Goal: Task Accomplishment & Management: Manage account settings

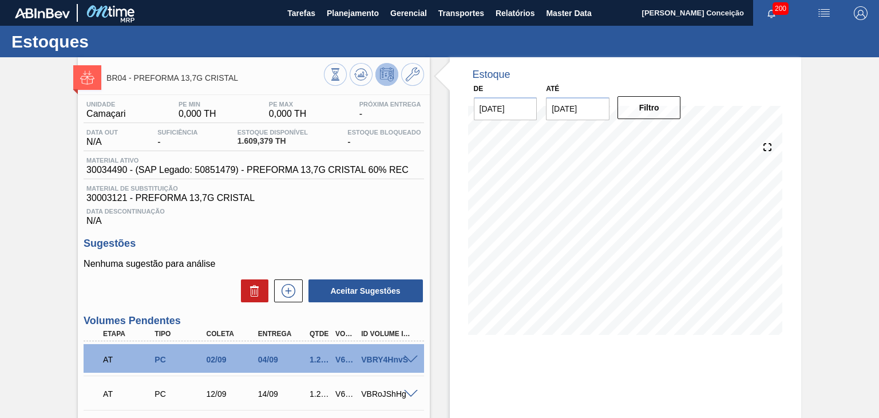
click at [313, 234] on div "Unidade Camaçari PE MIN 0,000 TH PE MAX 0,000 TH Próxima Entrega - Data out N/A…" at bounding box center [253, 322] width 351 height 455
click at [365, 76] on icon at bounding box center [361, 75] width 14 height 14
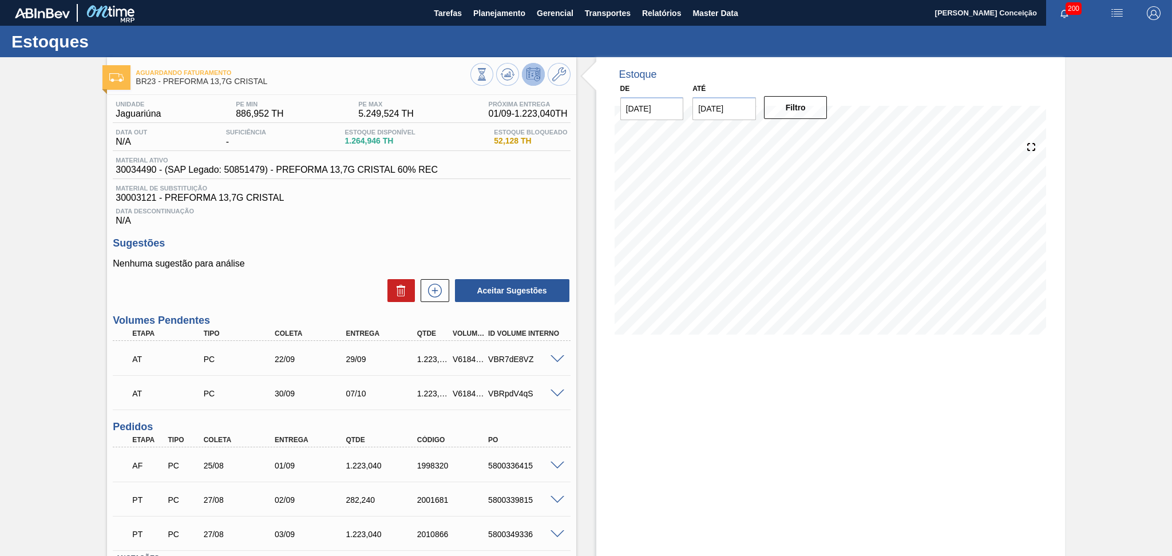
click at [642, 121] on div "Estoque De 01/09/2025 Até 15/09/2025 Filtro 05/09 Projeção de Estoque 3,993.266…" at bounding box center [830, 204] width 469 height 295
type input "[DATE]"
click at [817, 96] on button "Filtro" at bounding box center [796, 107] width 64 height 23
click at [508, 62] on div "Aguardando Faturamento BR23 - PREFORMA 13,7G CRISTAL" at bounding box center [341, 72] width 469 height 31
click at [504, 73] on icon at bounding box center [508, 75] width 14 height 14
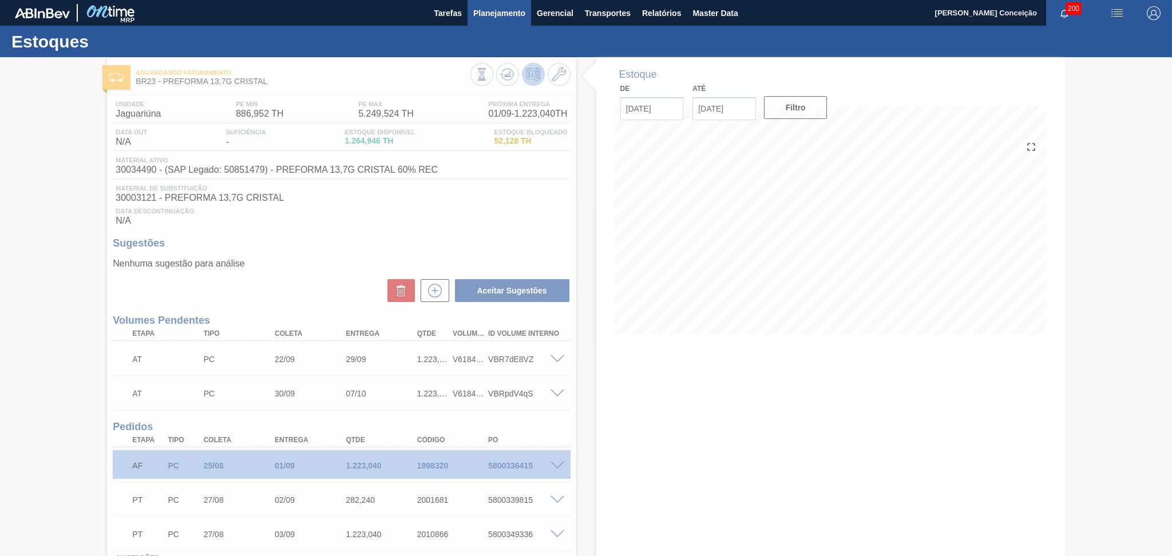
click at [507, 21] on button "Planejamento" at bounding box center [500, 13] width 64 height 26
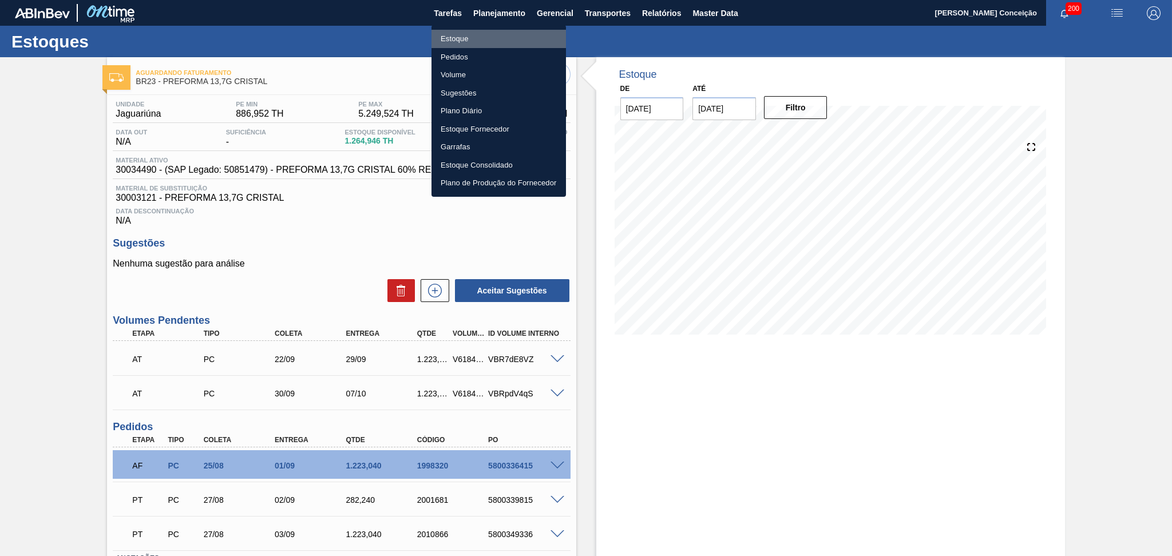
click at [454, 41] on li "Estoque" at bounding box center [499, 39] width 135 height 18
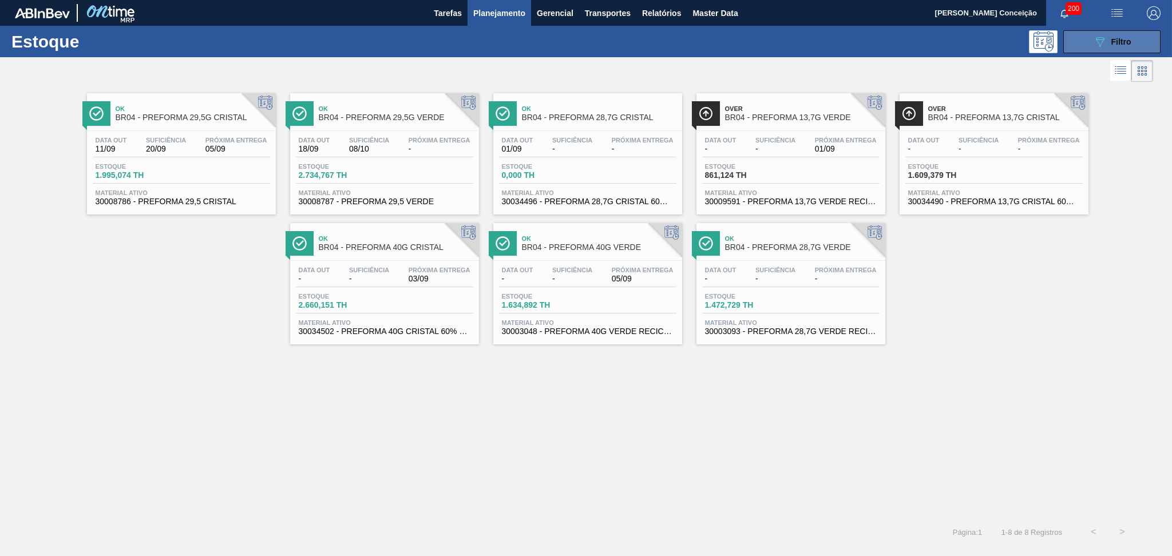
click at [1146, 39] on button "089F7B8B-B2A5-4AFE-B5C0-19BA573D28AC Filtro" at bounding box center [1112, 41] width 97 height 23
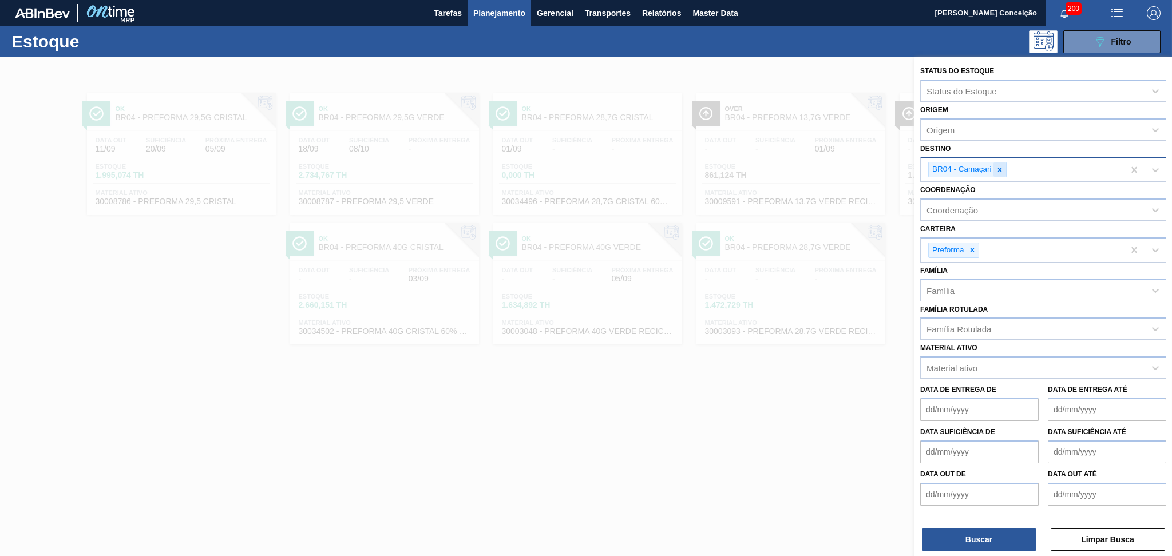
click at [1002, 163] on div at bounding box center [1000, 170] width 13 height 14
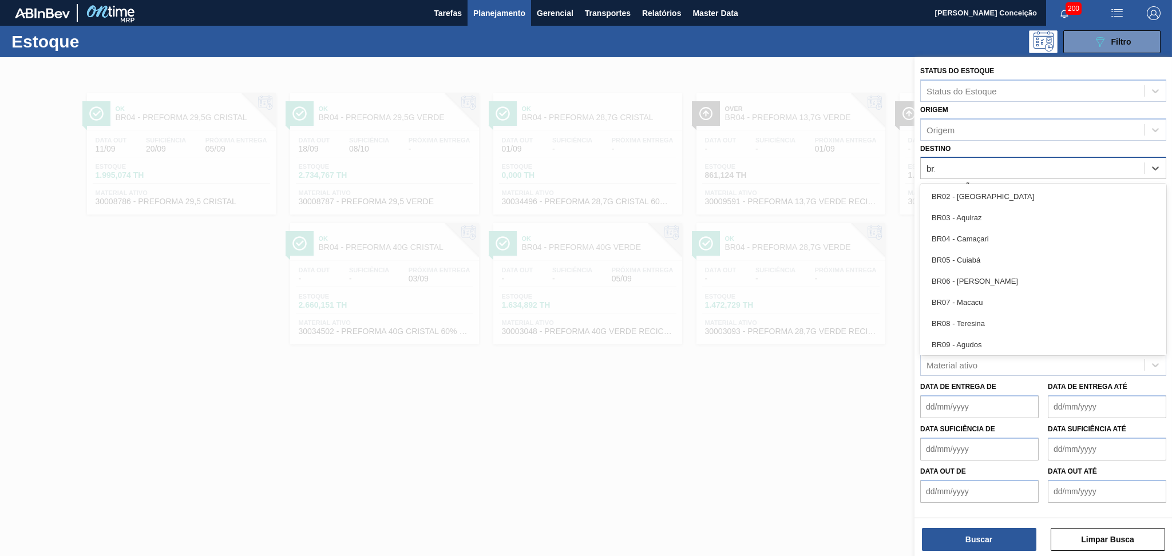
type input "br15"
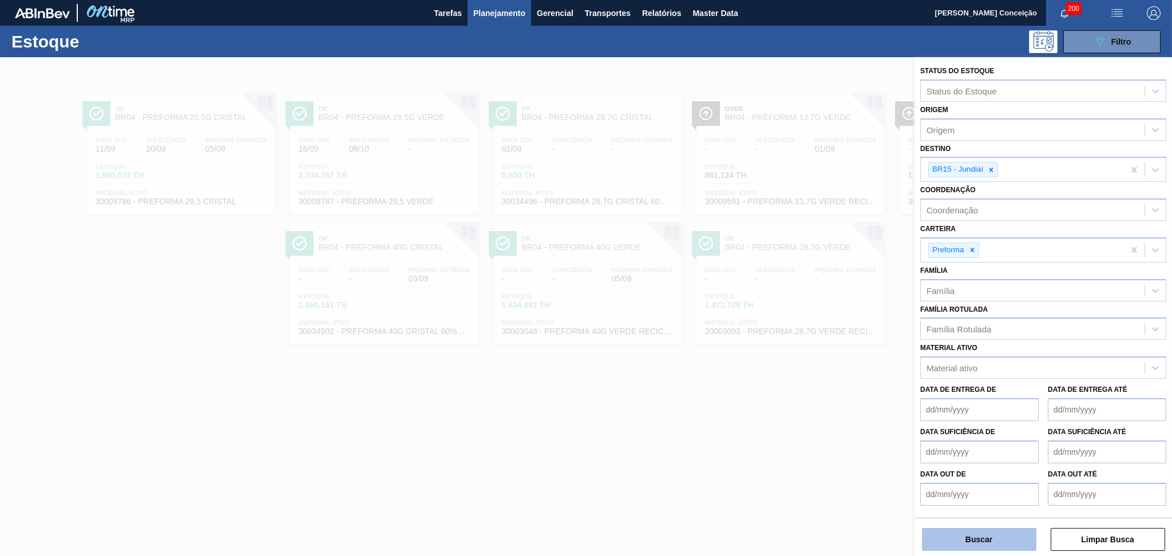
click at [970, 550] on button "Buscar" at bounding box center [979, 539] width 114 height 23
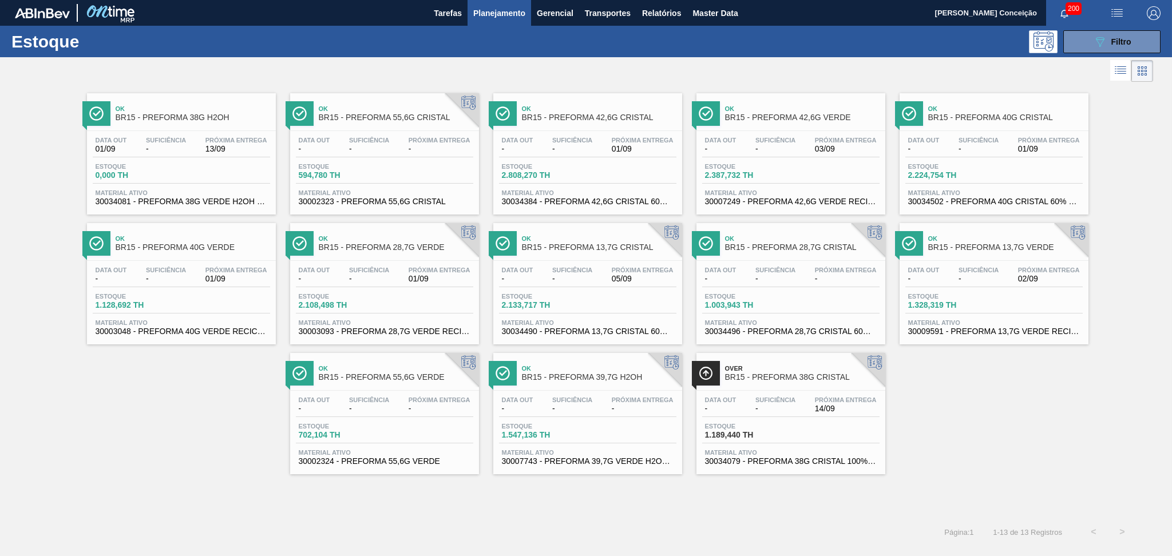
click at [908, 295] on span "Estoque" at bounding box center [948, 296] width 80 height 7
click at [190, 160] on div "Data out 01/09 Suficiência - Próxima Entrega 13/09 Estoque 0,000 TH Material at…" at bounding box center [181, 170] width 189 height 78
click at [381, 127] on div "Ok BR15 - PREFORMA 55,6G CRISTAL Data out - Suficiência - Próxima Entrega - Est…" at bounding box center [384, 153] width 189 height 121
click at [615, 121] on span "BR15 - PREFORMA 42,6G CRISTAL" at bounding box center [599, 117] width 155 height 9
click at [825, 146] on span "03/09" at bounding box center [846, 149] width 62 height 9
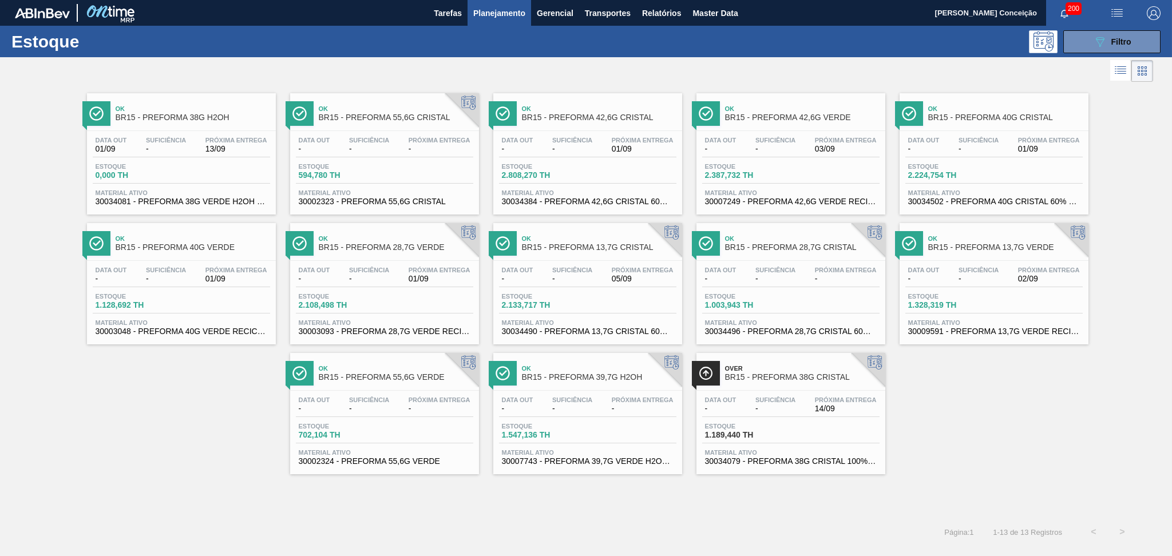
click at [993, 147] on span "-" at bounding box center [979, 149] width 40 height 9
click at [135, 247] on span "BR15 - PREFORMA 40G VERDE" at bounding box center [193, 247] width 155 height 9
click at [392, 267] on div "Data out - Suficiência - Próxima Entrega 01/09" at bounding box center [384, 277] width 177 height 21
click at [564, 271] on span "Suficiência" at bounding box center [572, 270] width 40 height 7
click at [815, 261] on div "Data out - Suficiência - Próxima Entrega - Estoque 1.003,943 TH Material ativo …" at bounding box center [791, 300] width 189 height 78
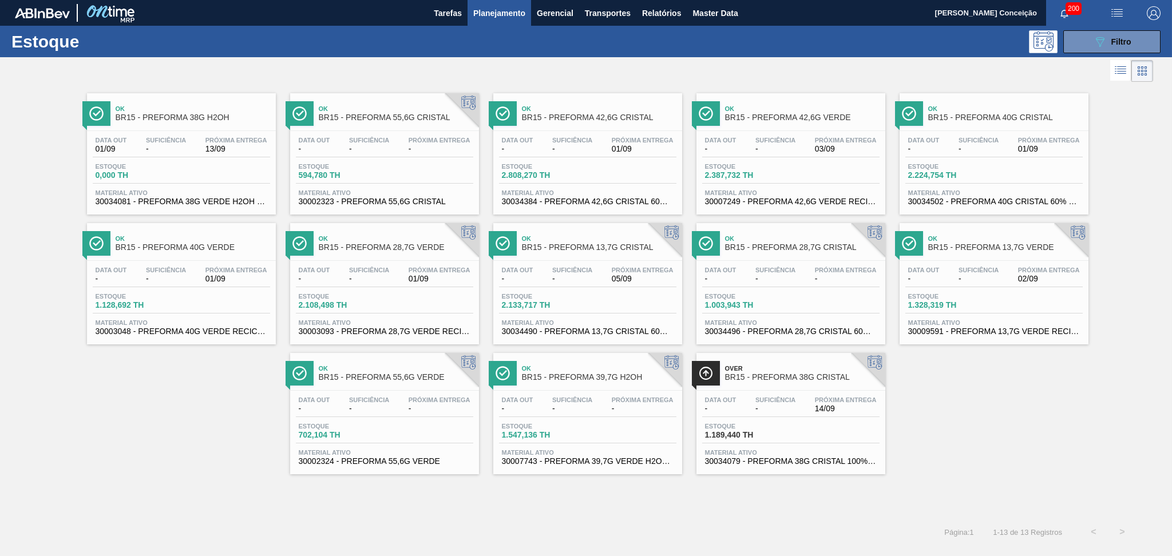
click at [1001, 284] on div "Data out - Suficiência - Próxima Entrega 02/09" at bounding box center [994, 277] width 177 height 21
click at [357, 419] on div "Data out - Suficiência - Próxima Entrega - Estoque 702,104 TH Material ativo 30…" at bounding box center [384, 430] width 189 height 78
click at [1109, 39] on div "089F7B8B-B2A5-4AFE-B5C0-19BA573D28AC Filtro" at bounding box center [1112, 42] width 38 height 14
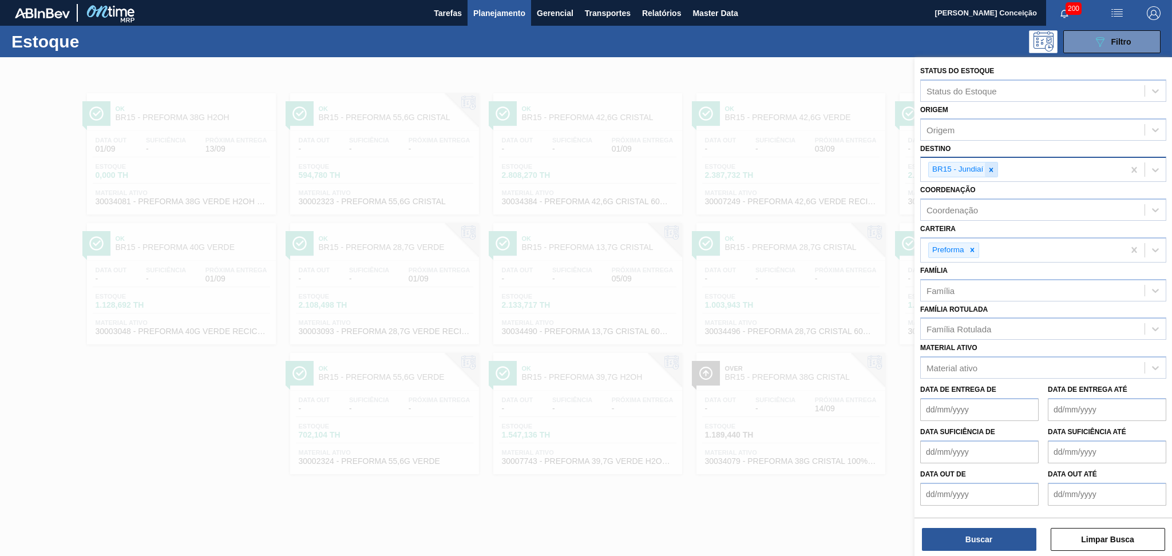
click at [990, 167] on icon at bounding box center [991, 170] width 8 height 8
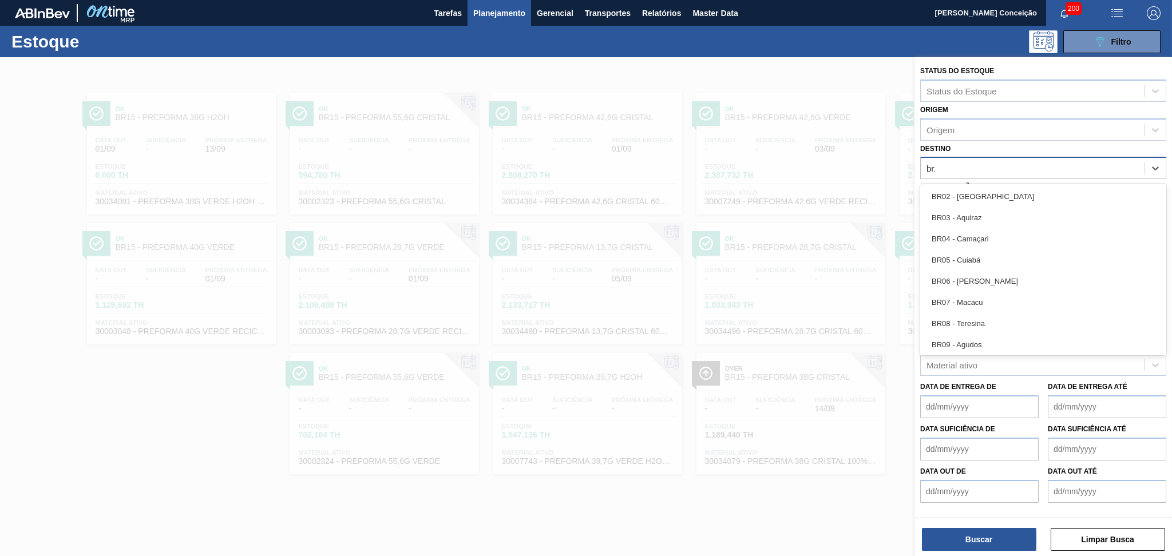
type input "br28"
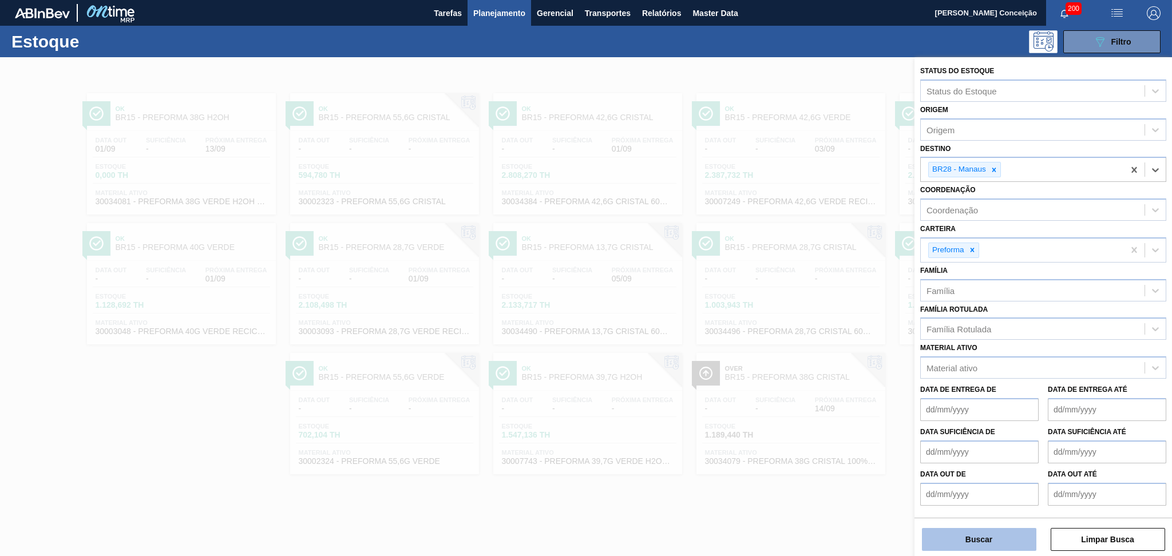
click at [966, 543] on button "Buscar" at bounding box center [979, 539] width 114 height 23
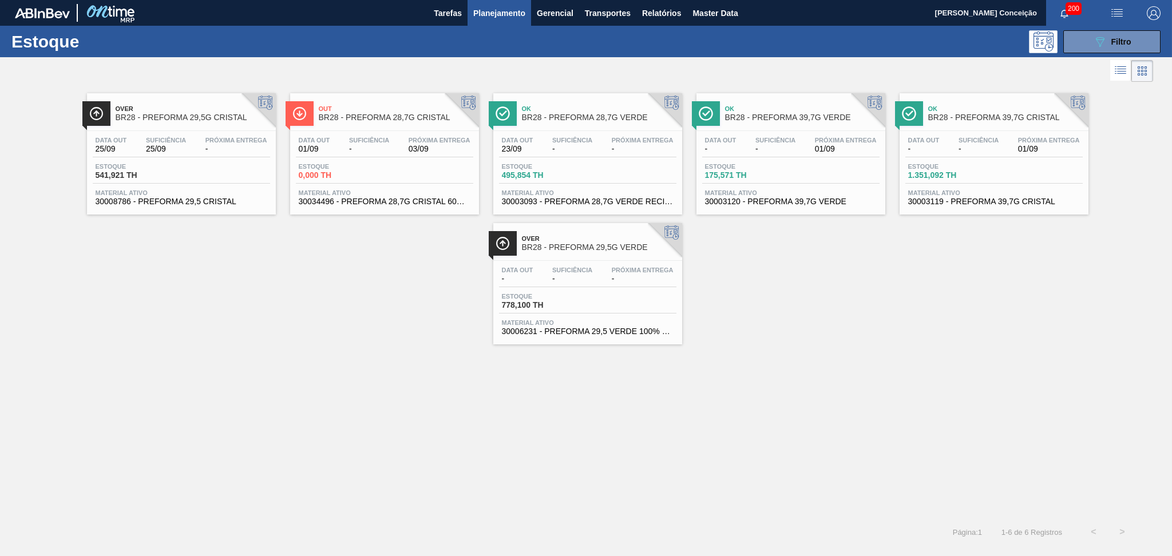
click at [168, 171] on span "541,921 TH" at bounding box center [136, 175] width 80 height 9
click at [390, 137] on div "Suficiência -" at bounding box center [369, 145] width 46 height 17
click at [601, 141] on div "Data out 23/09 Suficiência - Próxima Entrega -" at bounding box center [587, 147] width 177 height 21
click at [810, 147] on div "Data out - Suficiência - Próxima Entrega 01/09" at bounding box center [790, 147] width 177 height 21
click at [266, 251] on div "Over BR28 - PREFORMA 29,5G CRISTAL Data out 25/09 Suficiência 25/09 Próxima Ent…" at bounding box center [586, 215] width 1172 height 260
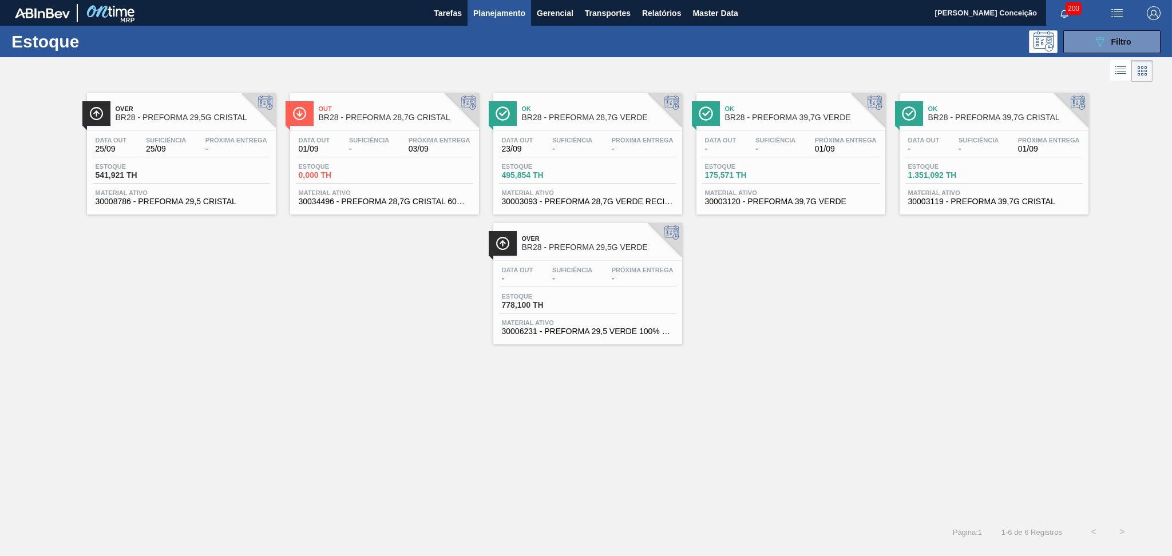
click at [1005, 124] on div "Ok BR28 - PREFORMA 39,7G CRISTAL" at bounding box center [1006, 114] width 155 height 26
click at [637, 314] on div "Data out - Suficiência - Próxima Entrega - Estoque 778,100 TH Material ativo 30…" at bounding box center [587, 300] width 189 height 78
click at [225, 433] on div "Over BR28 - PREFORMA 29,5G CRISTAL Data out 25/09 Suficiência 25/09 Próxima Ent…" at bounding box center [586, 301] width 1172 height 433
click at [1115, 38] on span "Filtro" at bounding box center [1122, 41] width 20 height 9
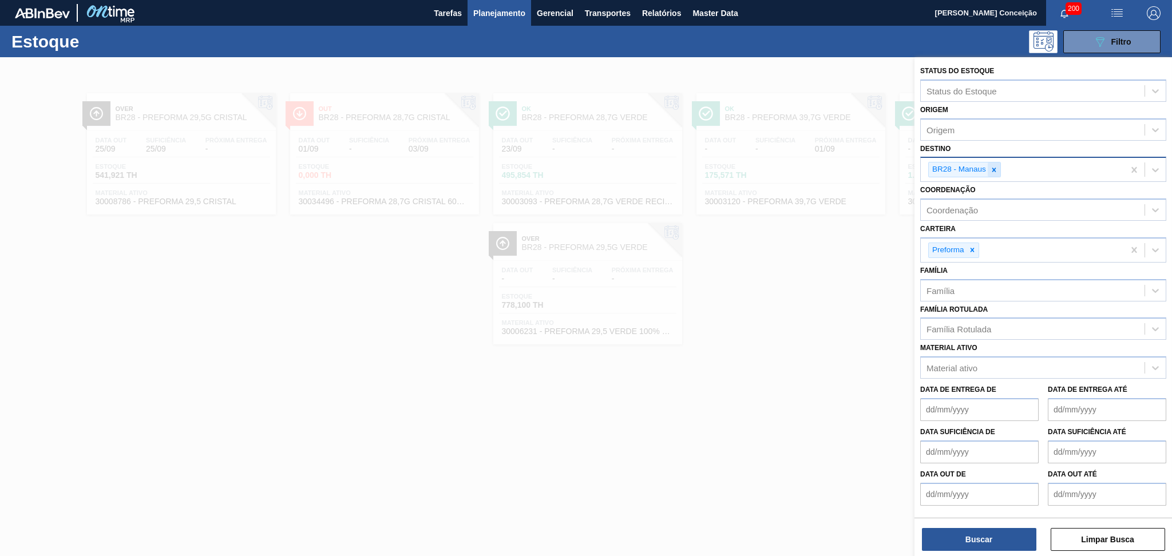
click at [990, 168] on icon at bounding box center [994, 170] width 8 height 8
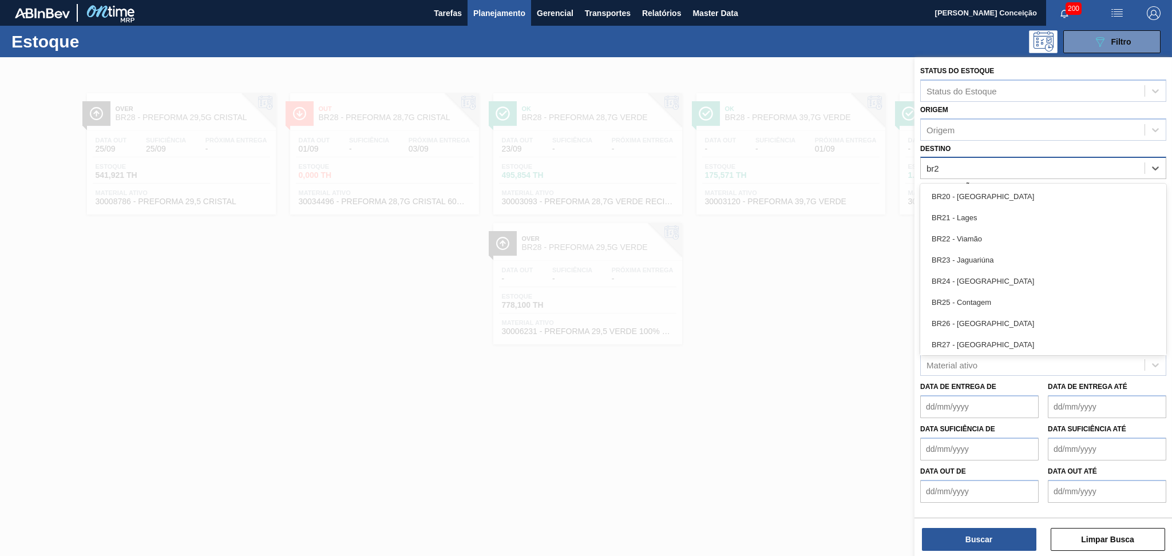
type input "br20"
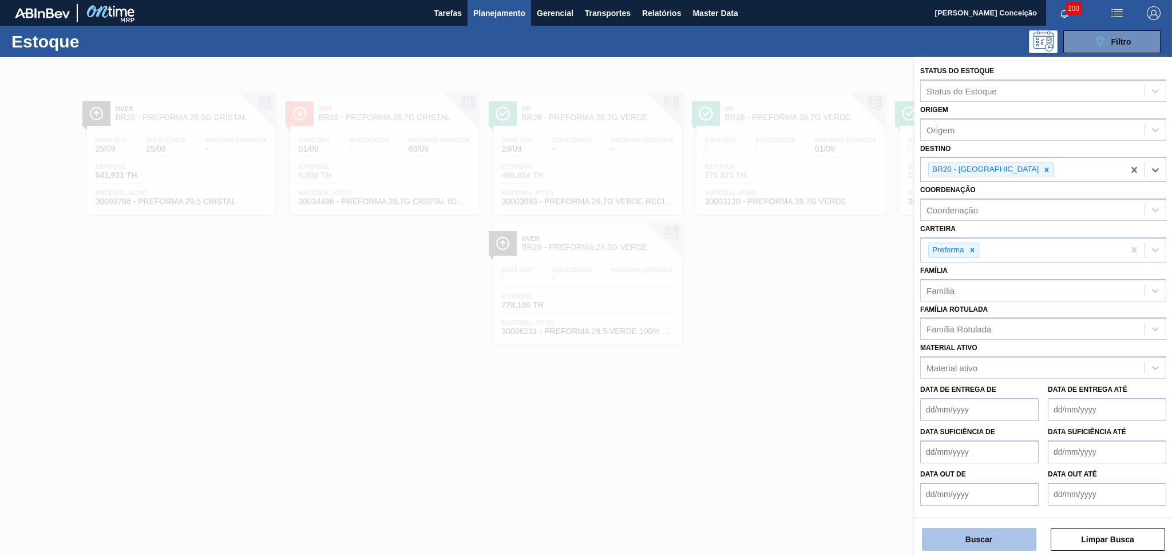
click at [959, 537] on button "Buscar" at bounding box center [979, 539] width 114 height 23
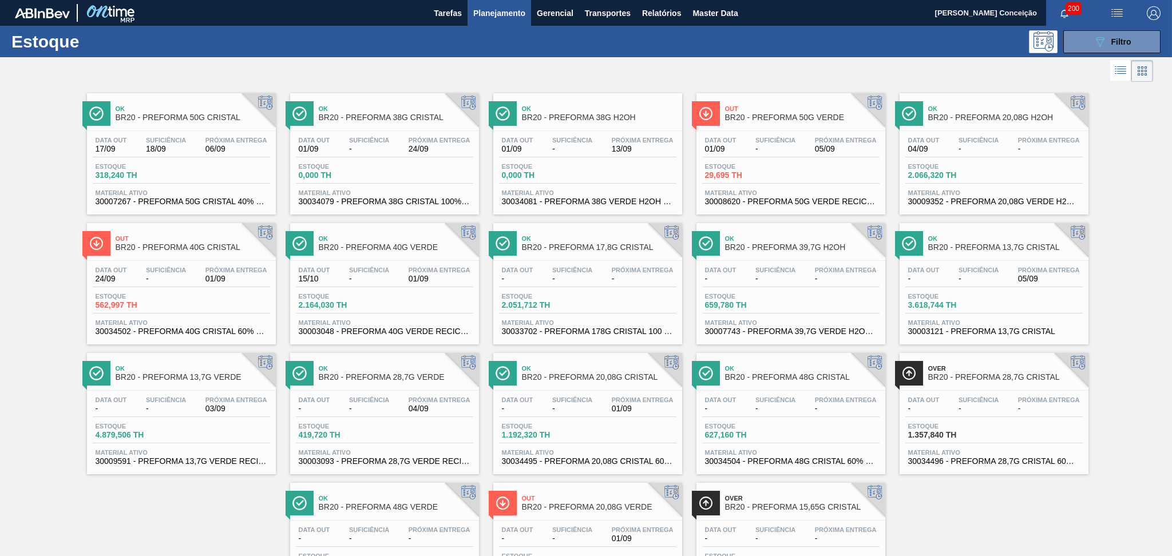
click at [182, 262] on div "Data out 24/09 Suficiência - Próxima Entrega 01/09 Estoque 562,997 TH Material …" at bounding box center [181, 300] width 189 height 78
click at [196, 160] on div "Data out 17/09 Suficiência 18/09 Próxima Entrega 06/09 Estoque 318,240 TH Mater…" at bounding box center [181, 170] width 189 height 78
click at [359, 149] on span "-" at bounding box center [369, 149] width 40 height 9
click at [590, 151] on span "-" at bounding box center [572, 149] width 40 height 9
click at [830, 146] on span "05/09" at bounding box center [846, 149] width 62 height 9
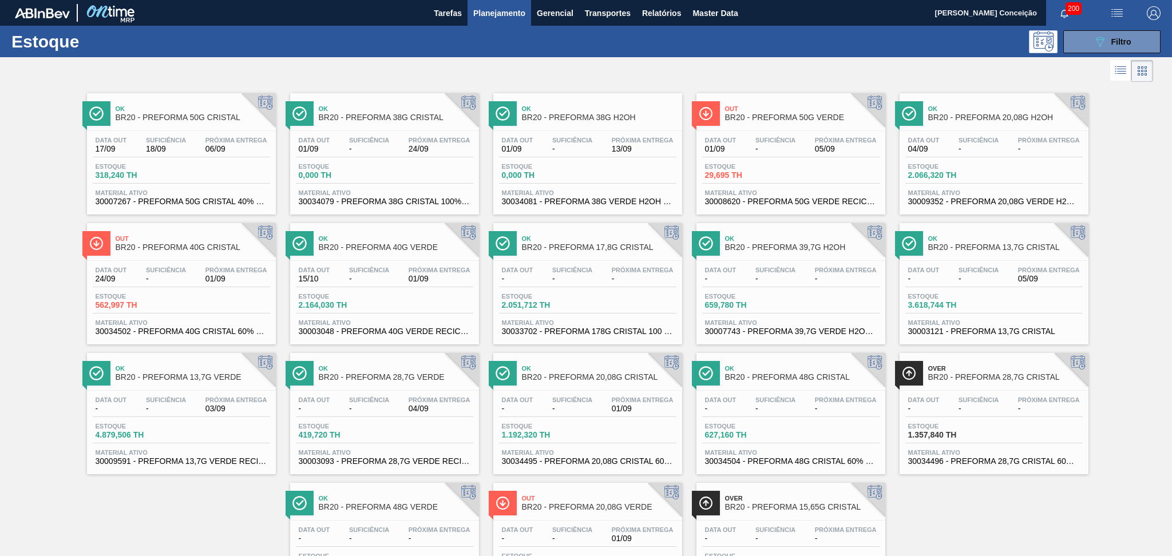
click at [991, 145] on span "-" at bounding box center [979, 149] width 40 height 9
click at [160, 267] on span "Suficiência" at bounding box center [166, 270] width 40 height 7
click at [401, 264] on div "Data out 15/10 Suficiência - Próxima Entrega 01/09 Estoque 2.164,030 TH Materia…" at bounding box center [384, 300] width 189 height 78
click at [614, 258] on div "Ok BR20 - PREFORMA 17,8G CRISTAL Data out - Suficiência - Próxima Entrega - Est…" at bounding box center [587, 283] width 189 height 121
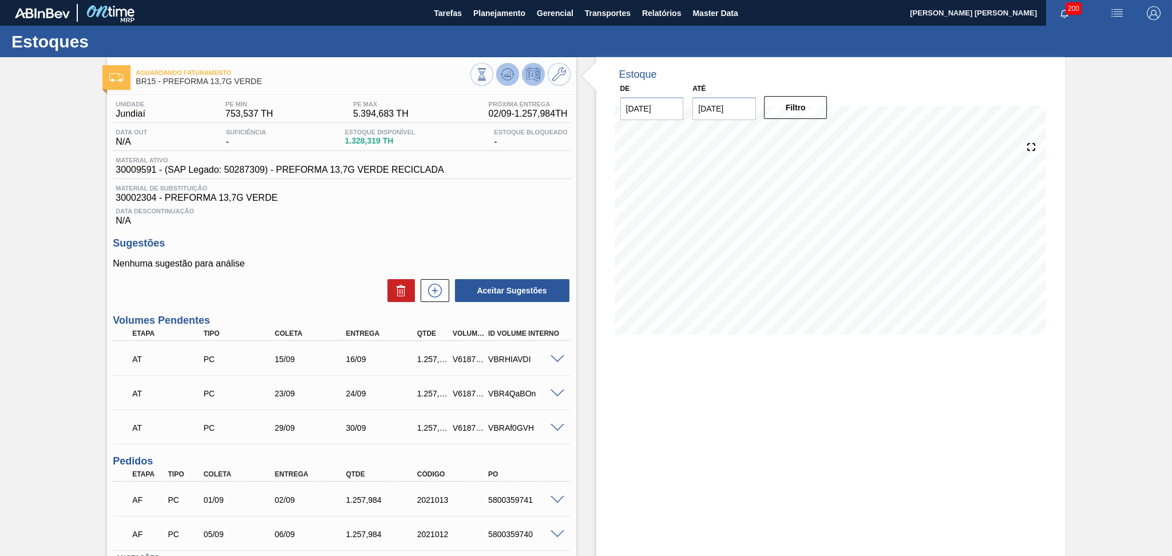
click at [512, 73] on icon at bounding box center [508, 75] width 14 height 14
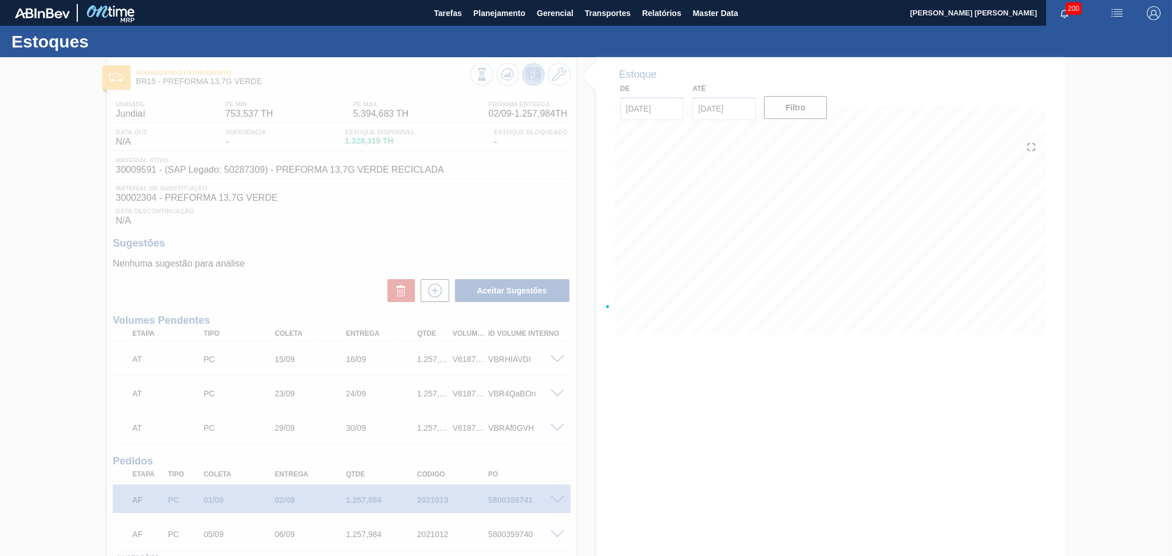
click at [474, 163] on div at bounding box center [586, 306] width 1172 height 499
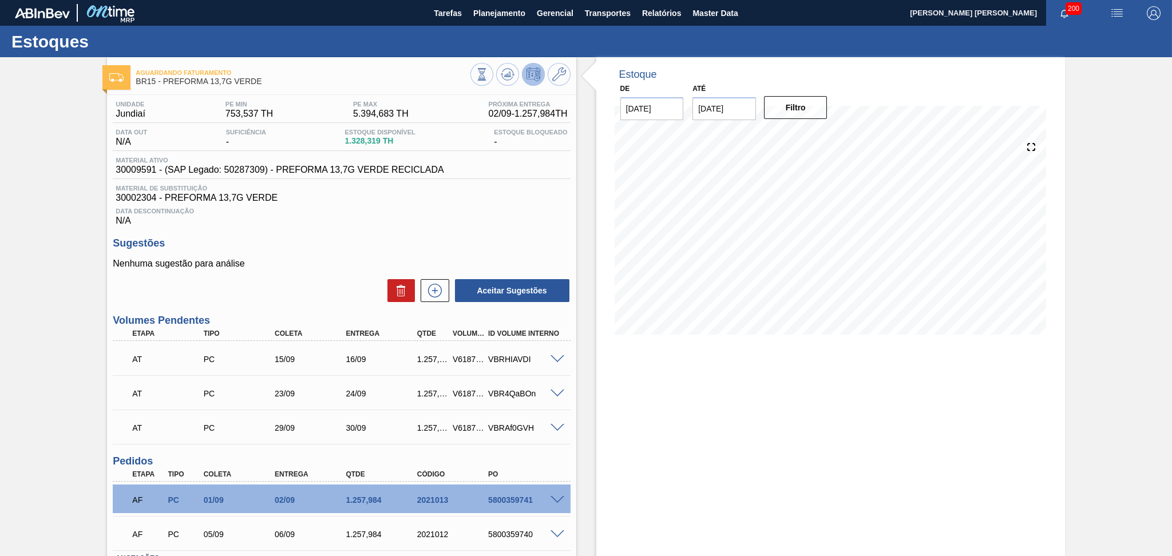
click at [611, 445] on div "Estoque De 01/09/2025 Até 10/10/2025 Filtro 10/10 Projeção de Estoque 4,373.055…" at bounding box center [830, 350] width 469 height 587
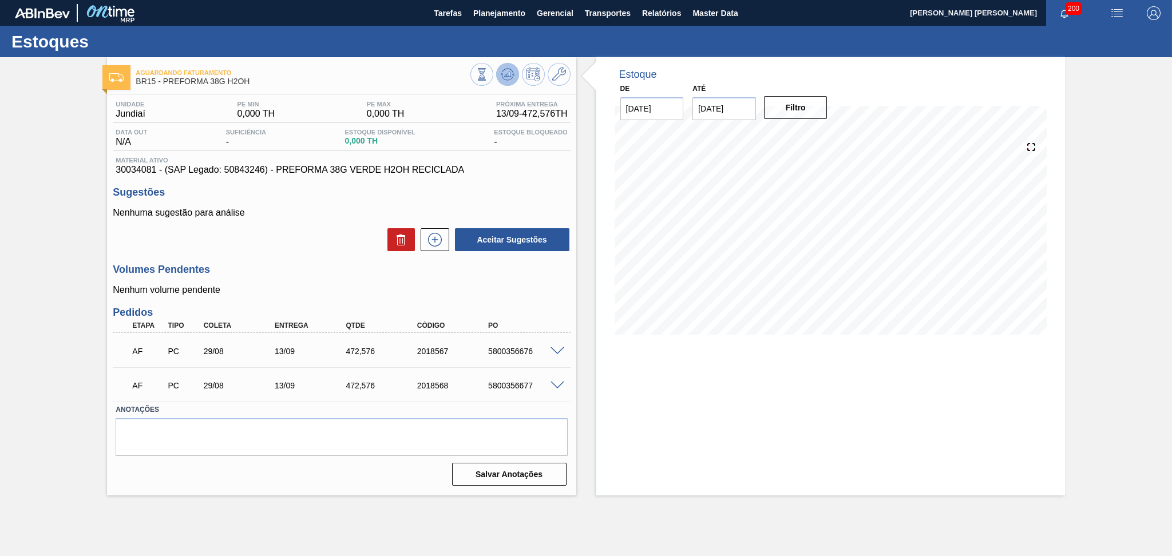
click at [507, 82] on button at bounding box center [507, 74] width 23 height 23
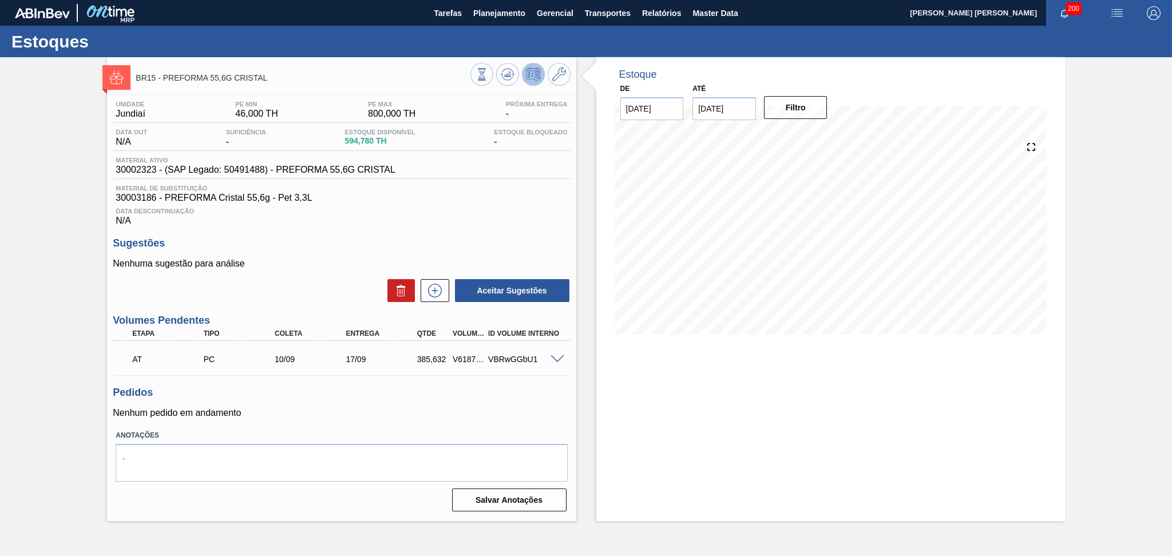
click at [681, 350] on div at bounding box center [831, 237] width 432 height 229
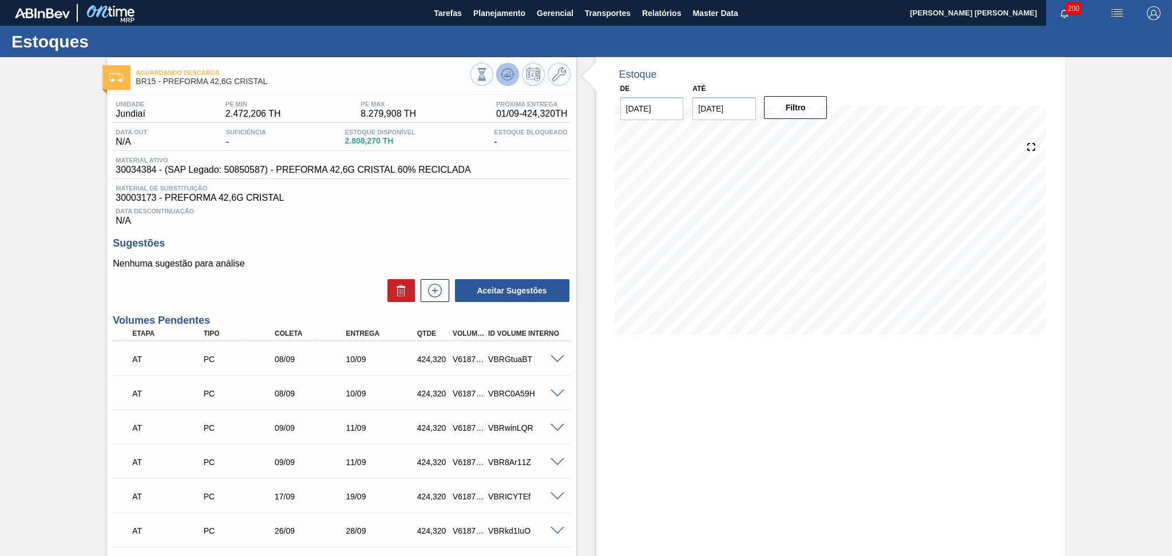
click at [514, 77] on button at bounding box center [507, 74] width 23 height 23
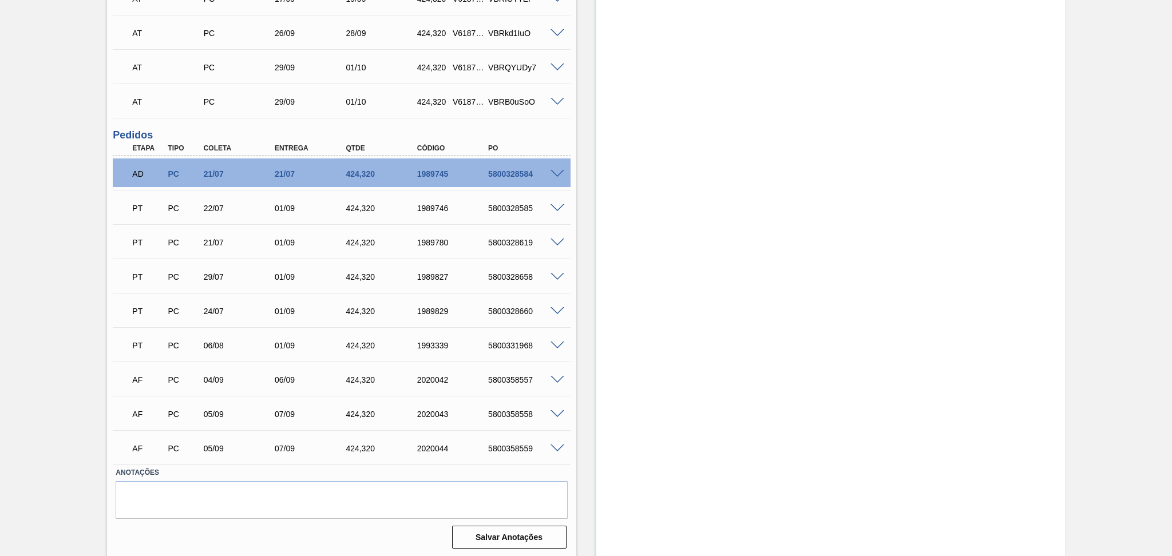
scroll to position [499, 0]
click at [556, 204] on span at bounding box center [558, 208] width 14 height 9
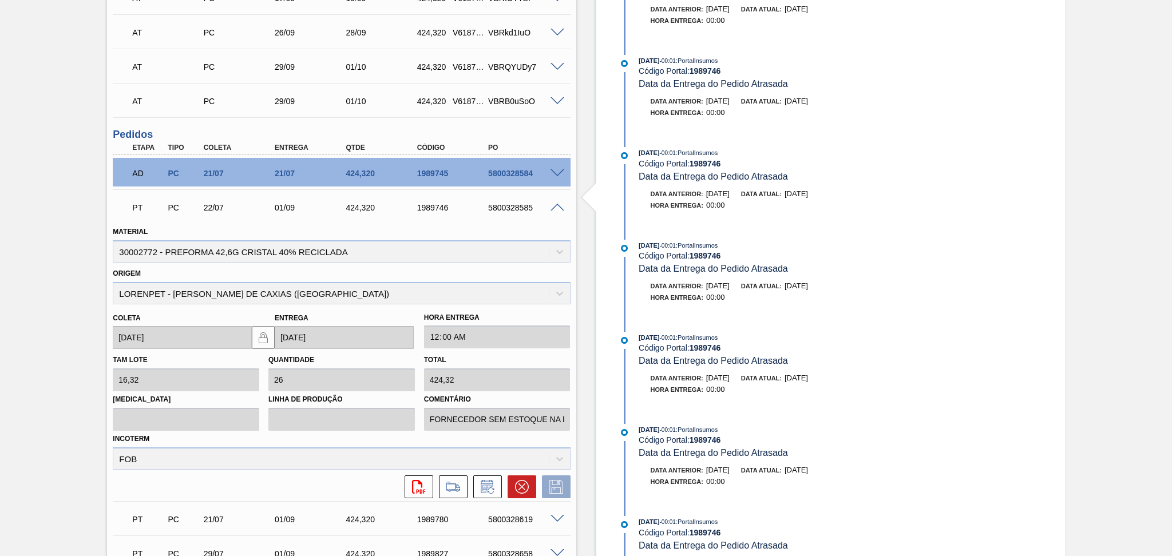
click at [556, 204] on span at bounding box center [558, 208] width 14 height 9
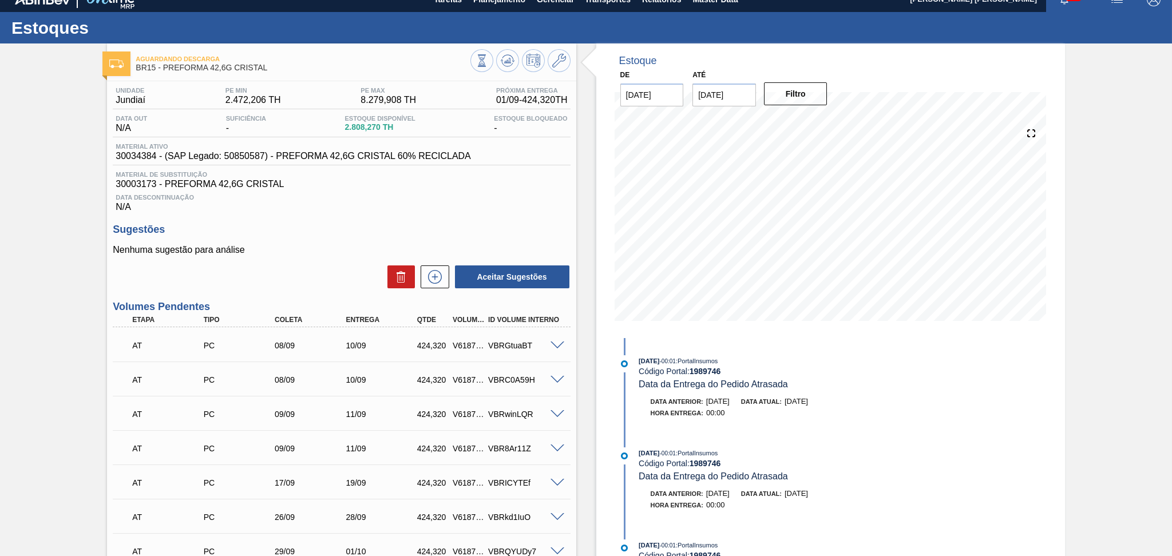
scroll to position [0, 0]
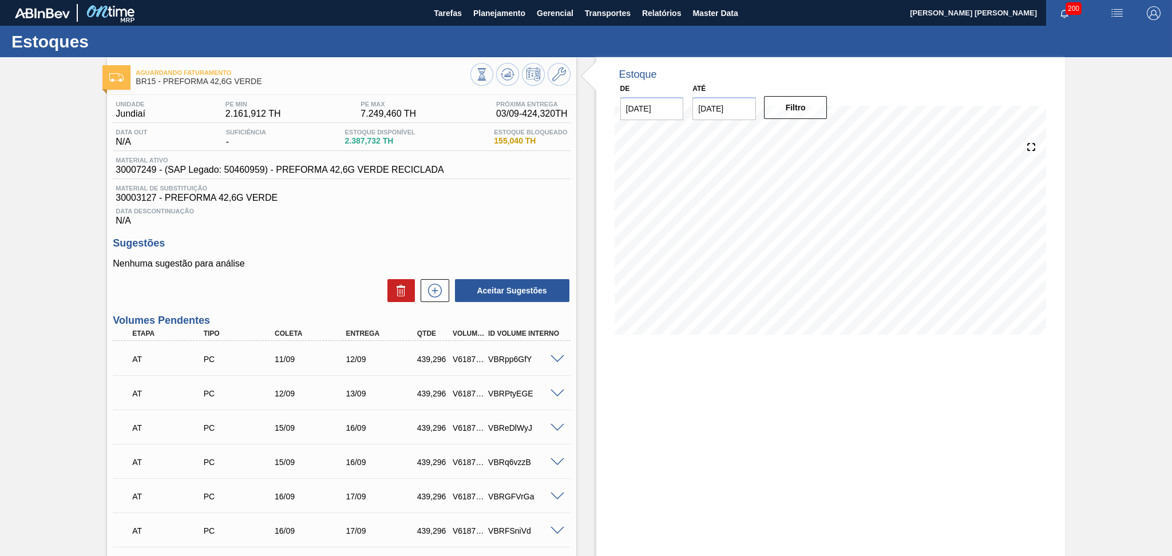
click at [493, 205] on div "Data Descontinuação N/A" at bounding box center [341, 214] width 457 height 23
click at [505, 75] on icon at bounding box center [505, 76] width 1 height 2
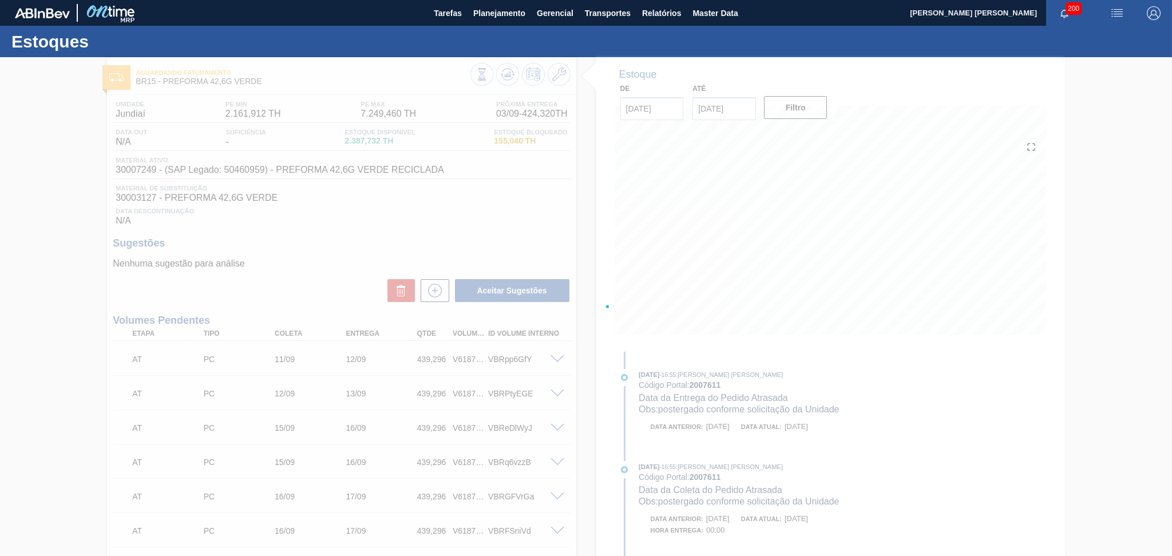
click at [629, 389] on div at bounding box center [586, 306] width 1172 height 499
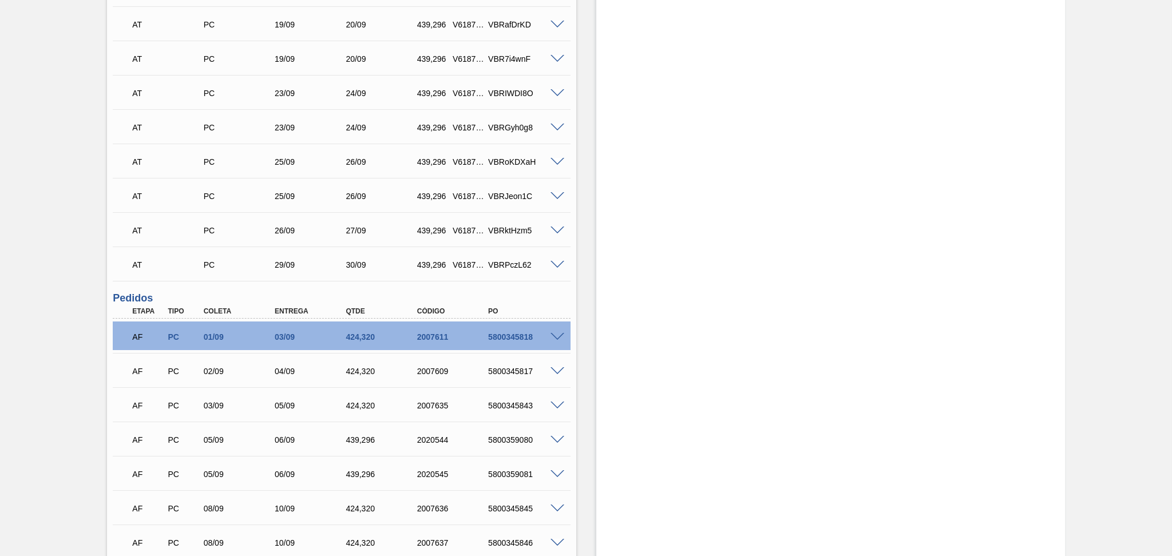
scroll to position [610, 0]
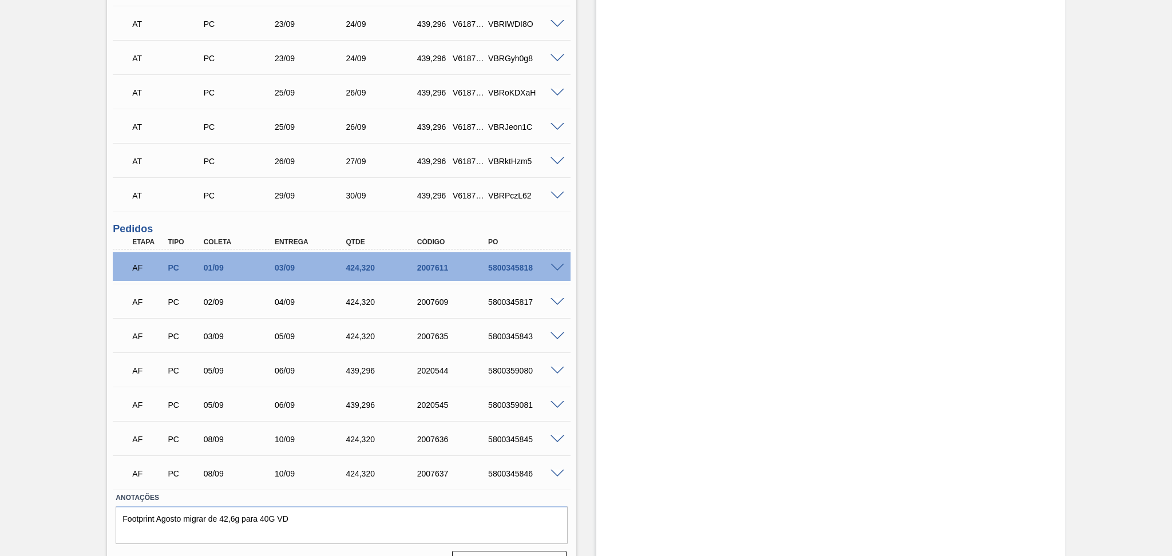
click at [554, 263] on div at bounding box center [559, 267] width 23 height 9
click at [554, 264] on span at bounding box center [558, 268] width 14 height 9
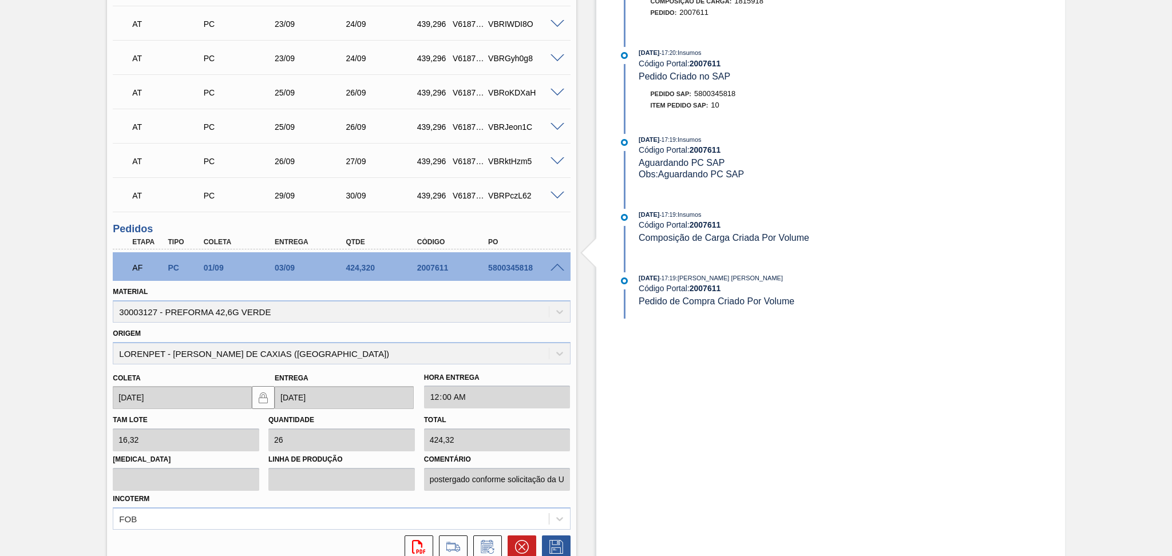
click at [554, 264] on span at bounding box center [558, 268] width 14 height 9
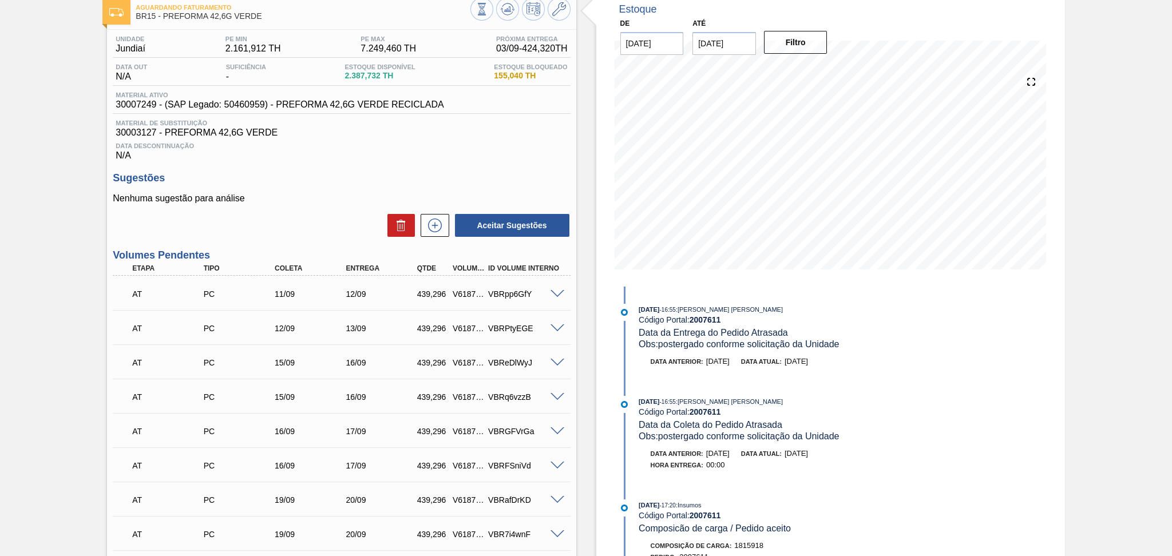
scroll to position [0, 0]
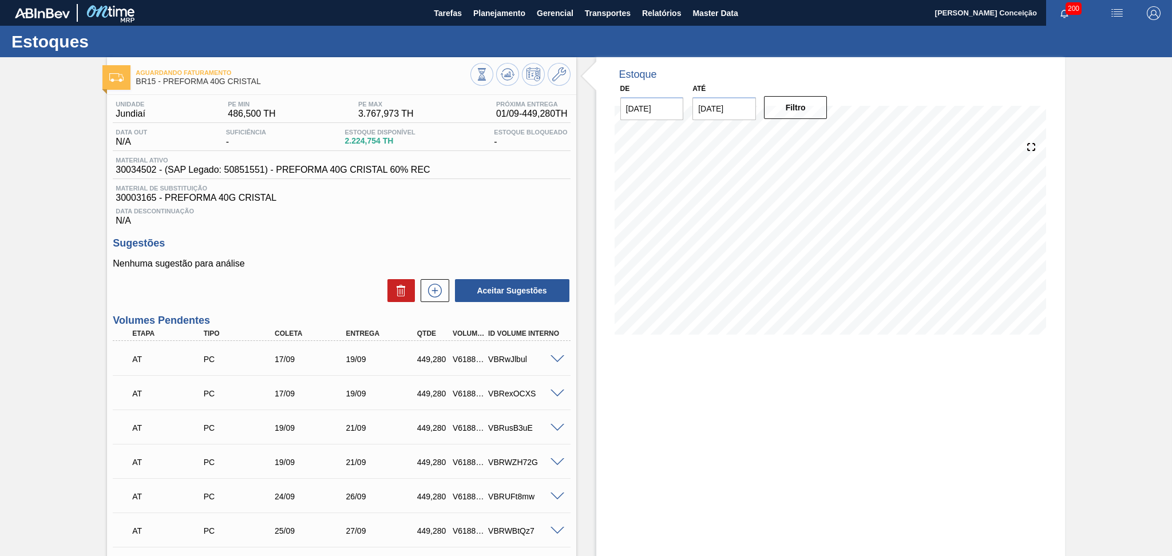
click at [482, 222] on div "Data Descontinuação N/A" at bounding box center [341, 214] width 457 height 23
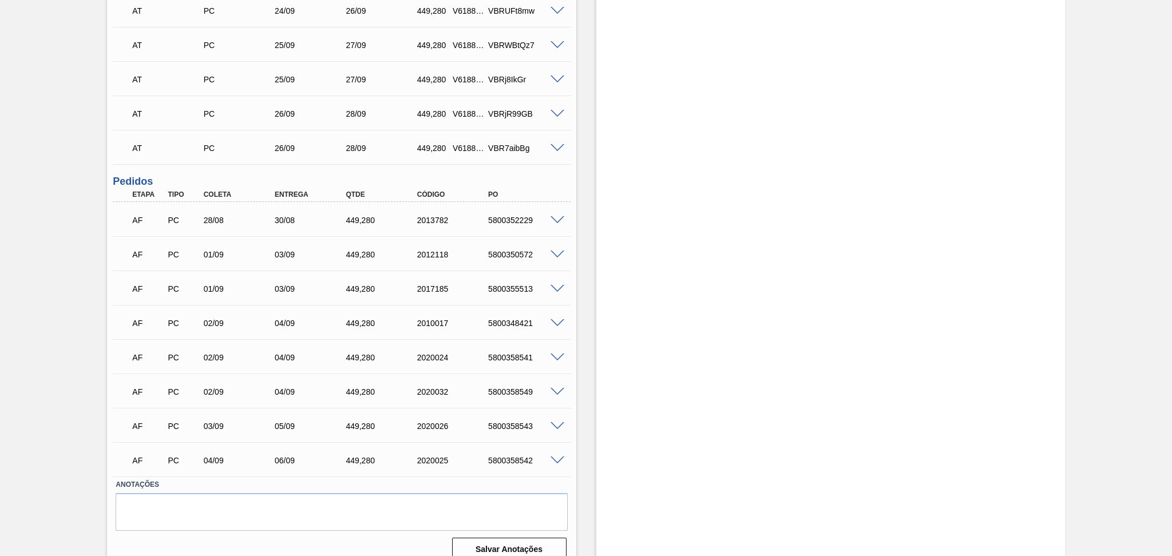
scroll to position [499, 0]
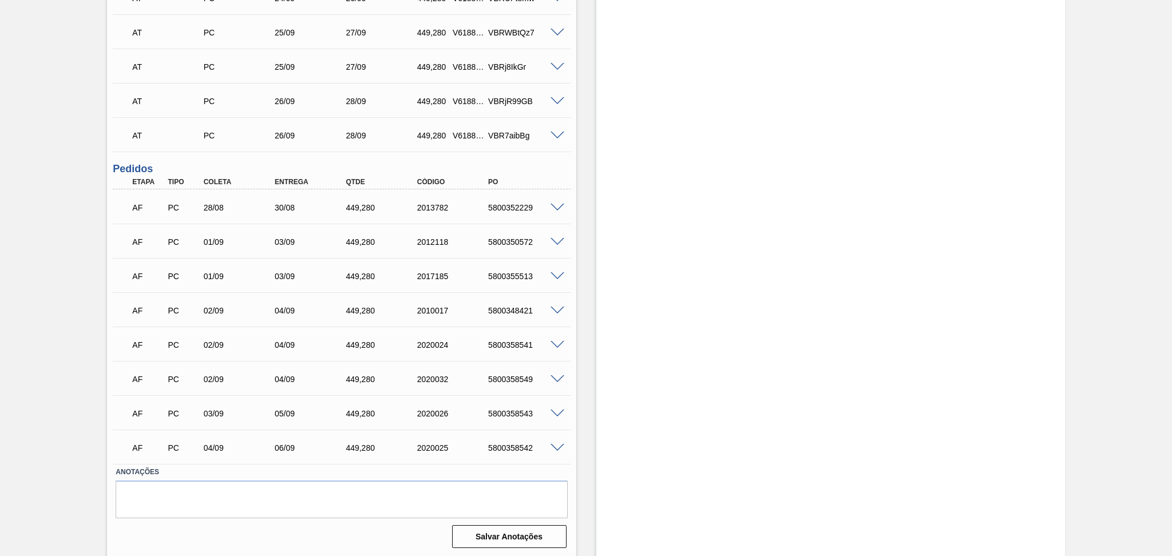
click at [583, 210] on div "Estoque De 01/09/2025 Até 10/10/2025 Filtro 03/09 Projeção de Estoque 3,199.184…" at bounding box center [820, 59] width 489 height 1000
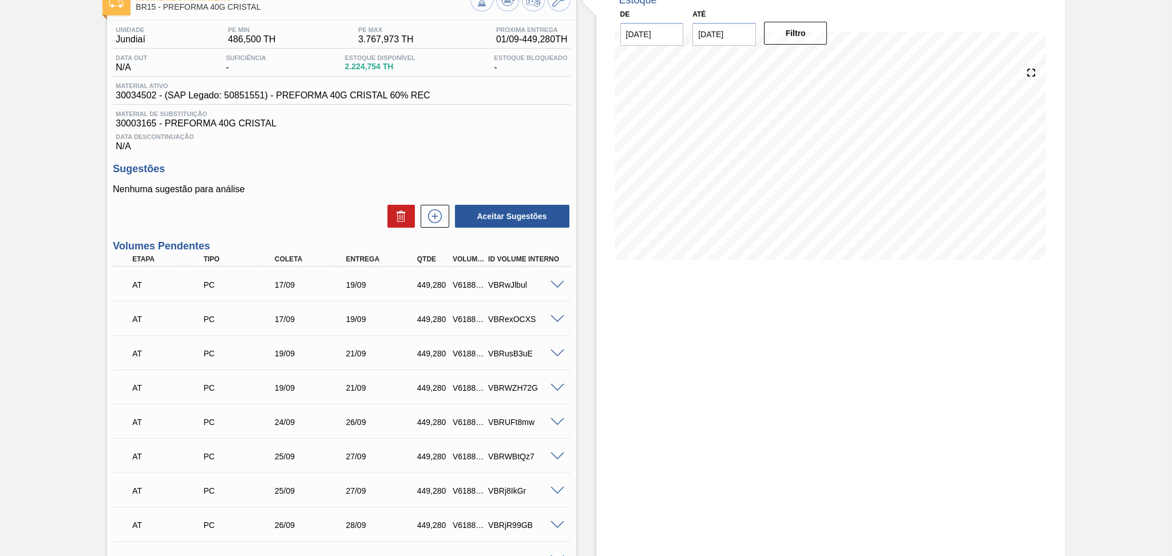
scroll to position [0, 0]
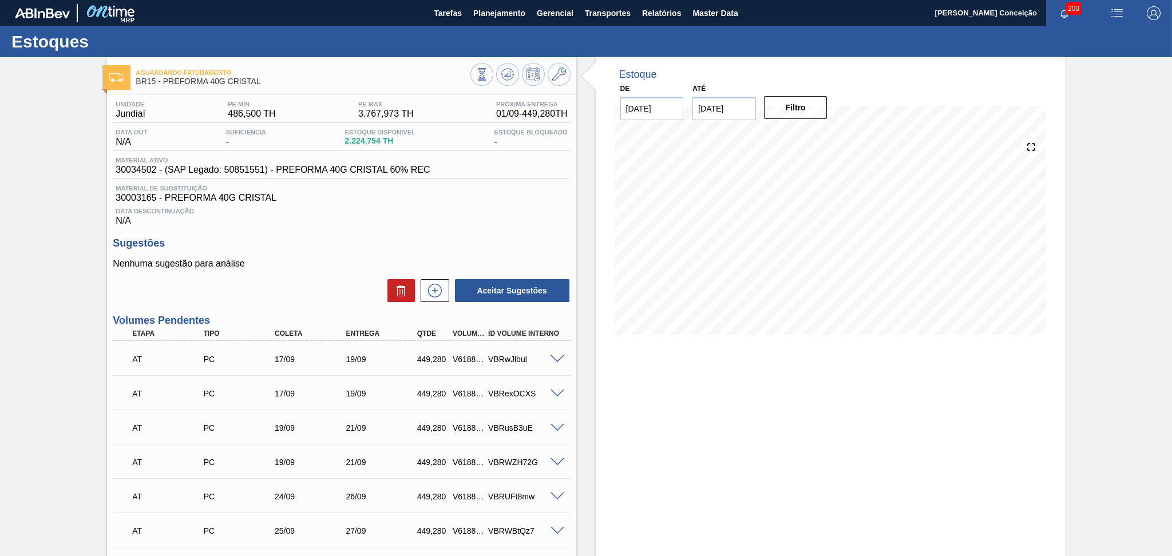
click at [564, 238] on h3 "Sugestões" at bounding box center [341, 244] width 457 height 12
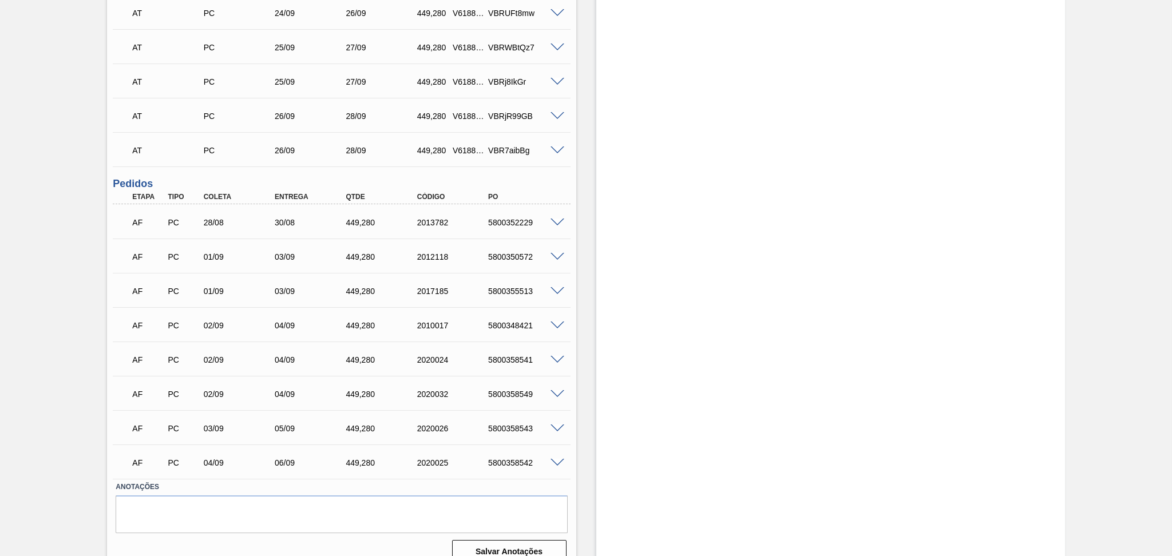
scroll to position [499, 0]
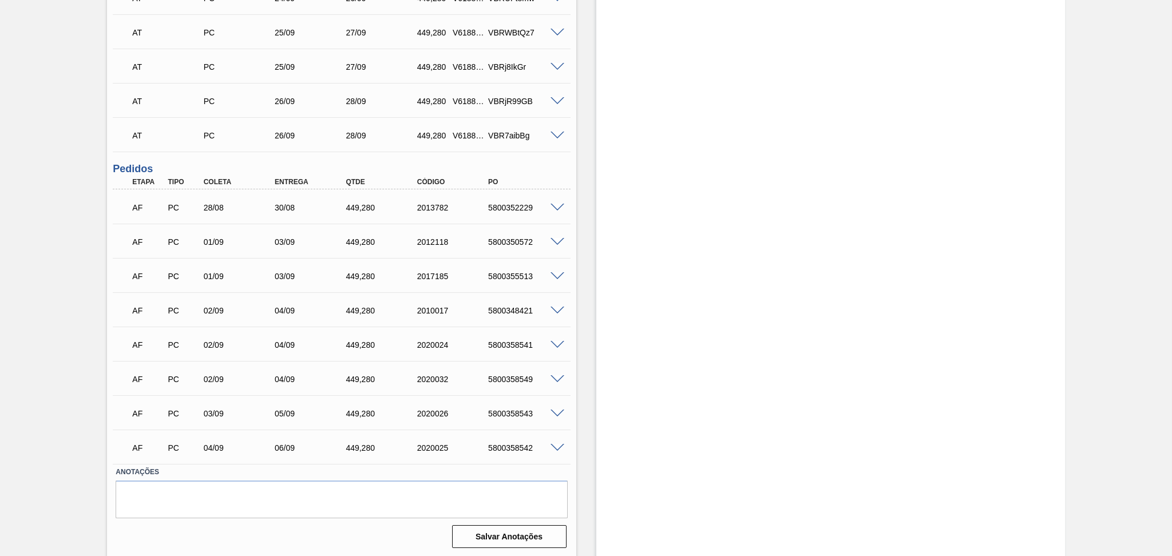
click at [587, 229] on div "Estoque De 01/09/2025 Até 10/10/2025 Filtro 12/09 Projeção de Estoque 4,171.88 …" at bounding box center [820, 59] width 489 height 1000
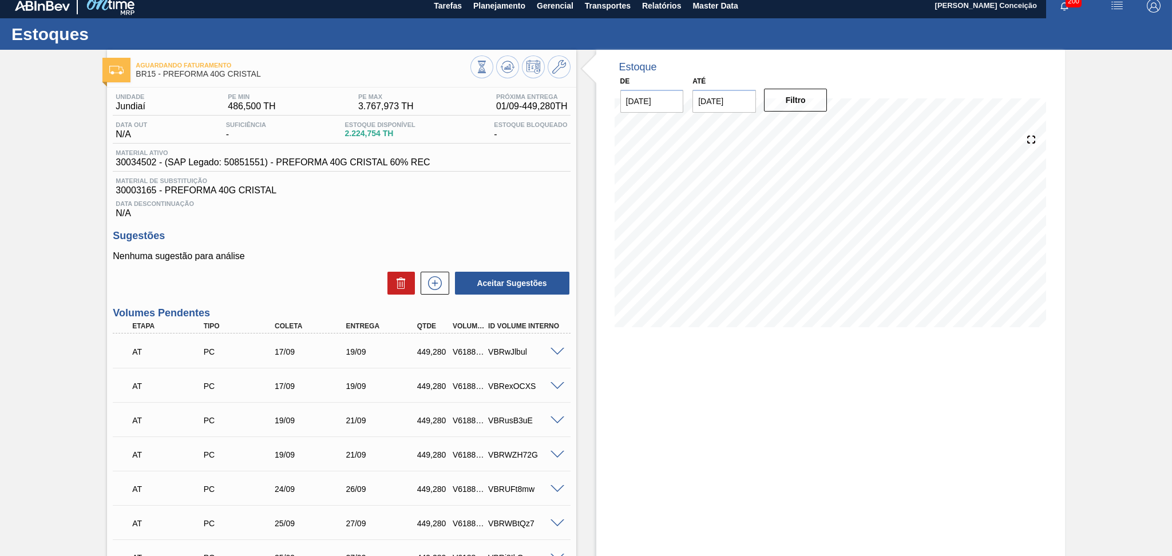
scroll to position [0, 0]
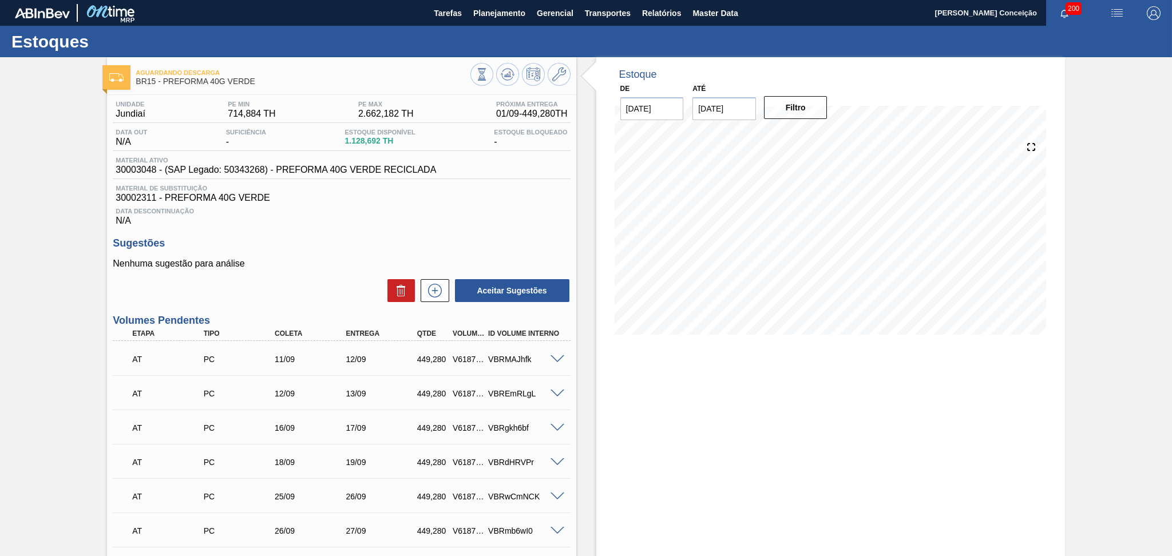
click at [524, 183] on div "Unidade Jundiaí PE MIN 714,884 TH PE MAX 2.662,182 TH Próxima Entrega 01/09 - 4…" at bounding box center [341, 163] width 457 height 125
click at [509, 79] on icon at bounding box center [506, 77] width 11 height 6
click at [591, 206] on div "Estoque De [DATE] Até [DATE] Filtro 07/09 Projeção de Estoque 2,571.614 [DOMAIN…" at bounding box center [820, 471] width 489 height 828
click at [414, 193] on span "30002311 - PREFORMA 40G VERDE" at bounding box center [342, 198] width 452 height 10
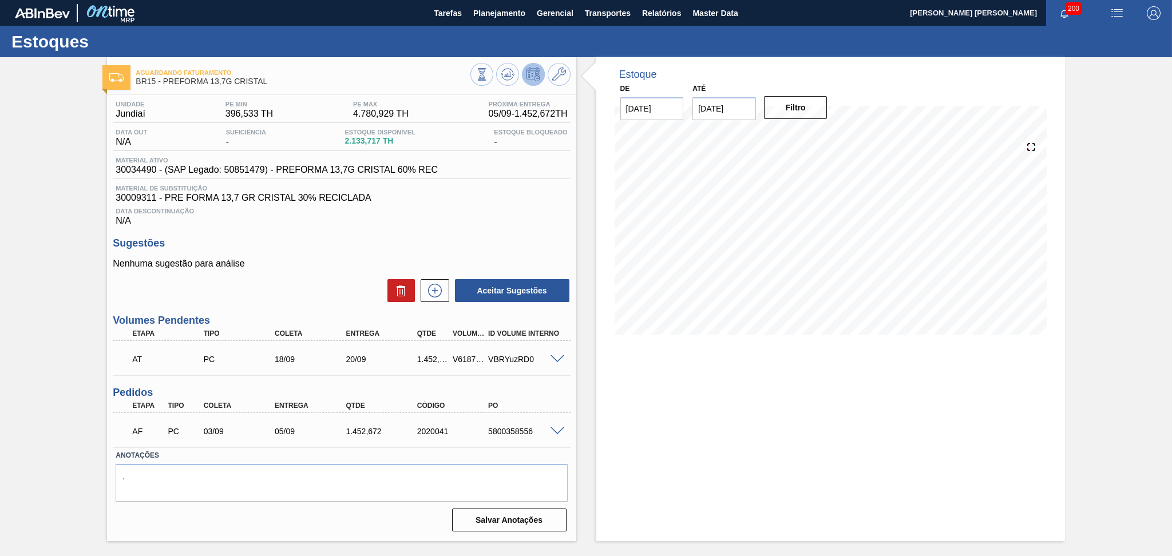
click at [510, 208] on span "Data Descontinuação" at bounding box center [342, 211] width 452 height 7
click at [505, 77] on icon at bounding box center [508, 75] width 14 height 14
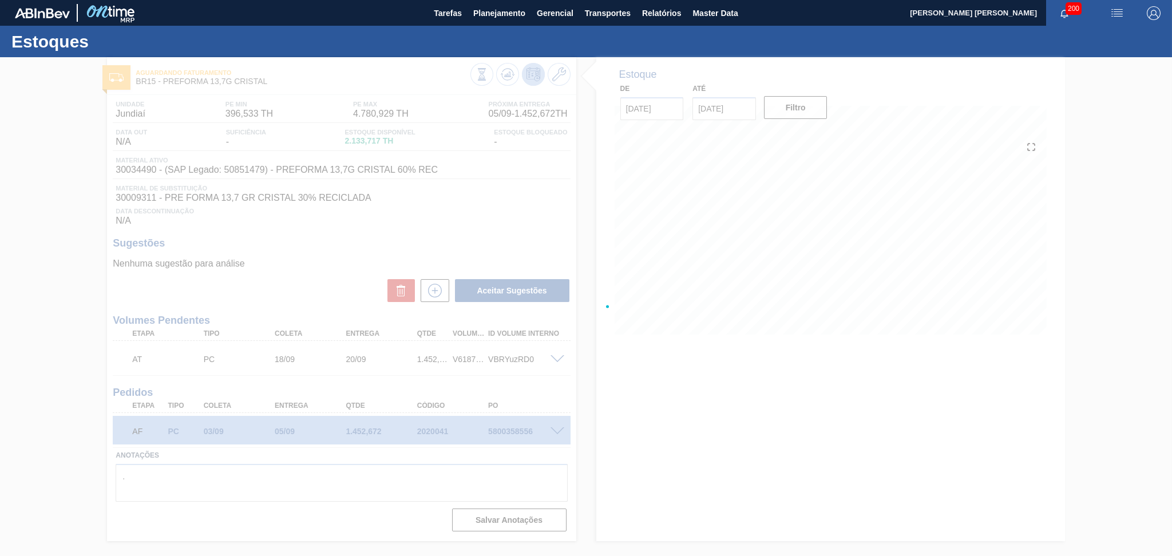
click at [516, 212] on div at bounding box center [586, 306] width 1172 height 499
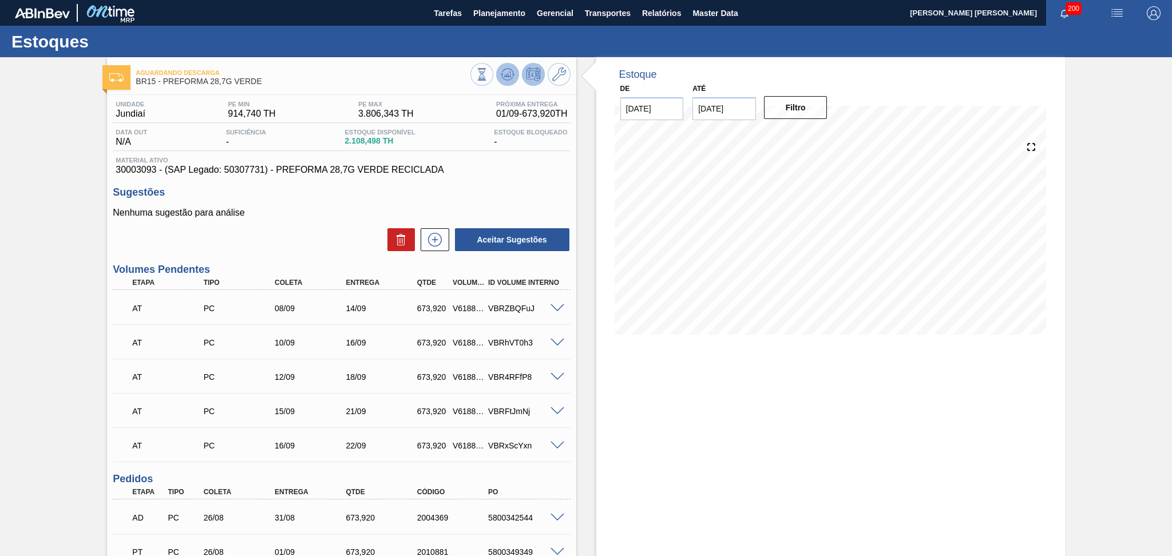
click at [509, 72] on icon at bounding box center [507, 74] width 7 height 5
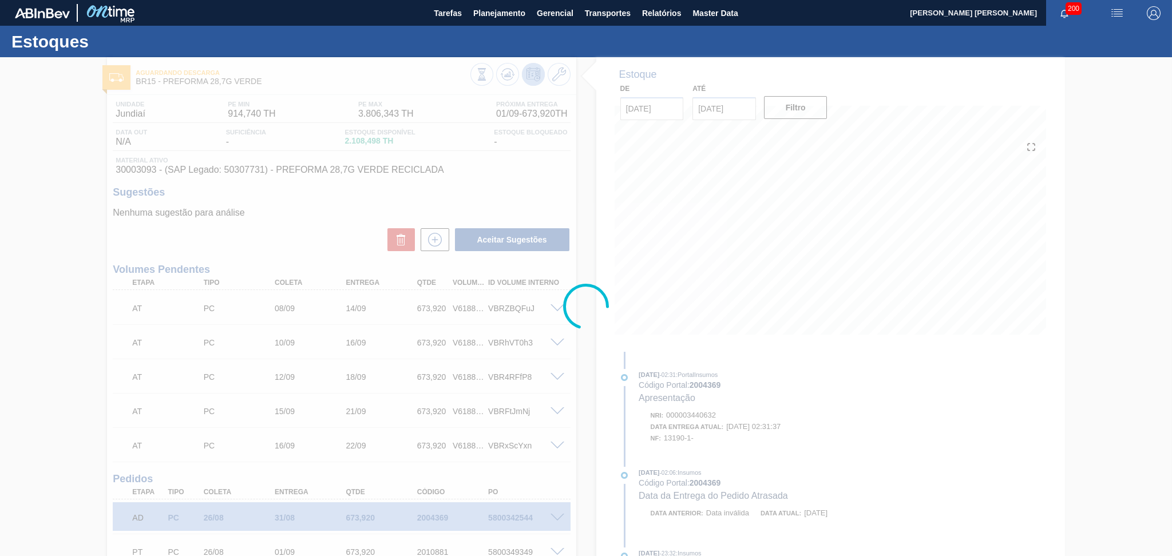
click at [584, 196] on div at bounding box center [586, 306] width 1172 height 499
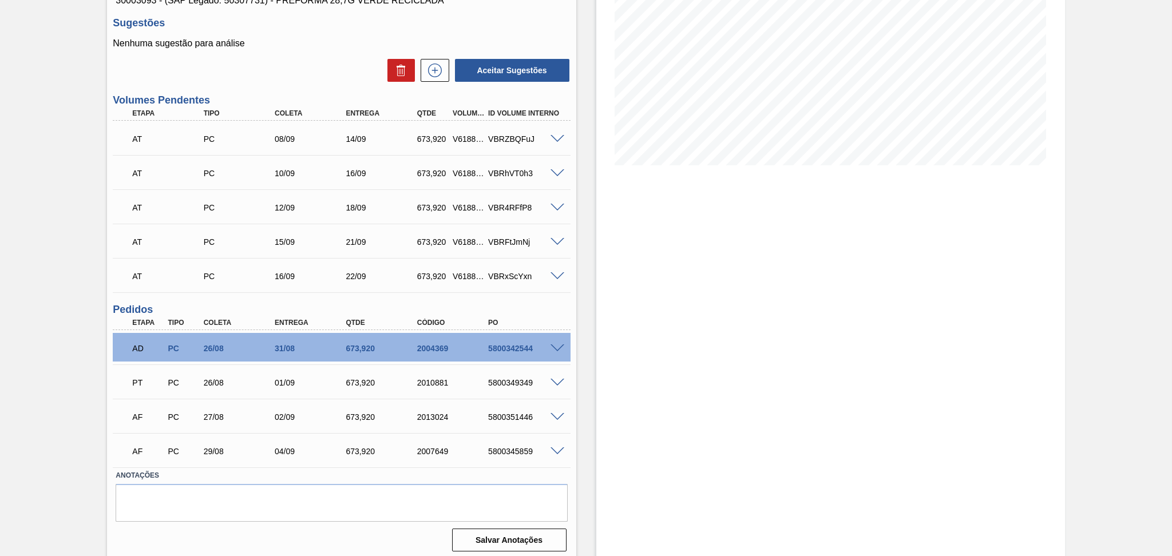
scroll to position [173, 0]
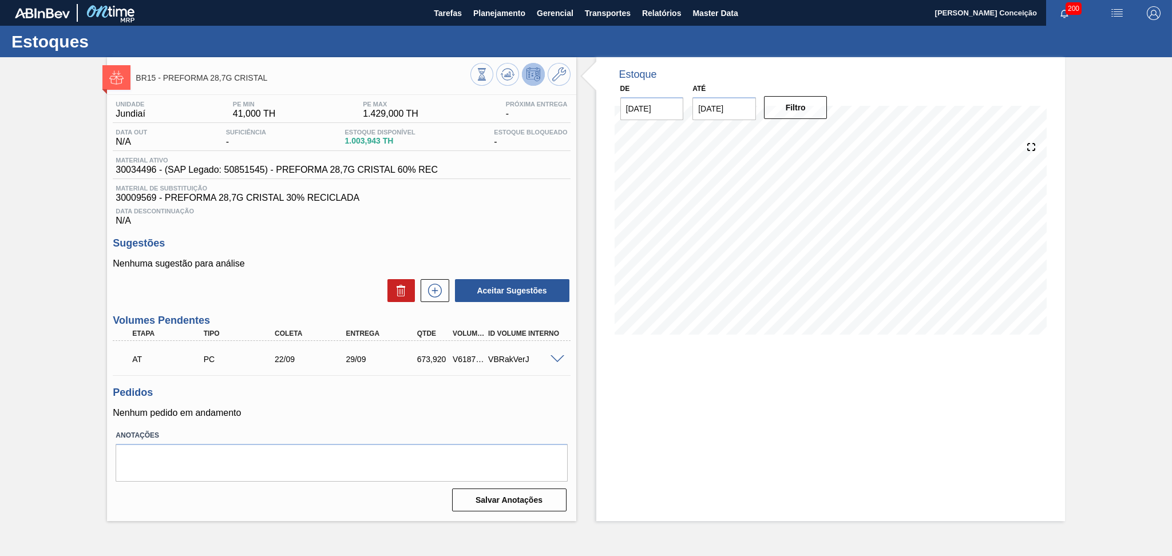
click at [444, 420] on div "Unidade Jundiaí PE MIN 41,000 TH PE MAX 1.429,000 TH Próxima Entrega - Data out…" at bounding box center [341, 305] width 469 height 421
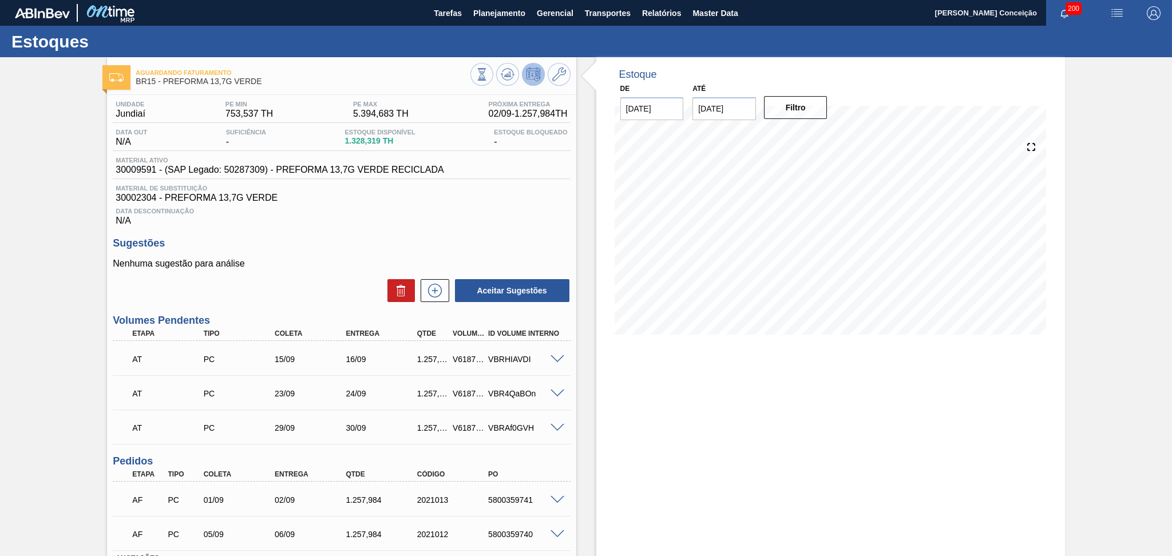
click at [452, 236] on div "Unidade Jundiaí PE MIN 753,537 TH PE MAX 5.394,683 TH Próxima Entrega 02/09 - 1…" at bounding box center [341, 367] width 469 height 544
click at [406, 215] on div "Data Descontinuação N/A" at bounding box center [341, 214] width 457 height 23
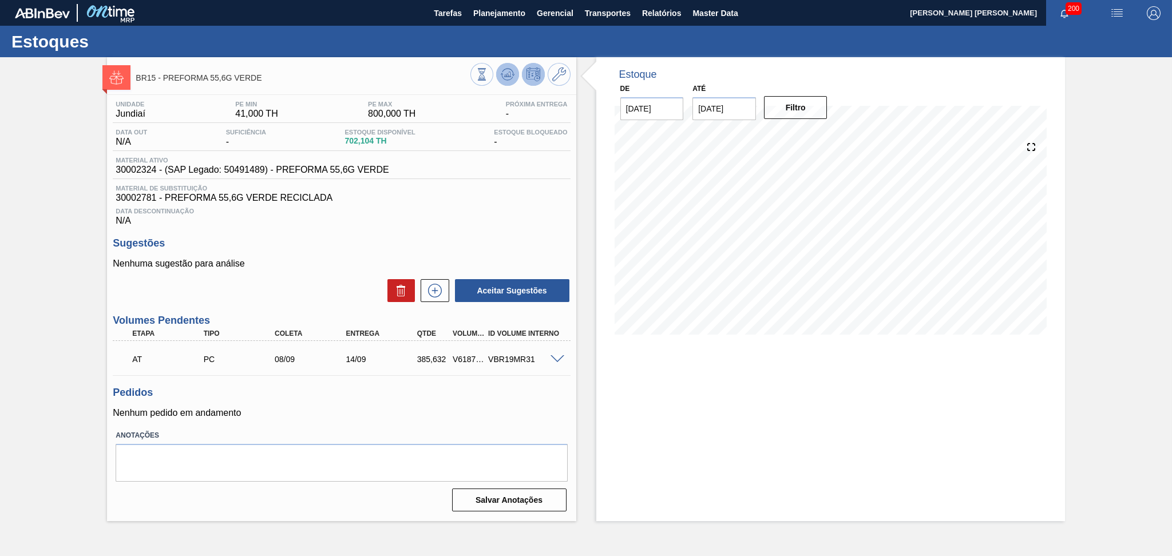
click at [511, 69] on icon at bounding box center [508, 75] width 14 height 14
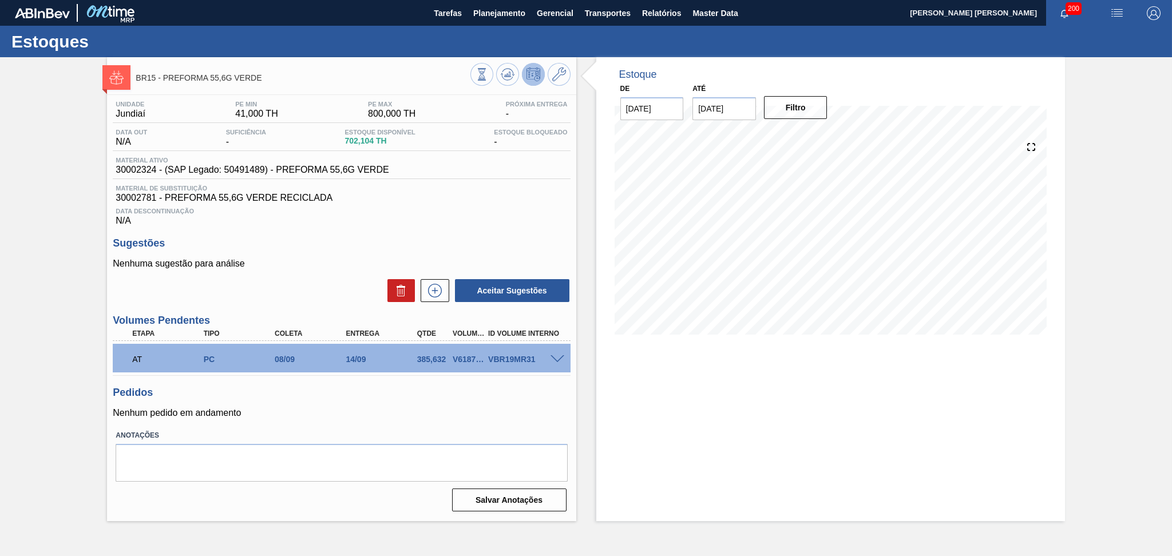
click at [554, 357] on span at bounding box center [558, 359] width 14 height 9
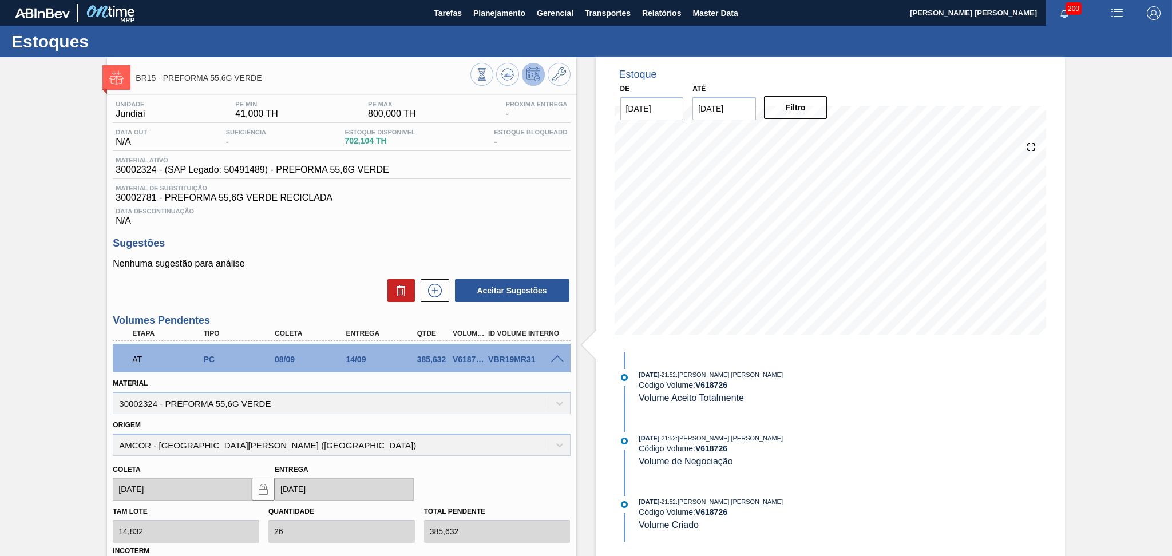
click at [554, 357] on span at bounding box center [558, 359] width 14 height 9
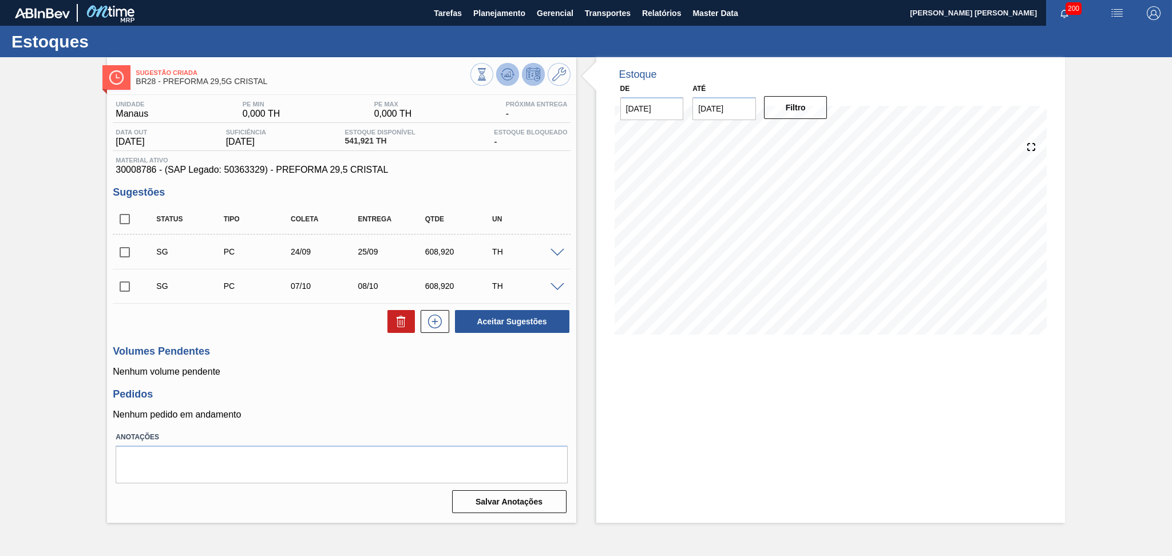
click at [507, 71] on icon at bounding box center [508, 75] width 14 height 14
click at [496, 63] on button at bounding box center [507, 74] width 23 height 23
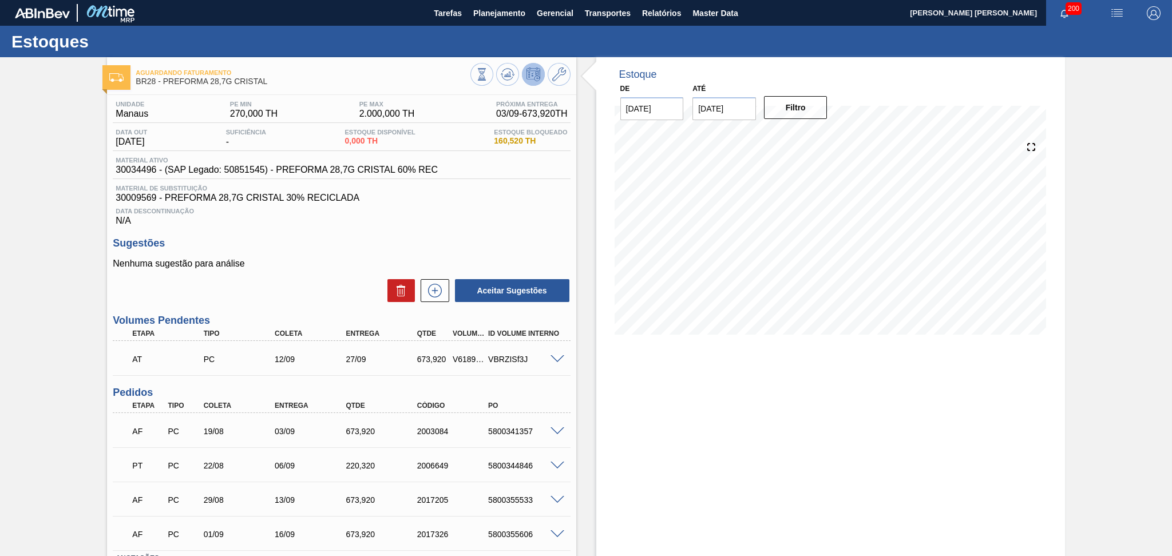
click at [489, 220] on div "Data Descontinuação N/A" at bounding box center [341, 214] width 457 height 23
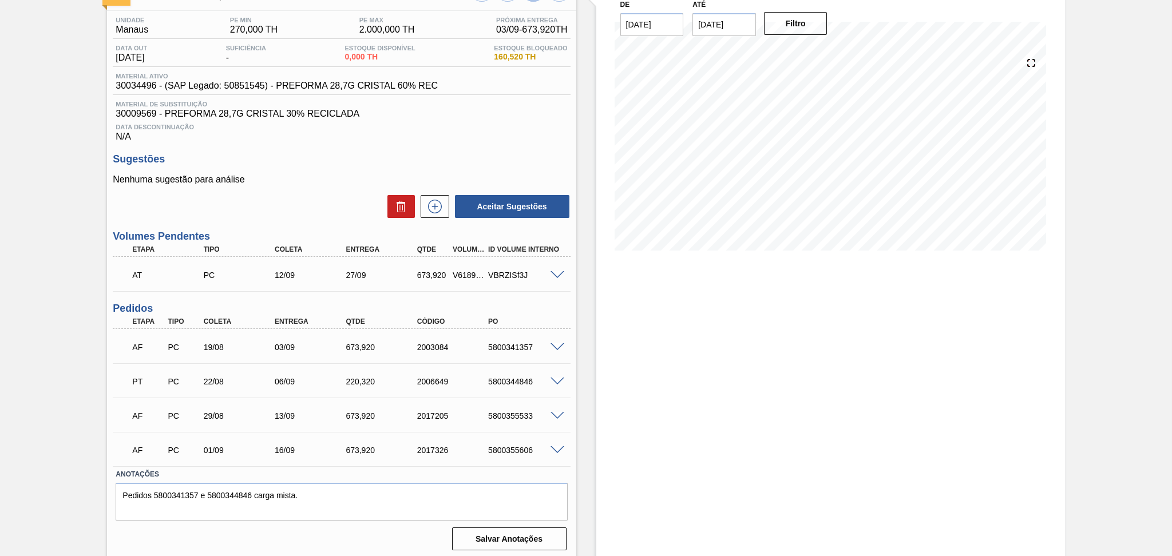
scroll to position [86, 0]
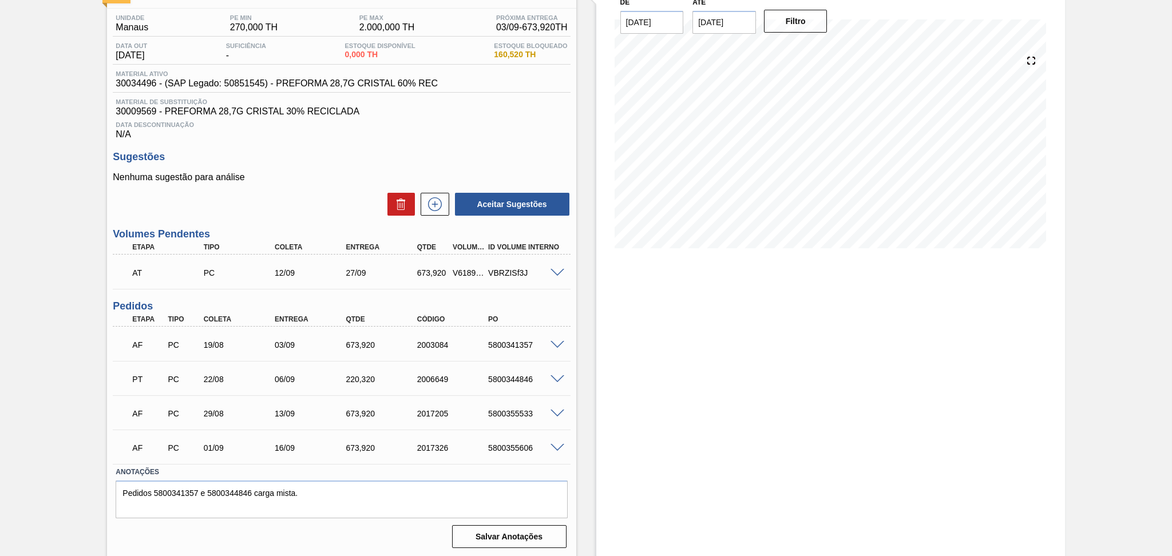
click at [596, 375] on div "Estoque De 01/09/2025 Até 10/10/2025 Filtro" at bounding box center [830, 264] width 469 height 587
click at [492, 124] on span "Data Descontinuação" at bounding box center [342, 124] width 452 height 7
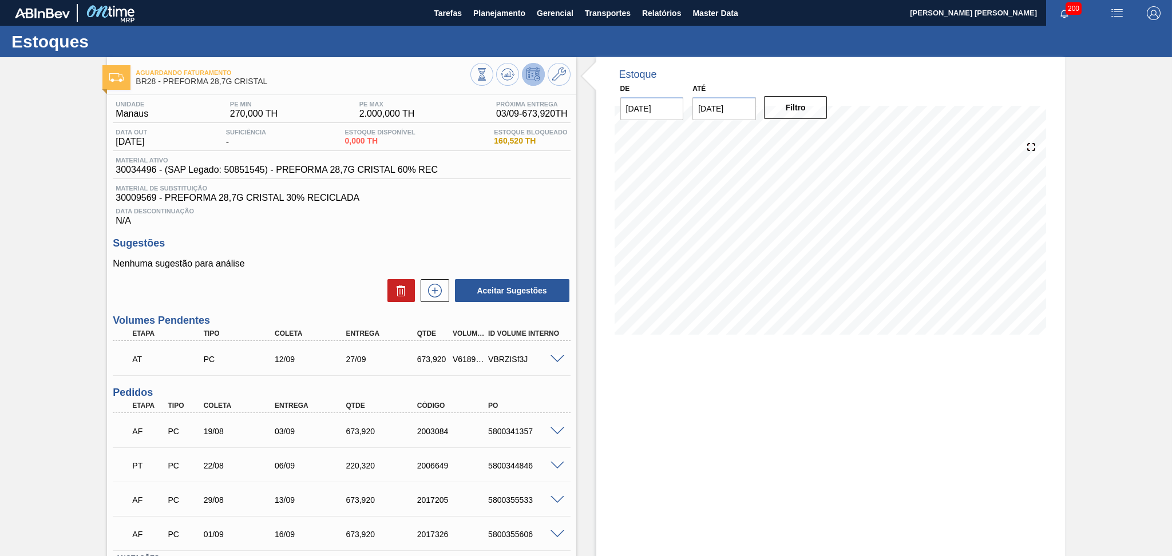
click at [501, 210] on span "Data Descontinuação" at bounding box center [342, 211] width 452 height 7
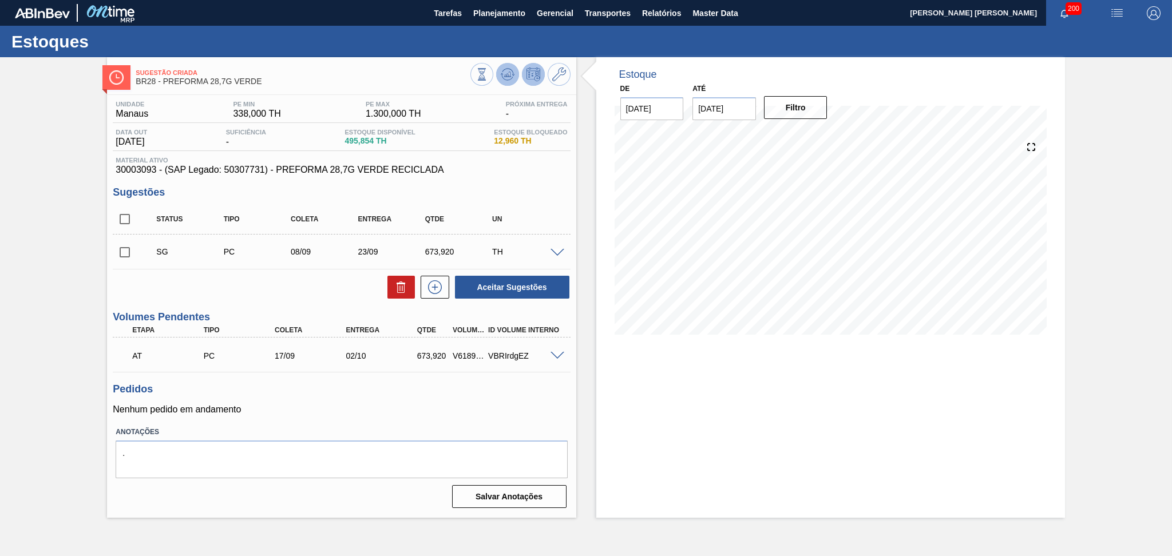
click at [505, 79] on icon at bounding box center [508, 75] width 14 height 14
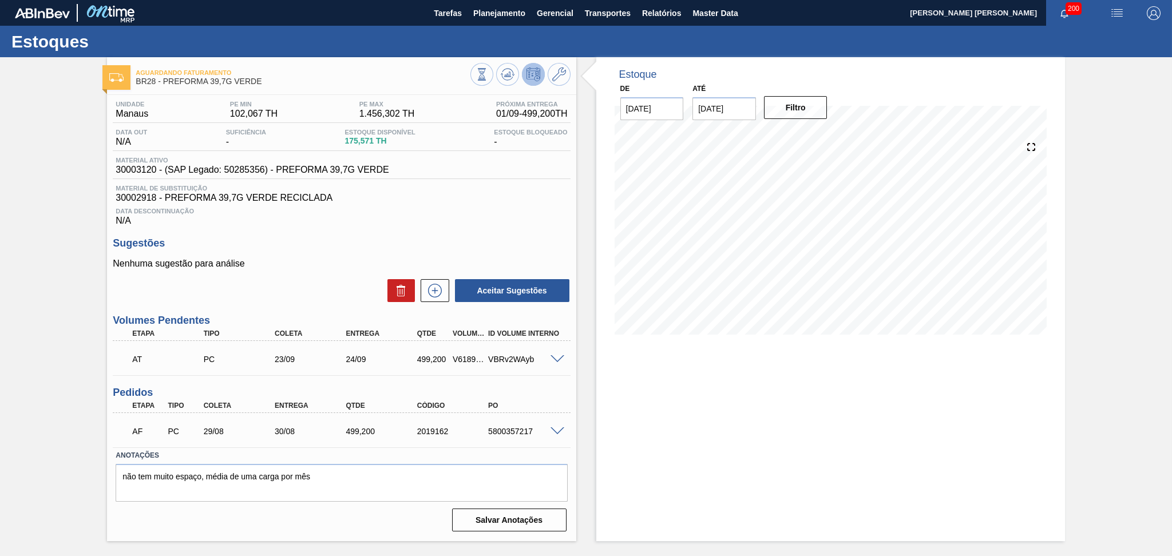
click at [556, 432] on span at bounding box center [558, 432] width 14 height 9
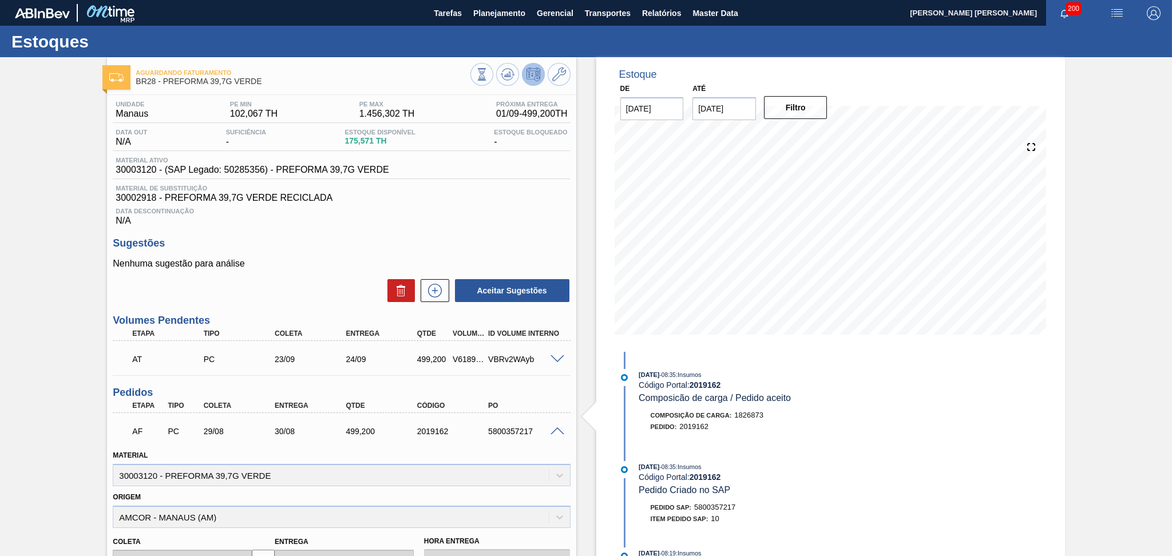
click at [556, 428] on span at bounding box center [558, 432] width 14 height 9
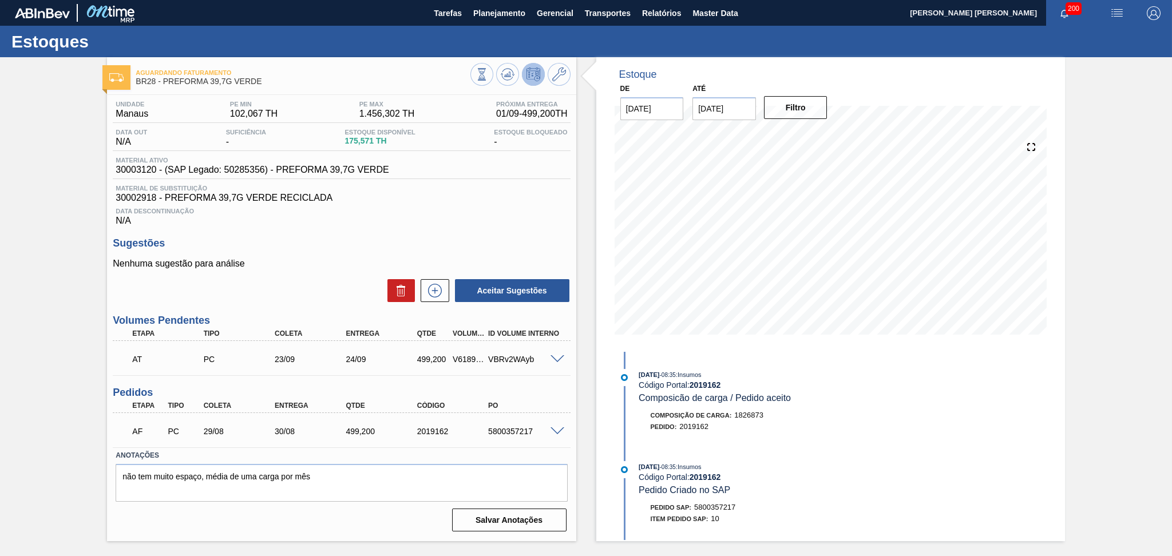
click at [539, 213] on span "Data Descontinuação" at bounding box center [342, 211] width 452 height 7
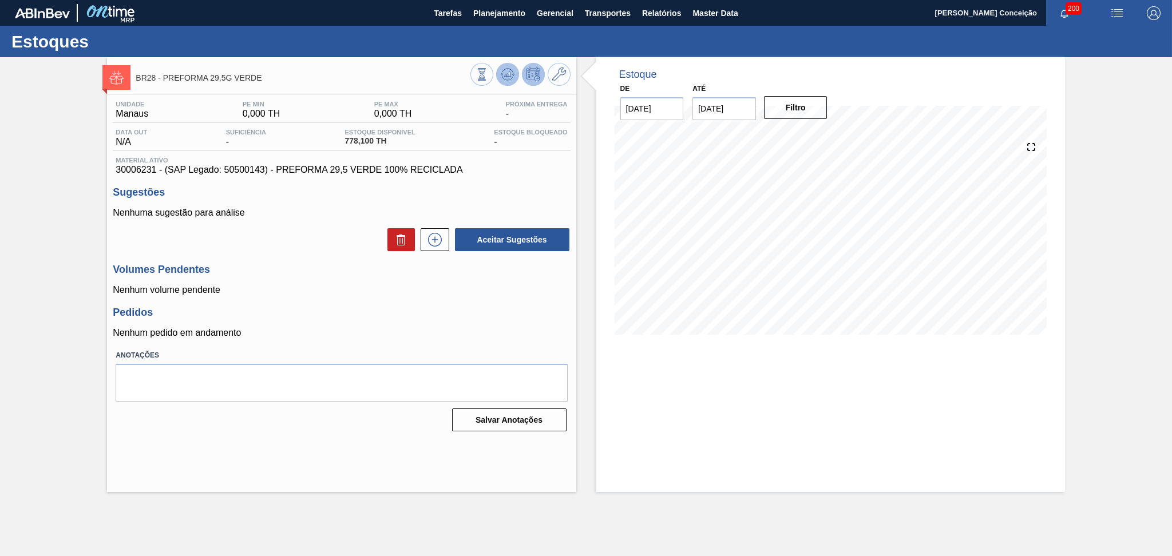
click at [502, 71] on icon at bounding box center [508, 75] width 14 height 14
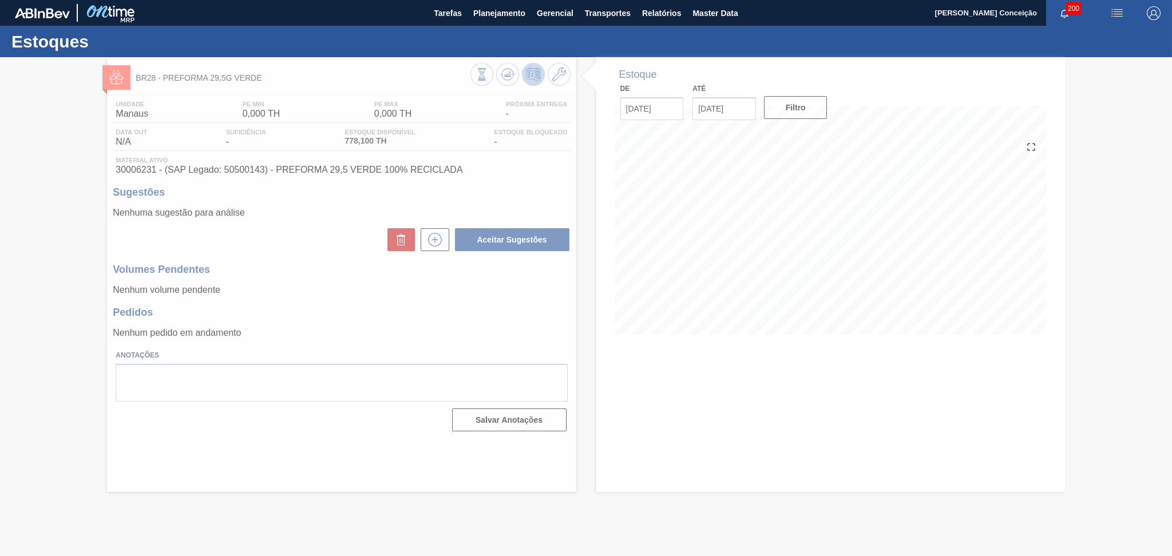
click at [479, 313] on div at bounding box center [586, 306] width 1172 height 499
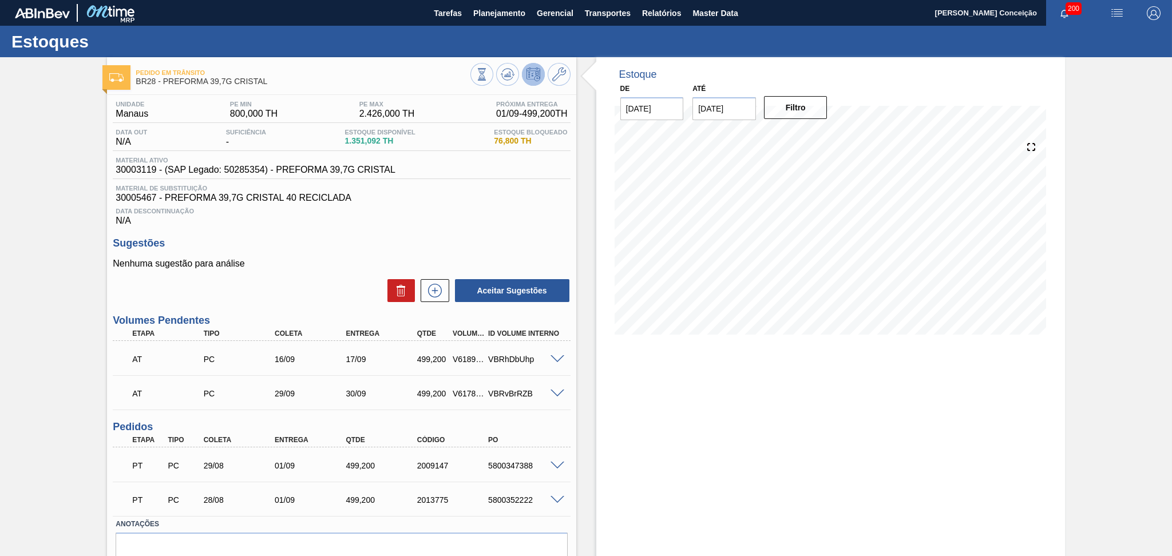
click at [470, 214] on div "Data Descontinuação N/A" at bounding box center [341, 214] width 457 height 23
click at [554, 231] on div "Unidade Manaus PE MIN 800,000 TH PE MAX 2.426,000 TH Próxima Entrega 01/09 - 49…" at bounding box center [341, 349] width 469 height 509
click at [553, 462] on span at bounding box center [558, 466] width 14 height 9
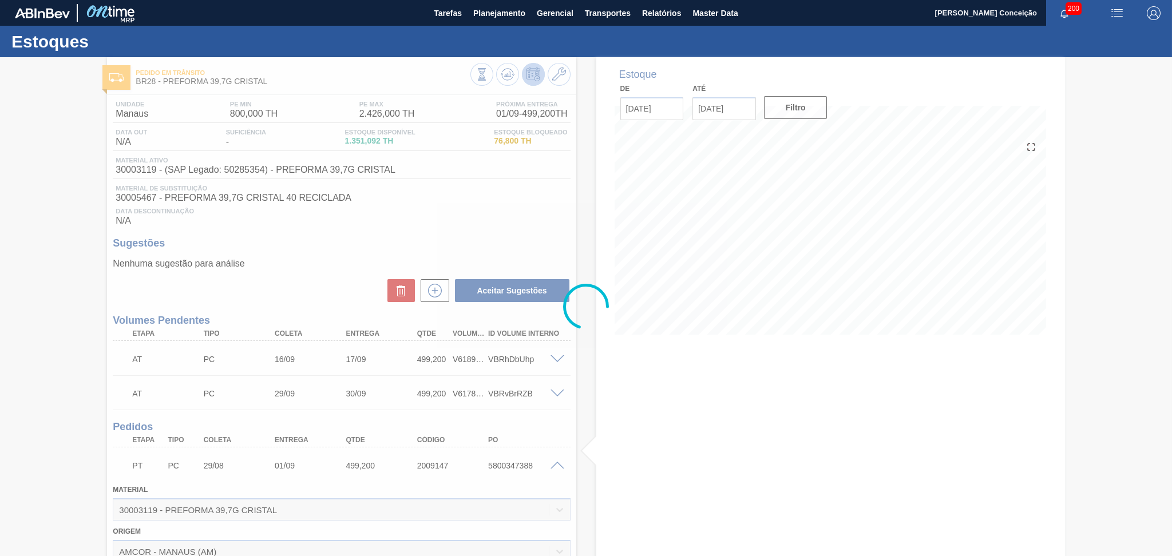
click at [555, 461] on div at bounding box center [586, 306] width 1172 height 499
click at [557, 467] on div at bounding box center [586, 306] width 1172 height 499
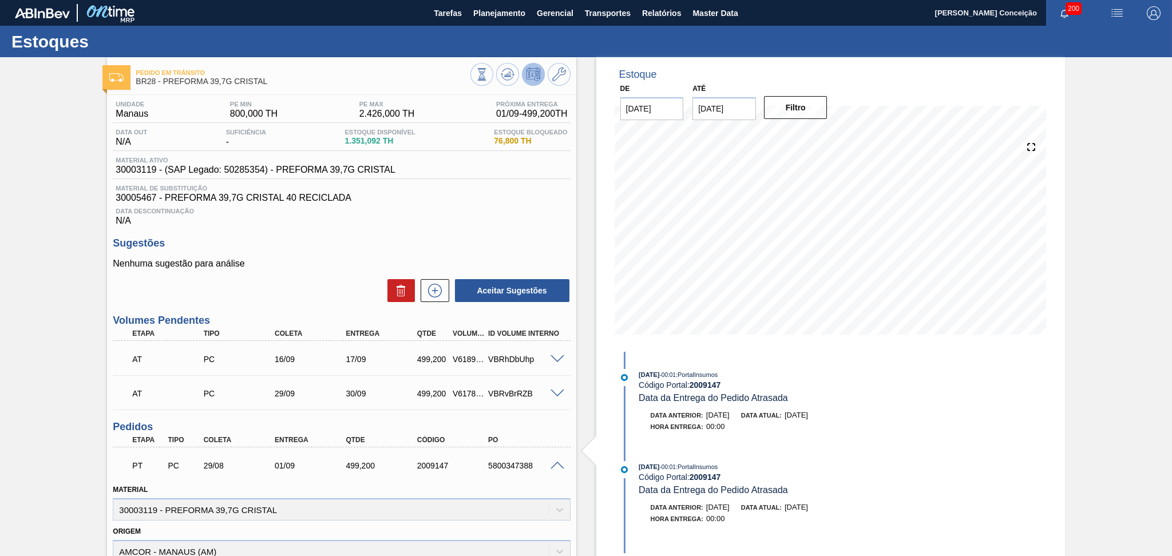
click at [557, 467] on span at bounding box center [558, 466] width 14 height 9
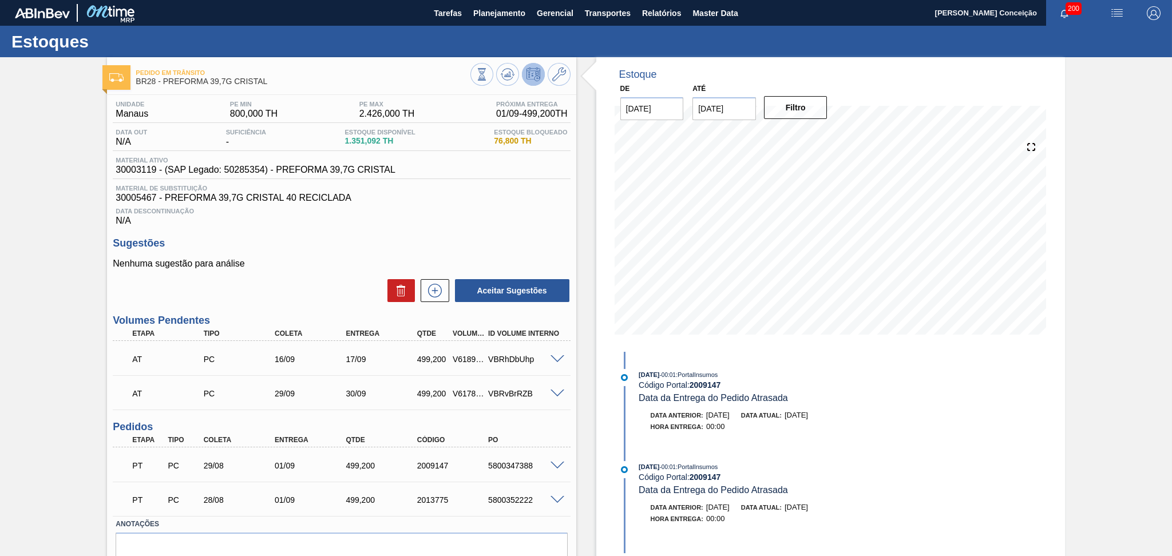
click at [557, 496] on span at bounding box center [558, 500] width 14 height 9
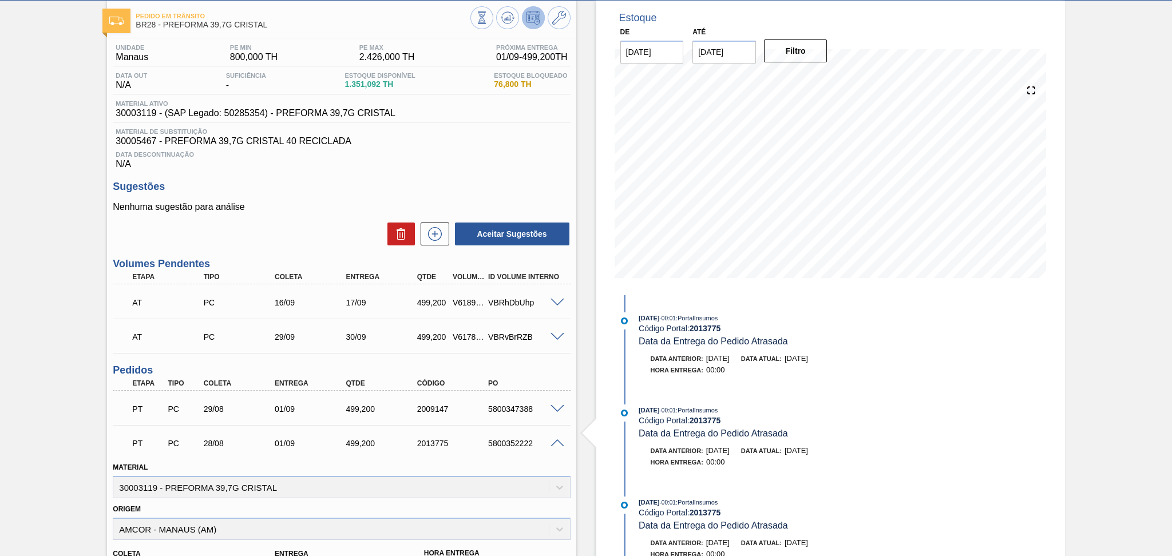
scroll to position [76, 0]
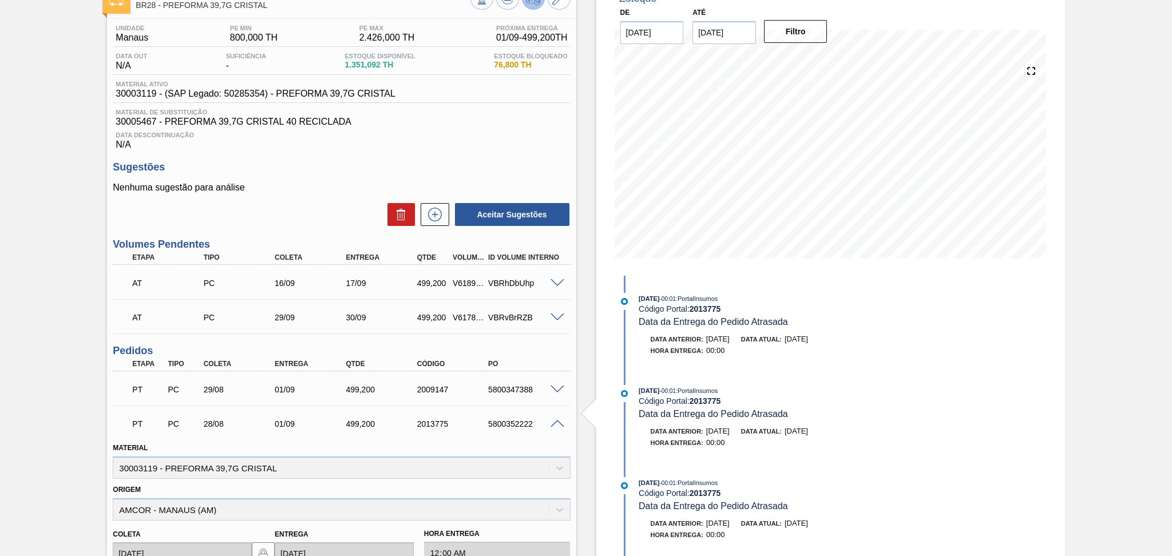
click at [555, 426] on div "5800352222" at bounding box center [525, 424] width 80 height 9
click at [556, 420] on span at bounding box center [558, 424] width 14 height 9
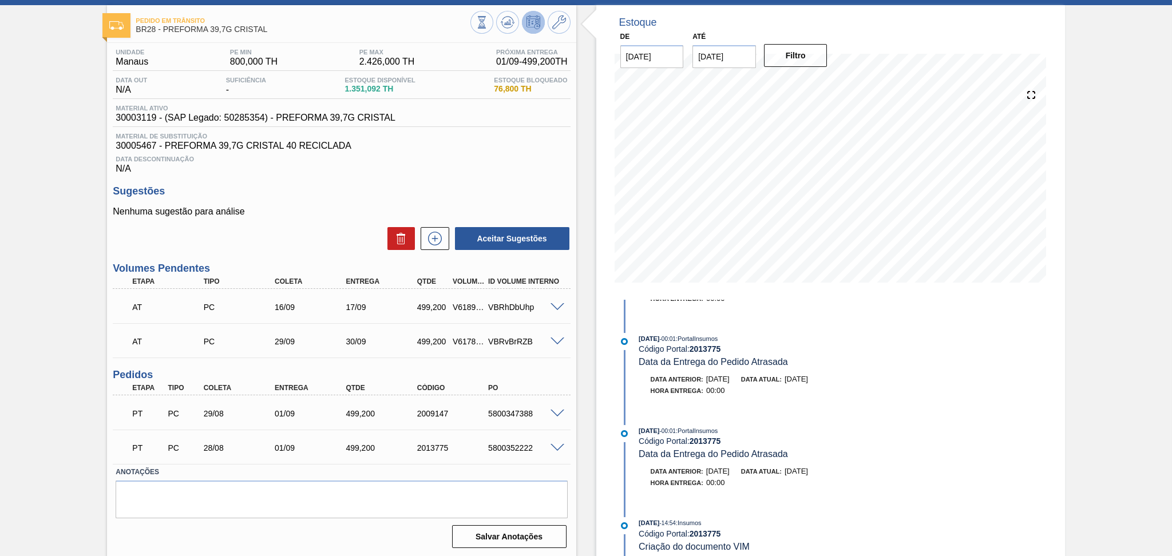
scroll to position [0, 0]
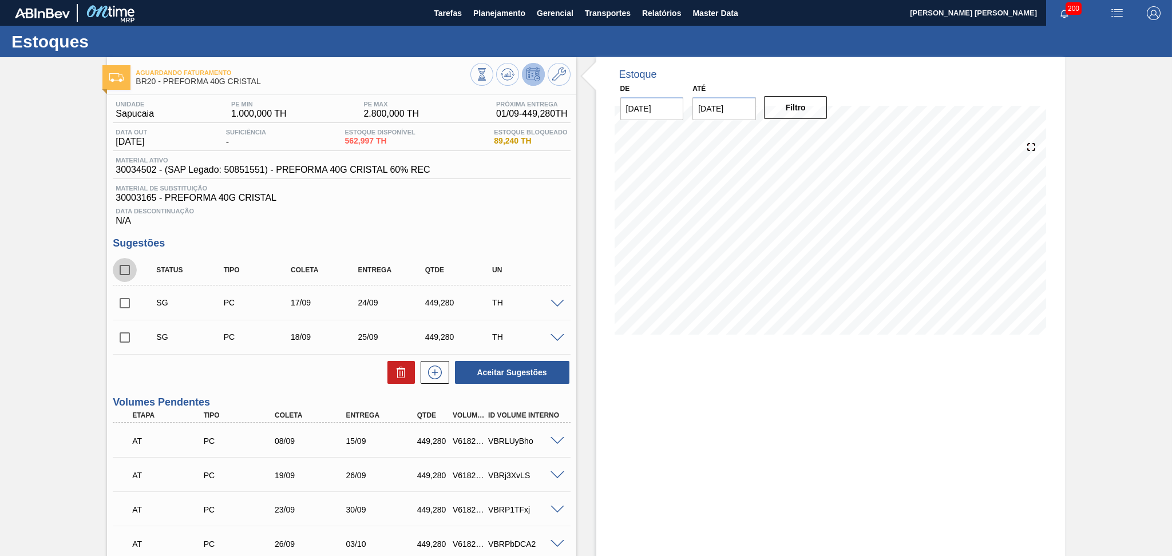
drag, startPoint x: 125, startPoint y: 267, endPoint x: 189, endPoint y: 277, distance: 64.4
click at [126, 267] on input "checkbox" at bounding box center [125, 270] width 24 height 24
checkbox input "true"
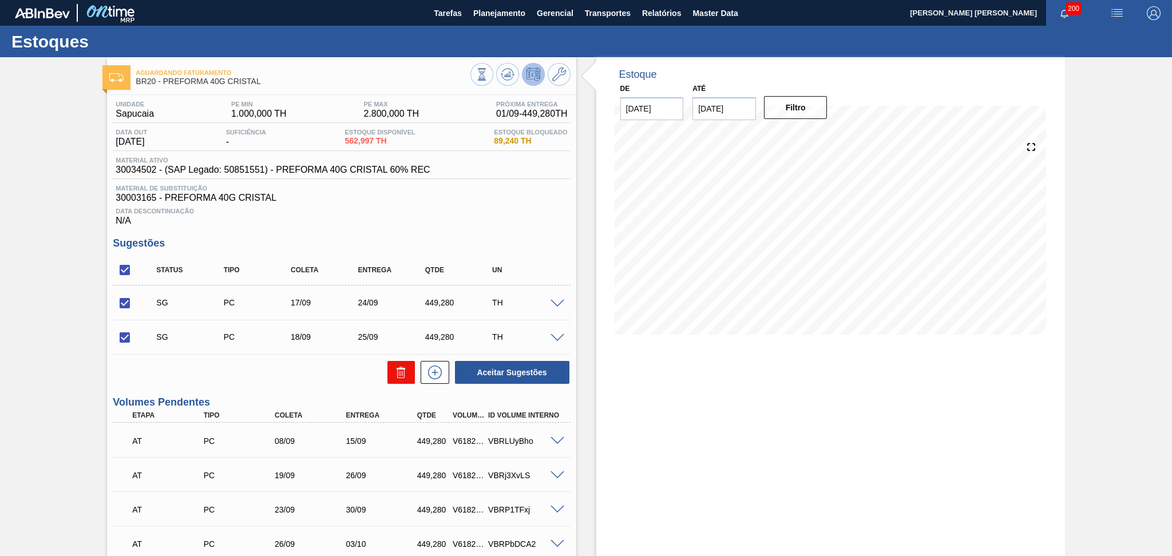
click at [395, 370] on icon at bounding box center [401, 373] width 14 height 14
checkbox input "false"
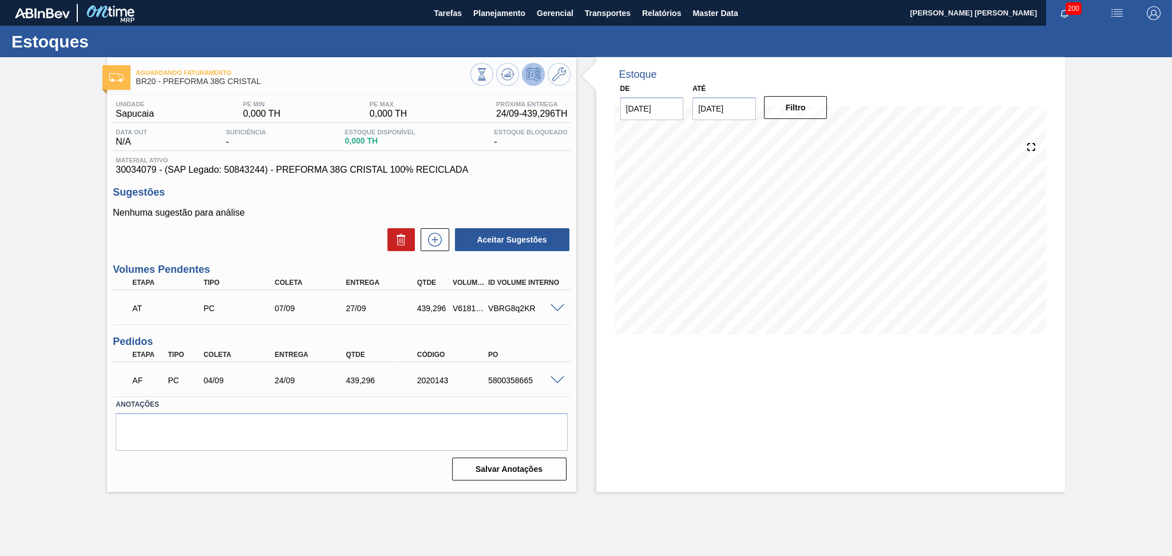
click at [592, 260] on div "Estoque De 01/09/2025 Até 10/10/2025 Filtro" at bounding box center [820, 274] width 489 height 435
click at [511, 80] on button at bounding box center [507, 74] width 23 height 23
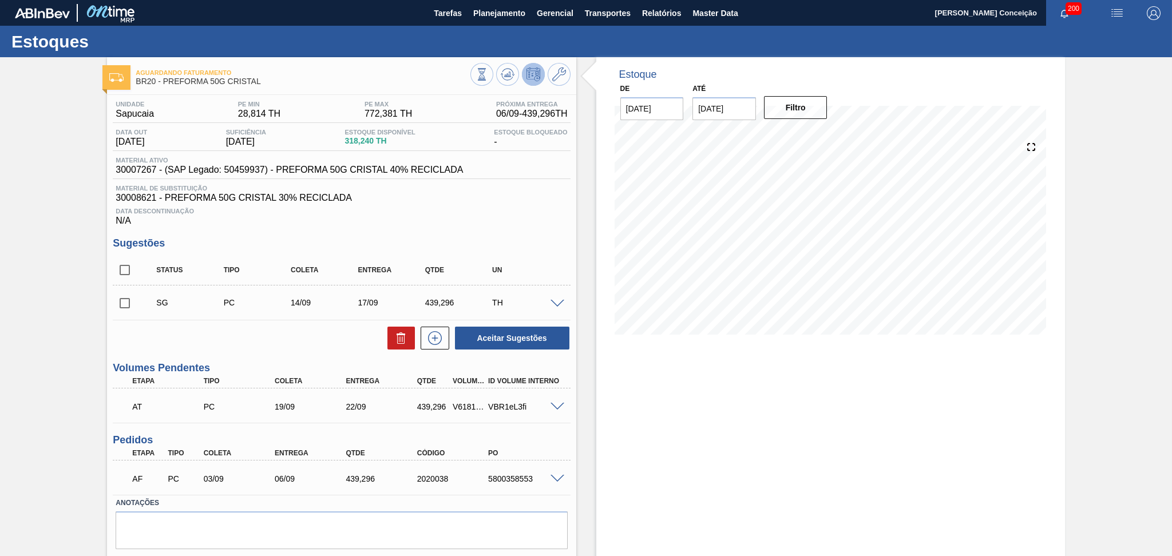
click at [510, 212] on span "Data Descontinuação" at bounding box center [342, 211] width 452 height 7
click at [506, 79] on icon at bounding box center [508, 75] width 14 height 14
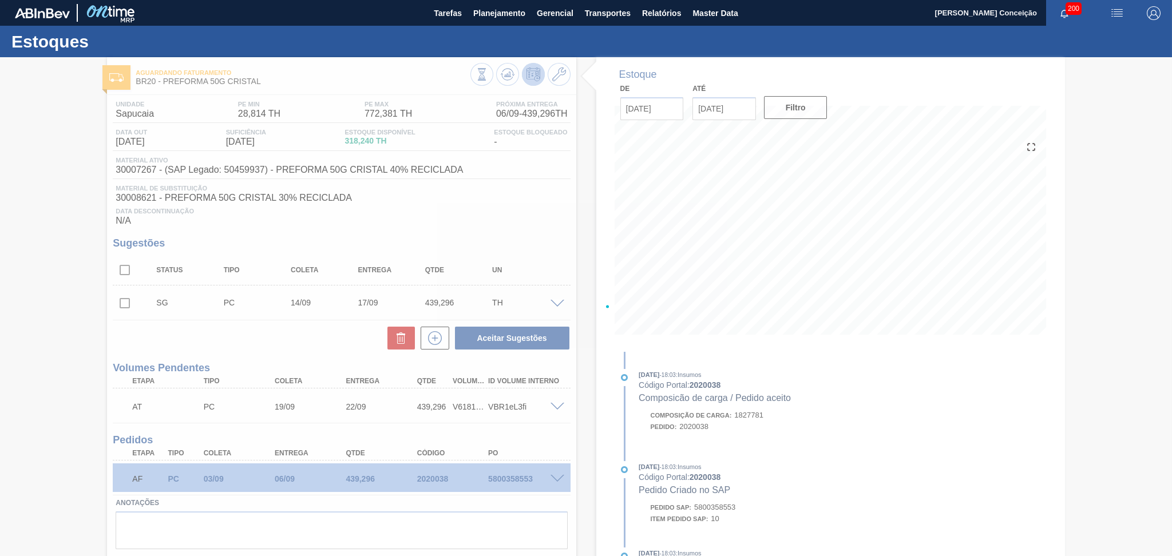
click at [520, 203] on div at bounding box center [586, 306] width 1172 height 499
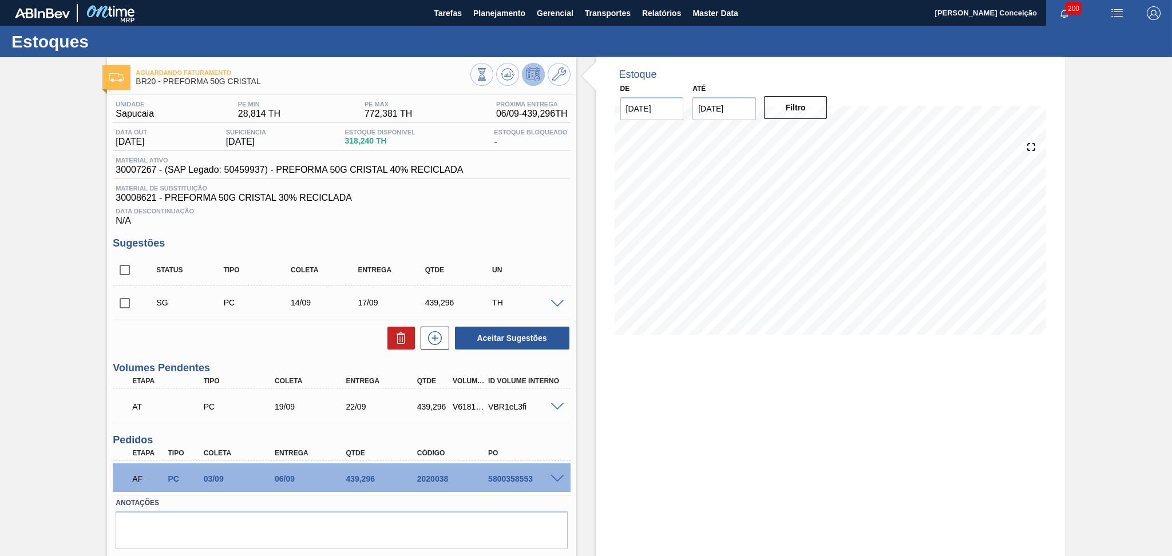
click at [460, 234] on div "Unidade Sapucaia PE MIN 28,814 TH PE MAX 772,381 TH Próxima Entrega 06/09 - 439…" at bounding box center [341, 339] width 469 height 488
click at [559, 299] on div at bounding box center [559, 303] width 23 height 9
click at [555, 307] on div "SG PC 14/09 17/09 439,296 TH" at bounding box center [341, 303] width 457 height 29
click at [555, 302] on span at bounding box center [558, 304] width 14 height 9
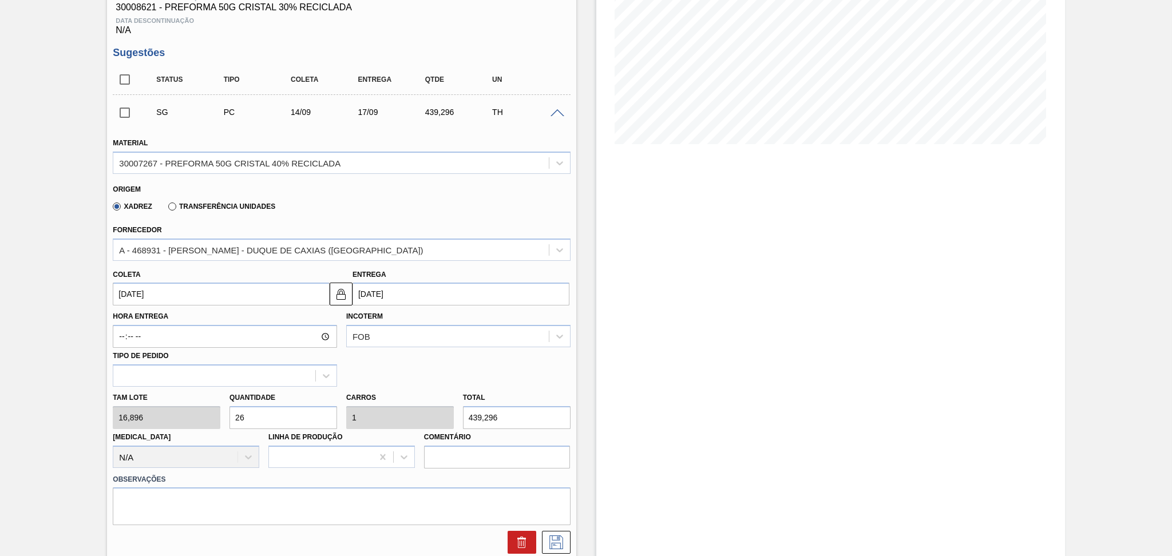
scroll to position [229, 0]
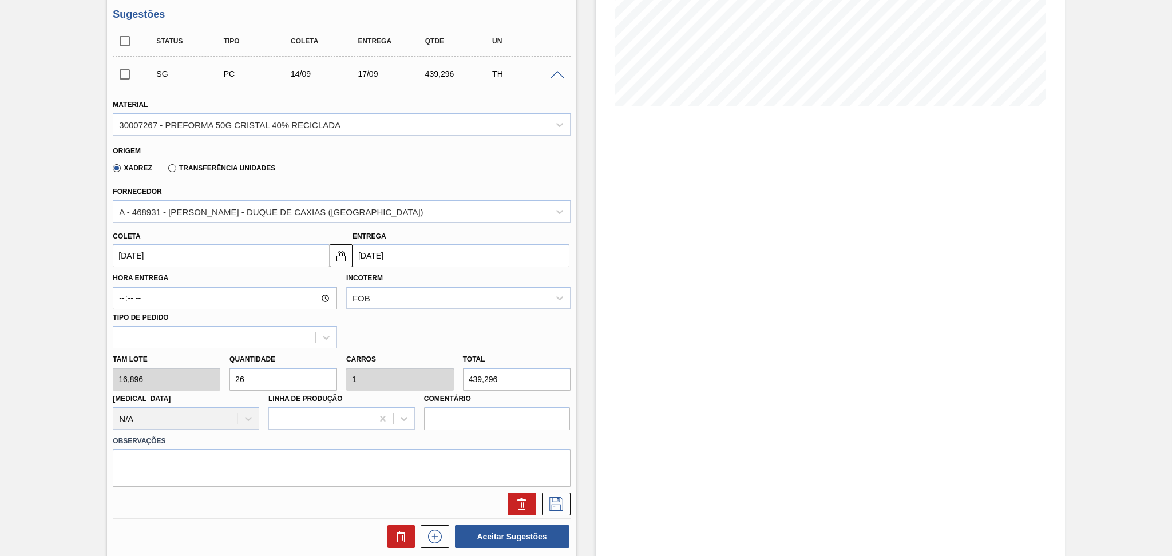
click at [151, 259] on input "14/09/2025" at bounding box center [221, 255] width 217 height 23
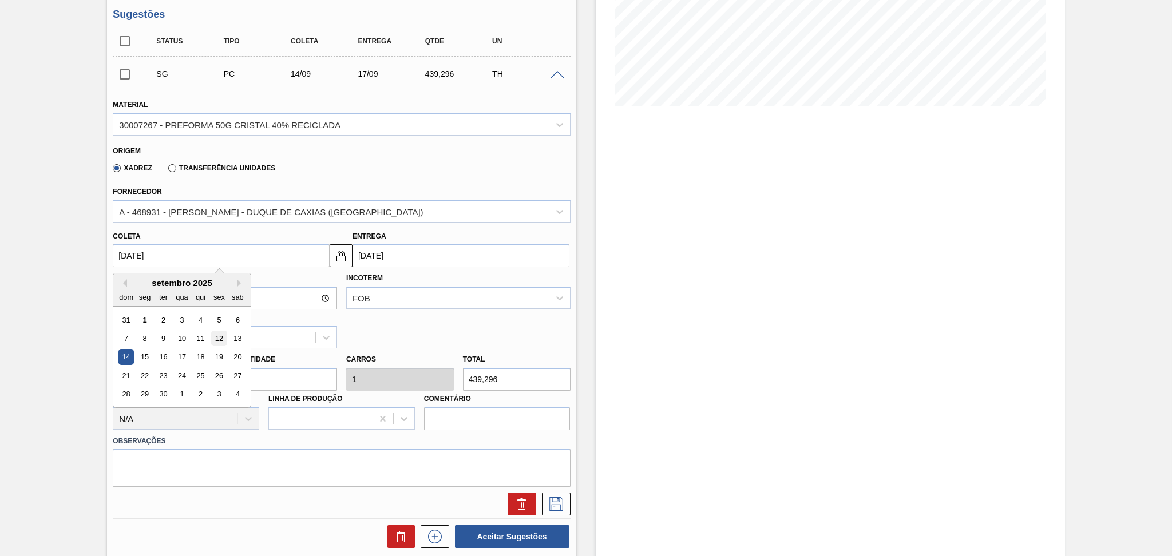
click at [220, 339] on div "12" at bounding box center [219, 338] width 15 height 15
type input "12/09/2025"
type input "15/09/2025"
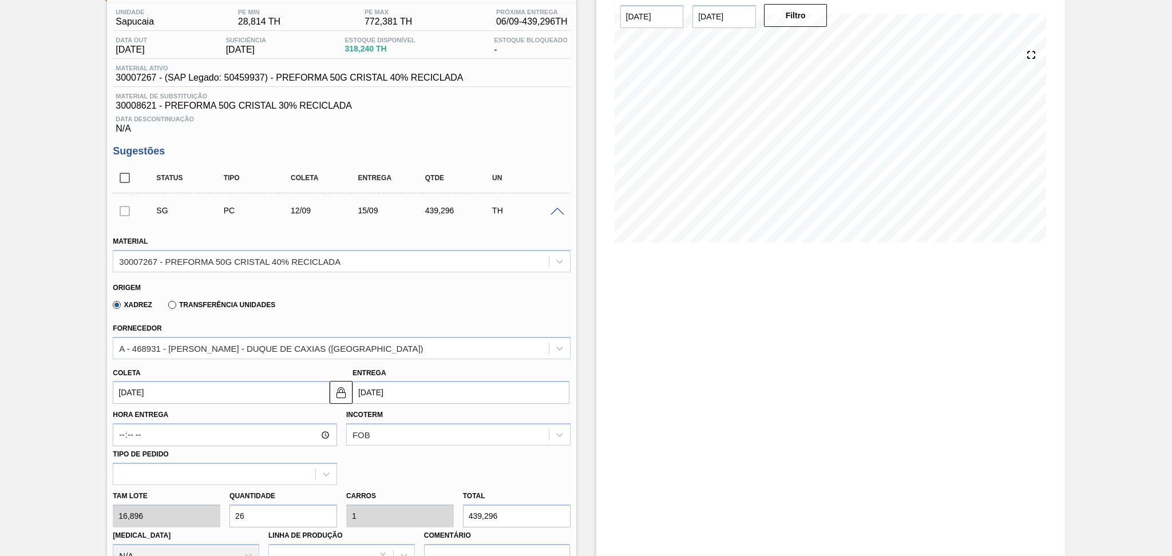
scroll to position [76, 0]
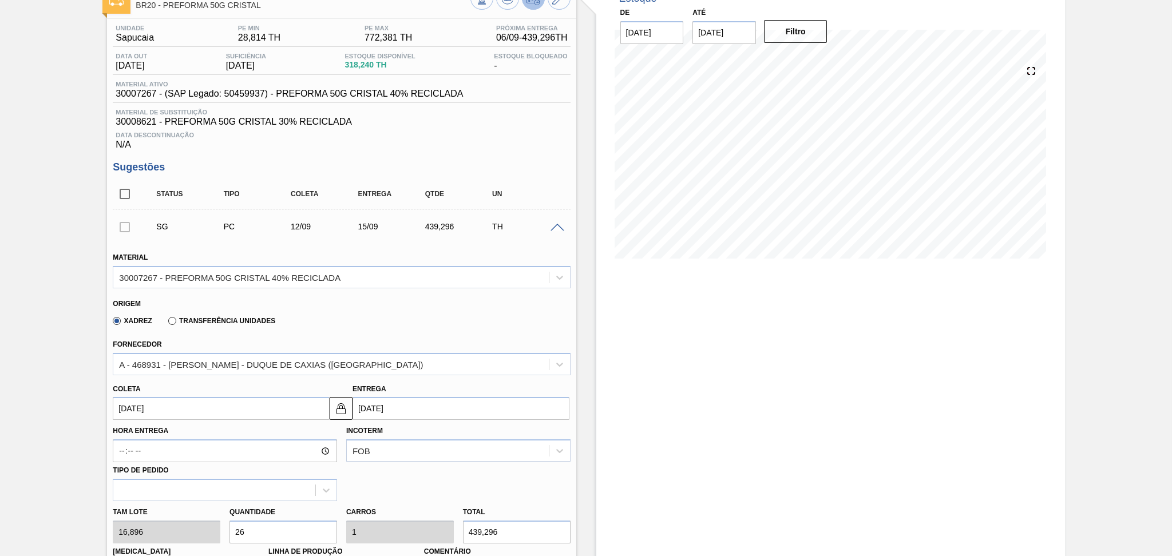
click at [131, 410] on input "12/09/2025" at bounding box center [221, 408] width 217 height 23
click at [177, 320] on div "10" at bounding box center [182, 320] width 15 height 15
type input "10/09/2025"
type input "13/09/2025"
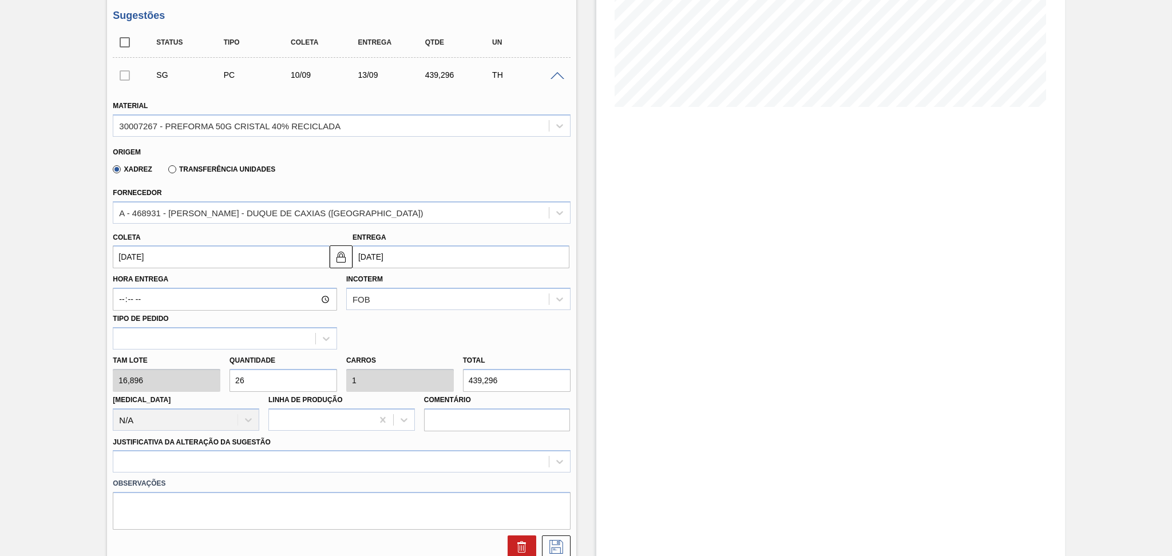
scroll to position [229, 0]
click at [285, 456] on div at bounding box center [341, 460] width 457 height 22
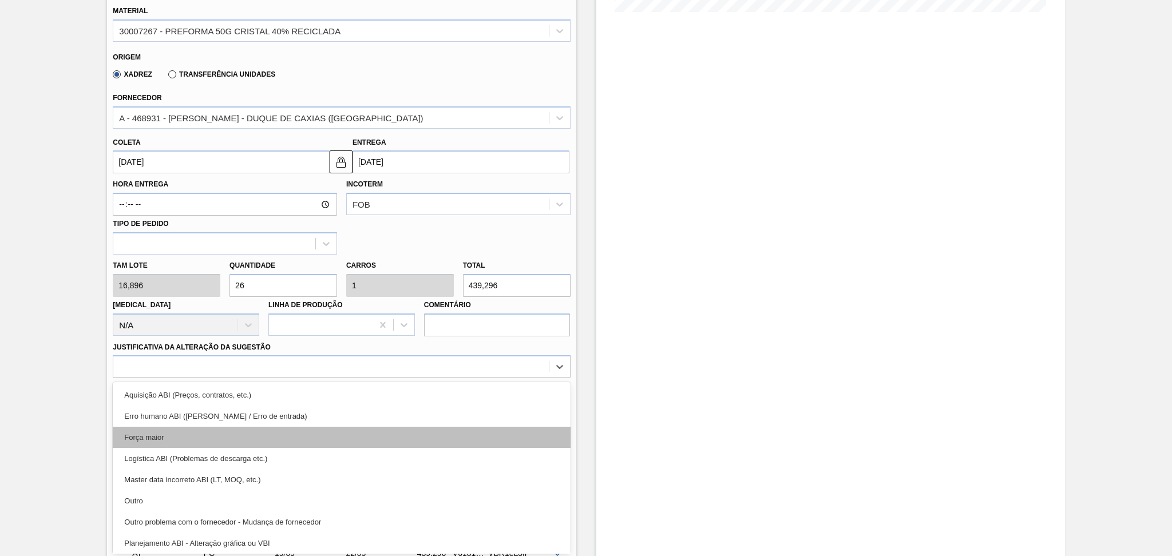
scroll to position [152, 0]
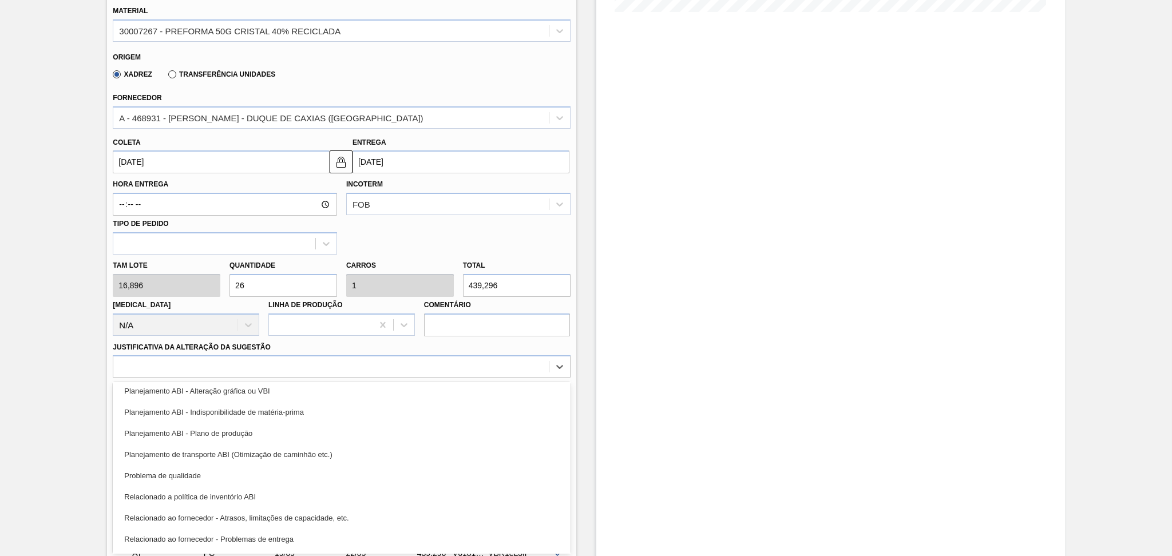
click at [250, 435] on div "Planejamento ABI - Plano de produção" at bounding box center [341, 433] width 457 height 21
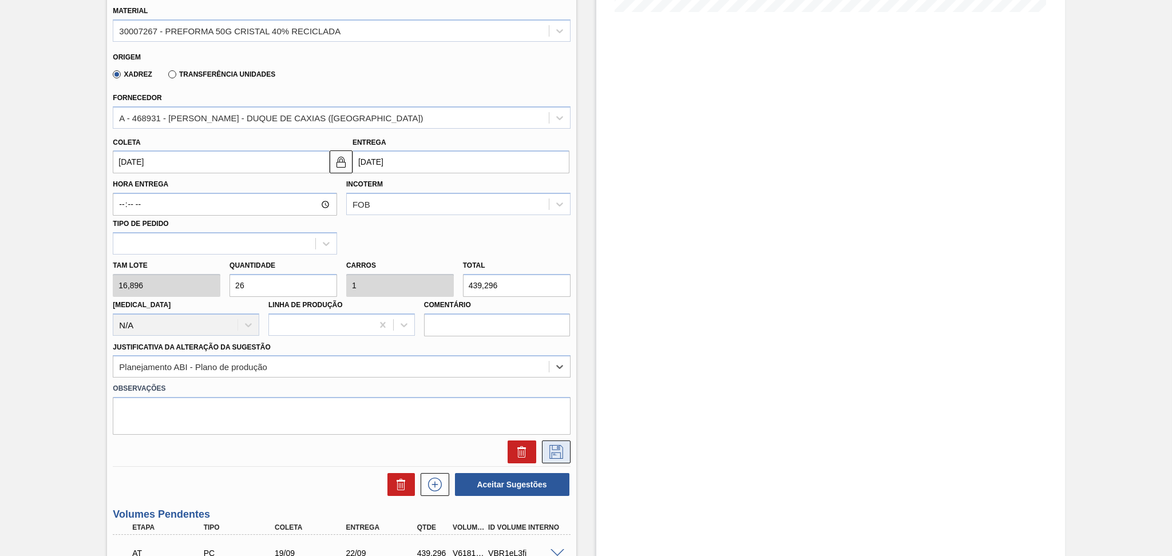
click at [551, 455] on icon at bounding box center [557, 452] width 14 height 14
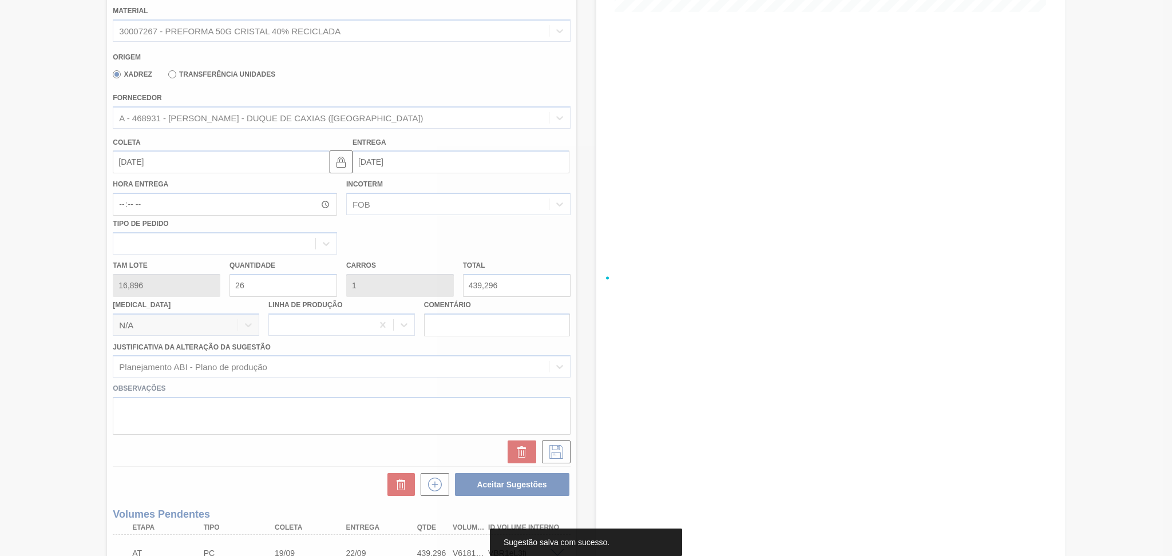
scroll to position [31, 0]
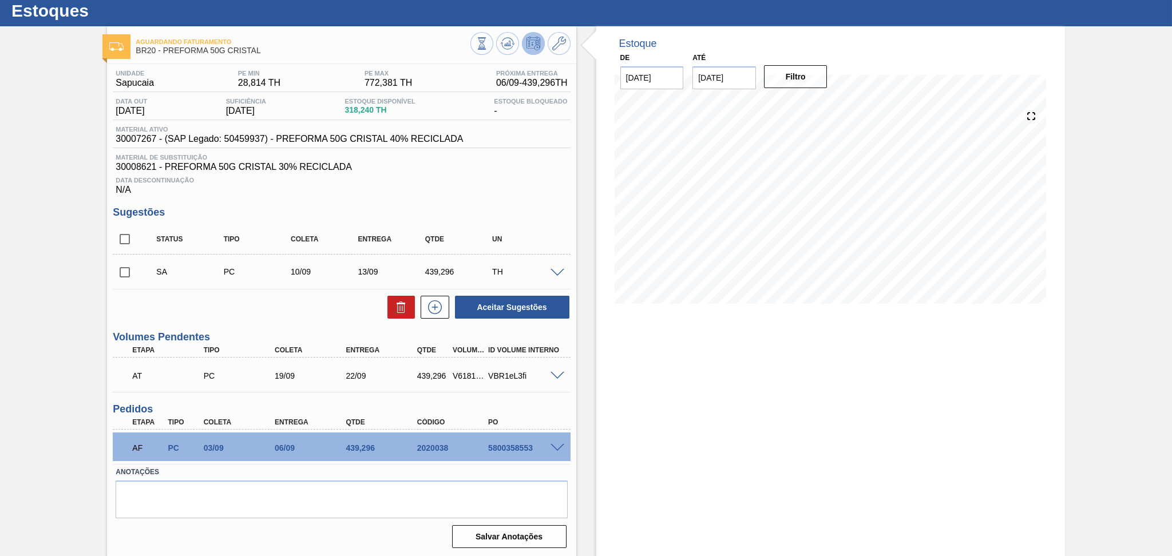
click at [107, 271] on div "Unidade Sapucaia PE MIN 28,814 TH PE MAX 772,381 TH Próxima Entrega 06/09 - 439…" at bounding box center [341, 308] width 469 height 488
click at [120, 275] on input "checkbox" at bounding box center [125, 272] width 24 height 24
click at [513, 302] on button "Aceitar Sugestões" at bounding box center [512, 307] width 114 height 23
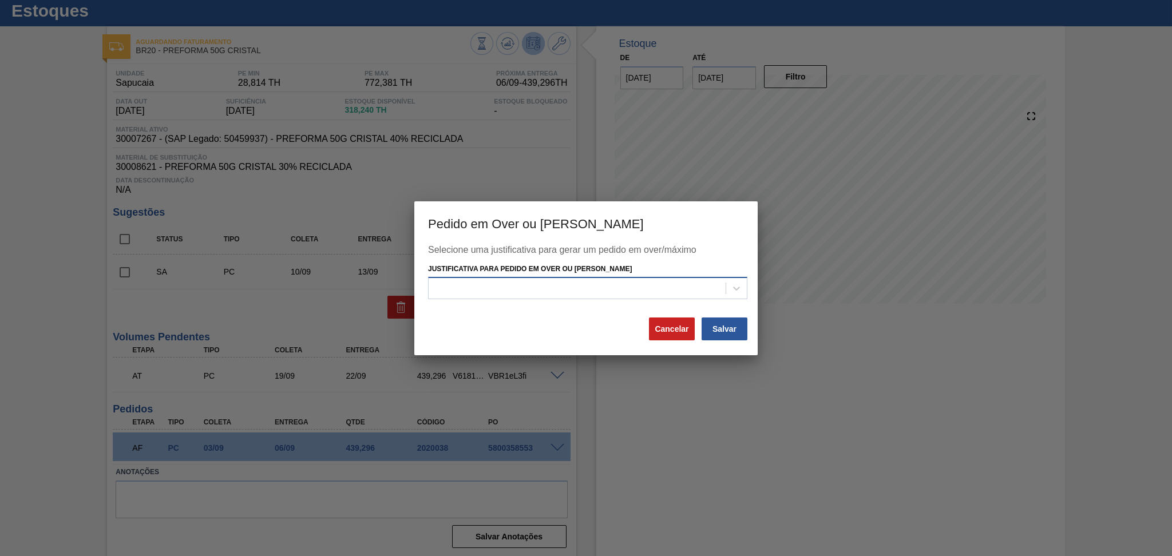
click at [526, 286] on div at bounding box center [577, 289] width 297 height 17
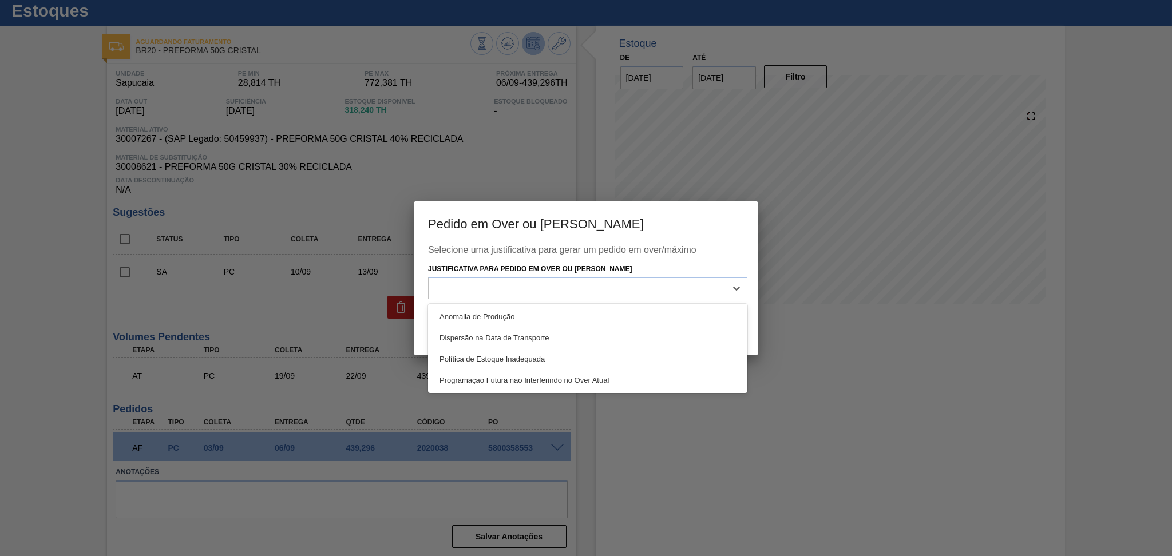
click at [664, 465] on div at bounding box center [586, 278] width 1172 height 556
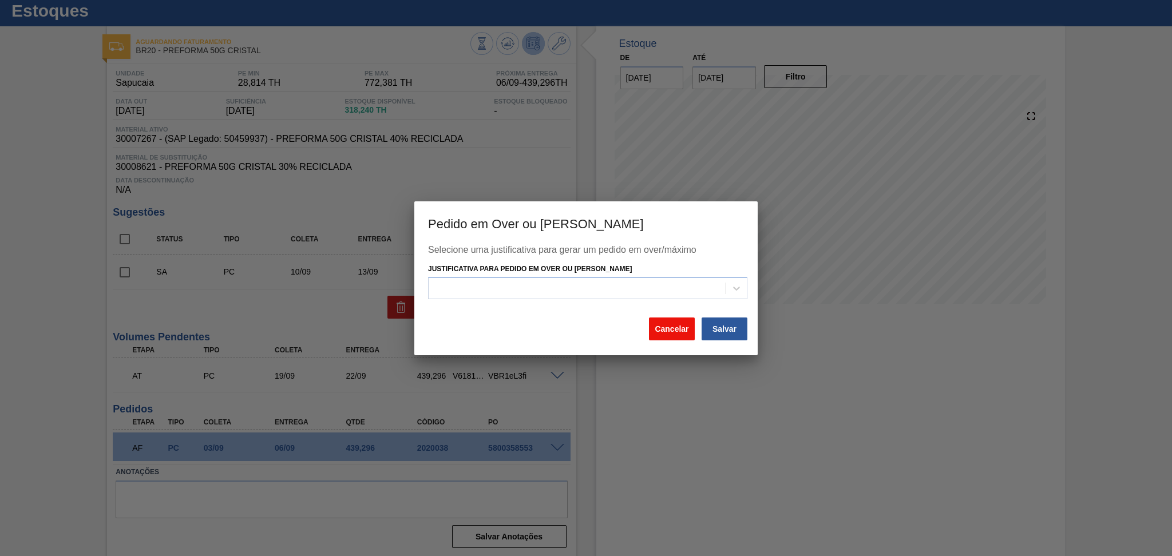
click at [691, 334] on button "Cancelar" at bounding box center [672, 329] width 46 height 23
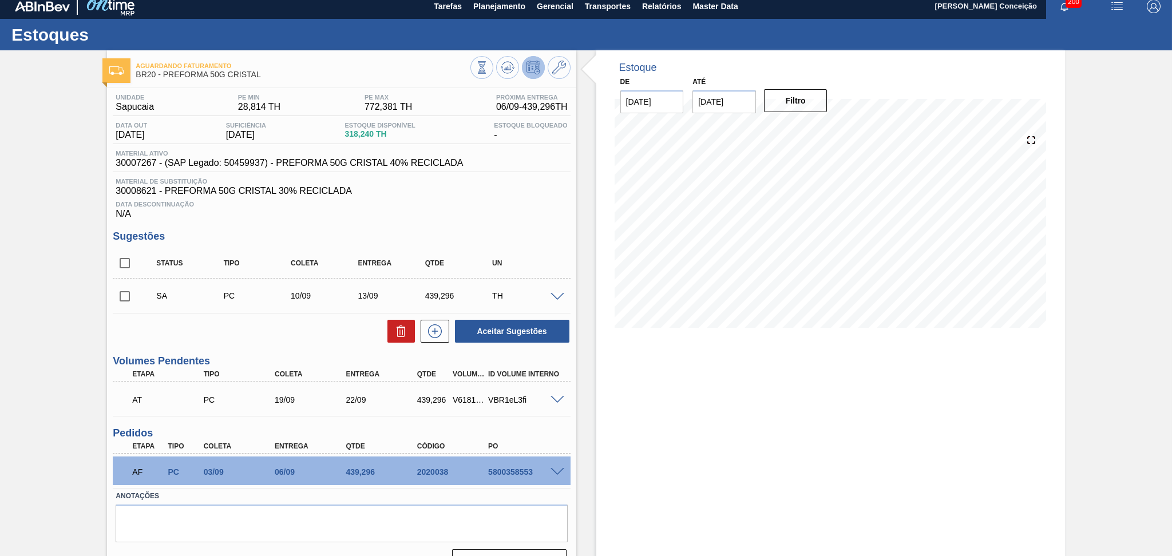
scroll to position [0, 0]
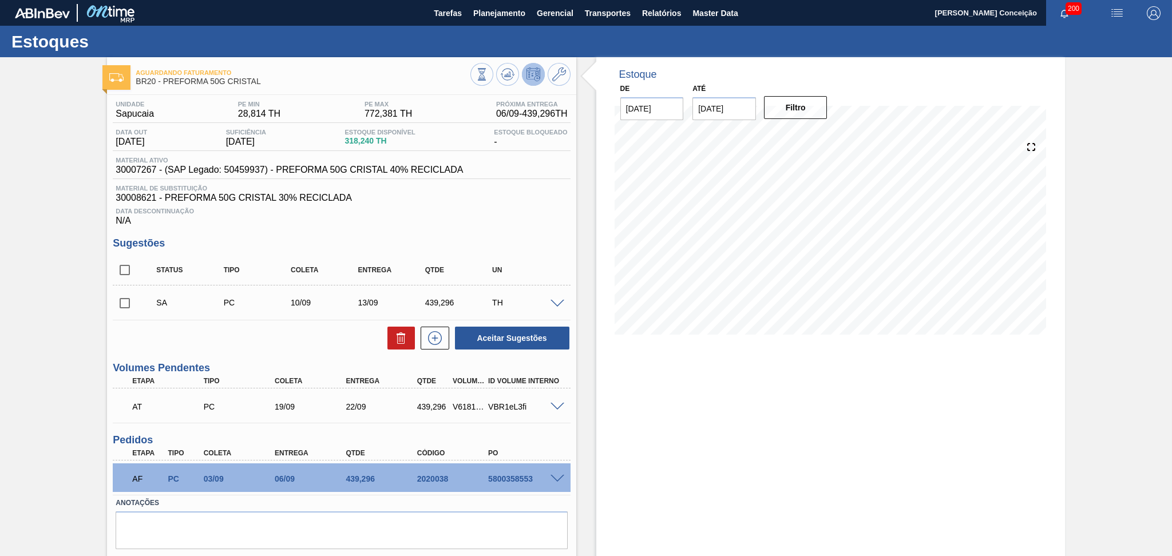
click at [132, 301] on input "checkbox" at bounding box center [125, 303] width 24 height 24
click at [403, 340] on icon at bounding box center [401, 338] width 14 height 14
checkbox input "false"
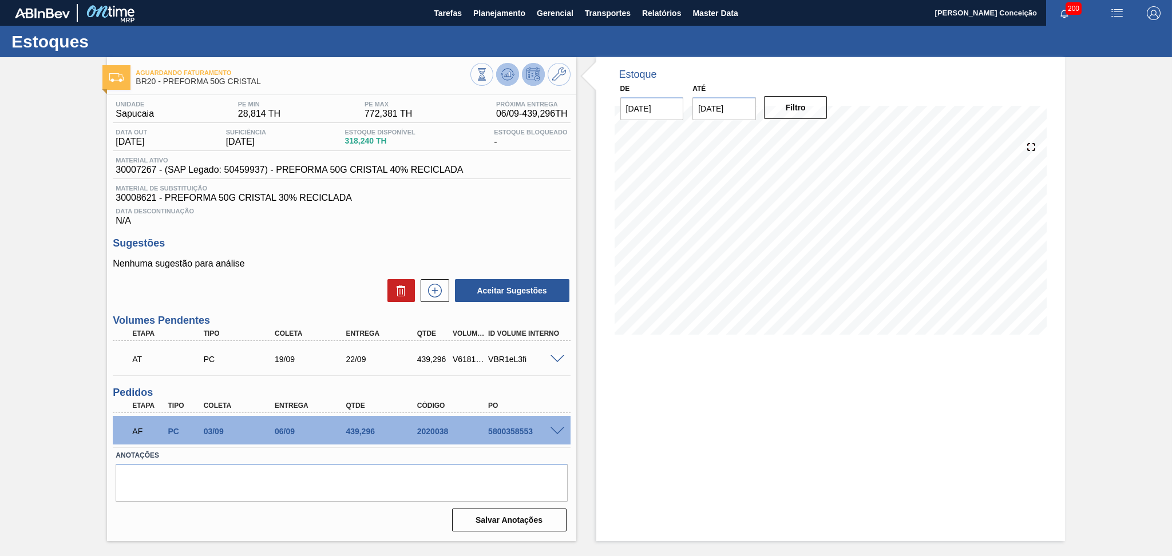
click at [511, 77] on icon at bounding box center [508, 75] width 14 height 14
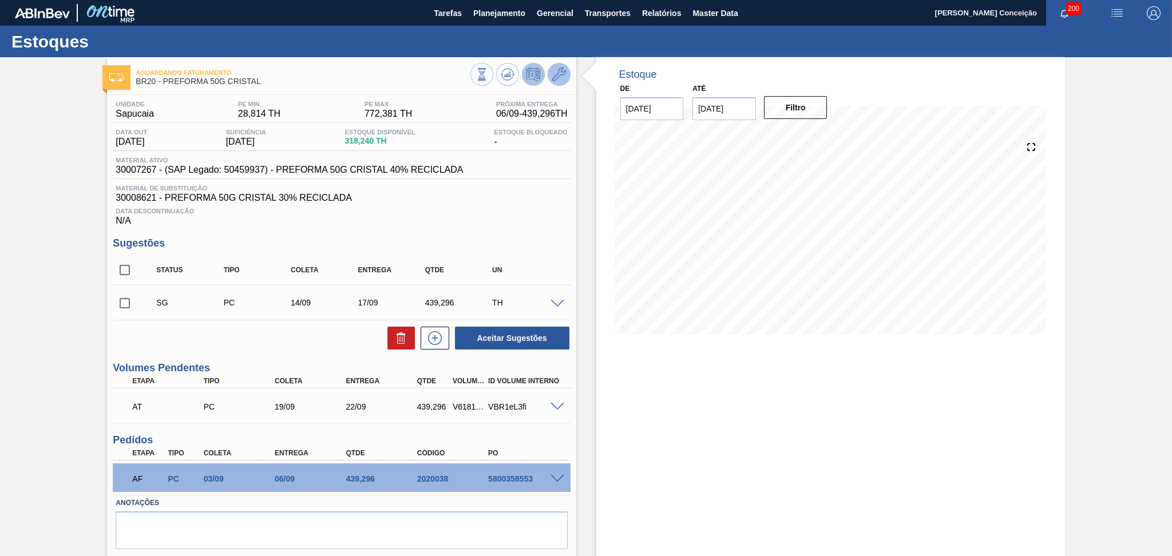
click at [564, 71] on icon at bounding box center [559, 75] width 14 height 14
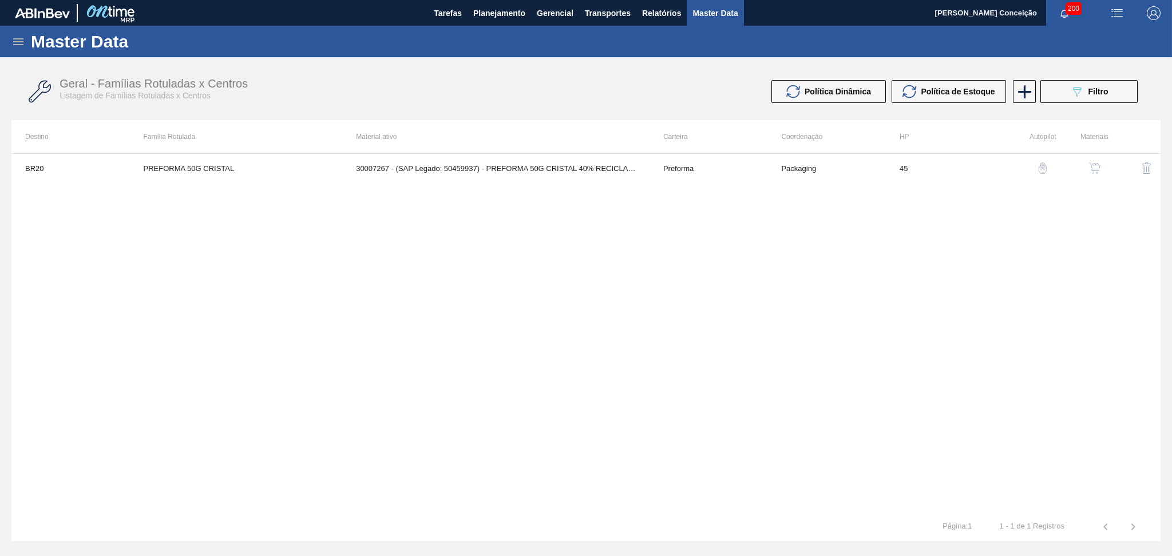
click at [556, 168] on td "30007267 - (SAP Legado: 50459937) - PREFORMA 50G CRISTAL 40% RECICLADA" at bounding box center [495, 168] width 307 height 29
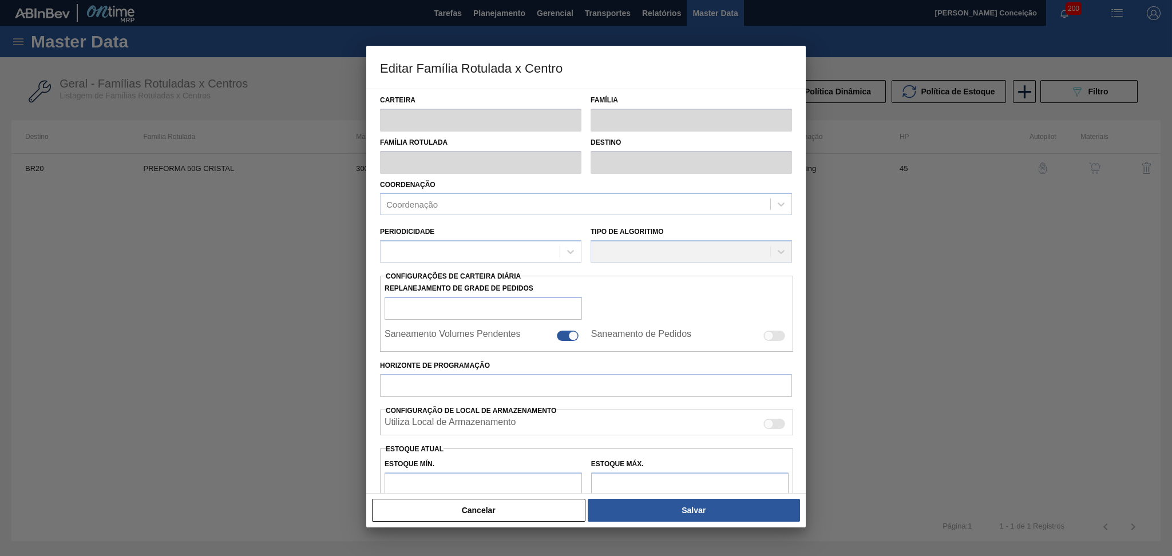
type input "Preforma"
type input "PREFORMA 50G CRISTAL"
type input "BR20 - Sapucaia"
type input "0"
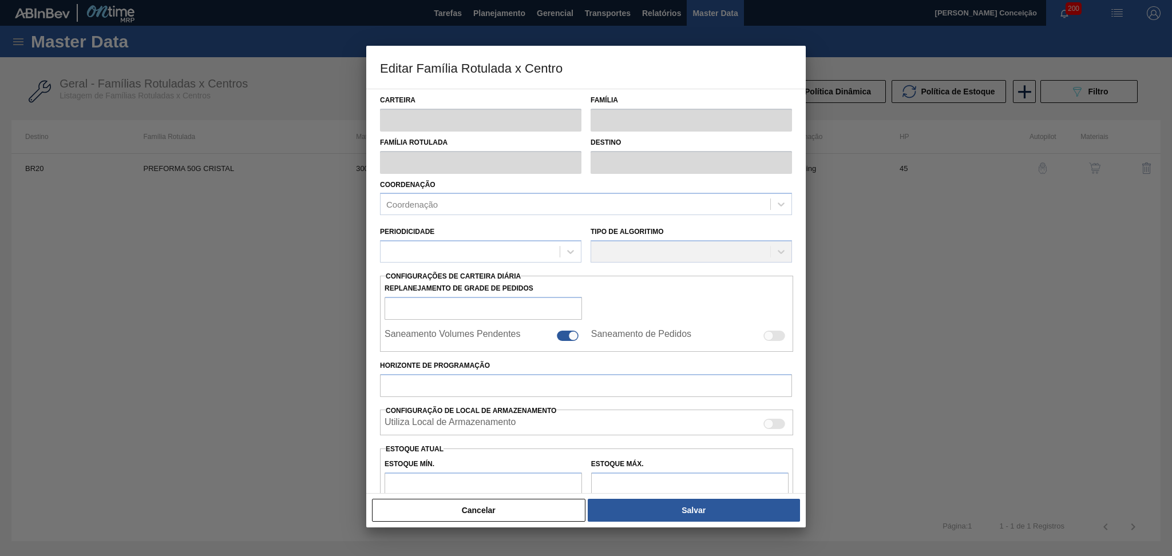
checkbox input "false"
type input "45"
type input "28,814"
type input "772,381"
type input "45"
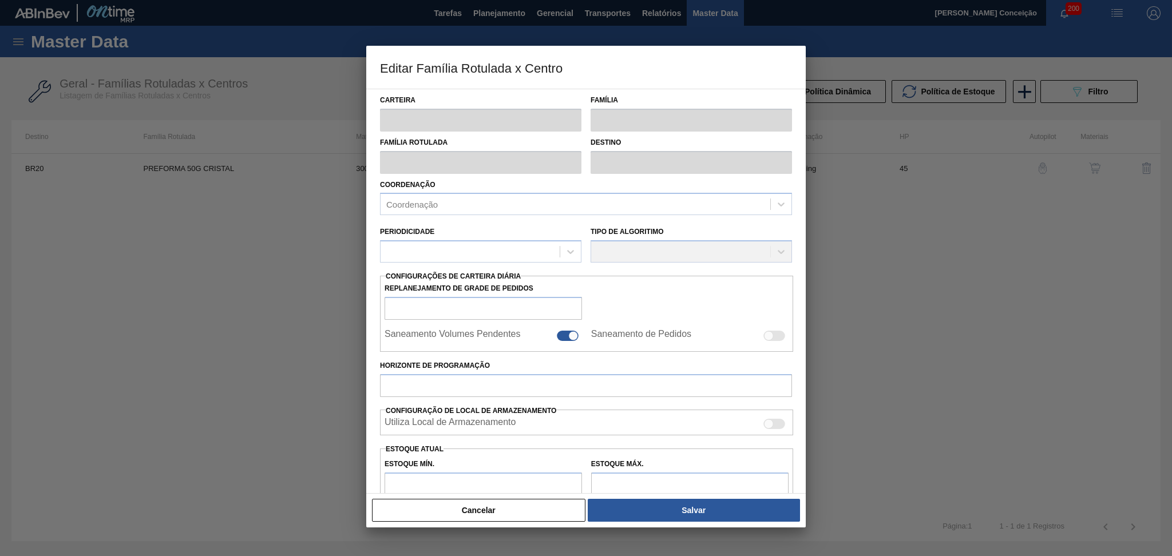
type input "363,419"
checkbox input "true"
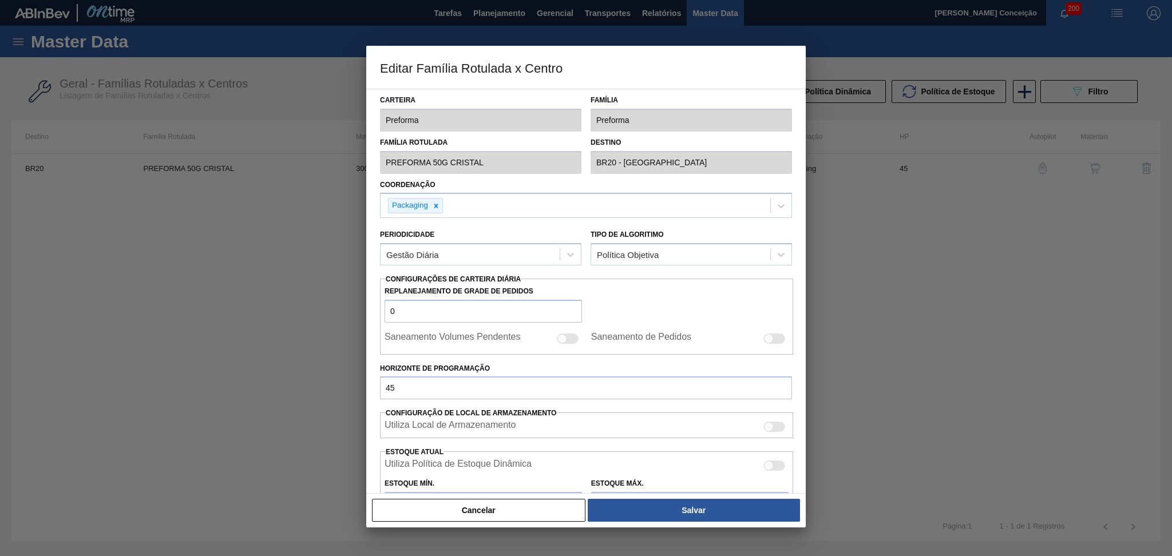
scroll to position [227, 0]
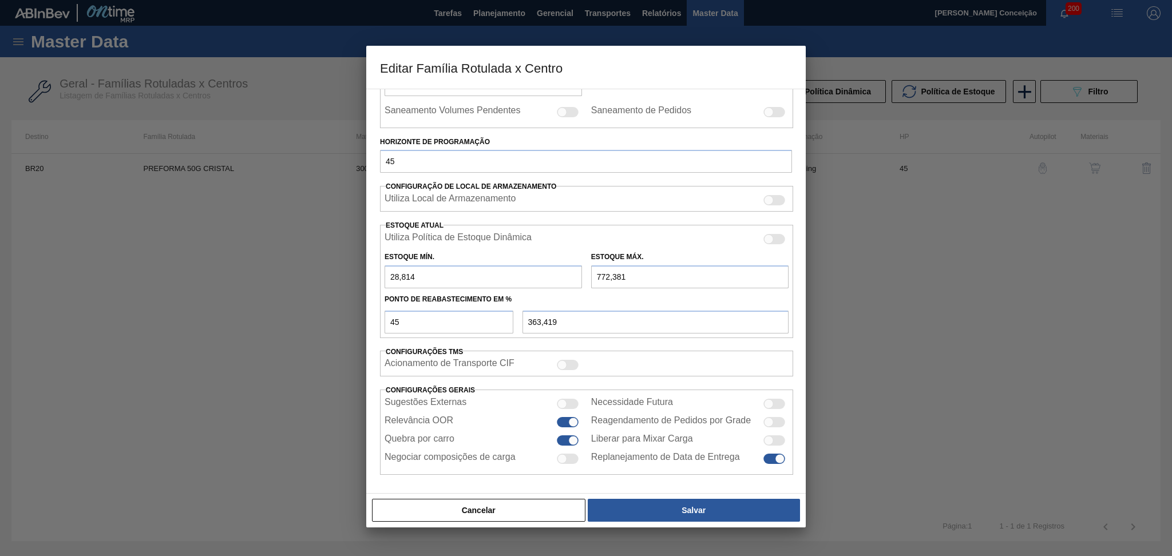
click at [644, 276] on input "772,381" at bounding box center [689, 277] width 197 height 23
type input "772,3"
type input "363,383"
type input "772,"
type input "363,248"
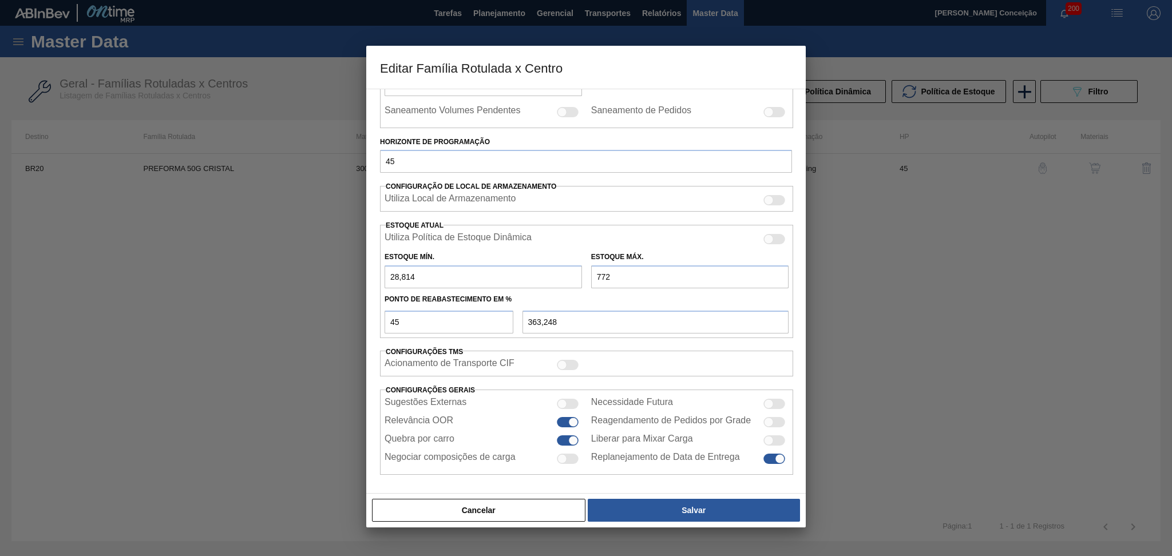
type input "7.728"
type input "3.493,448"
type input "772"
type input "363,248"
type input "77"
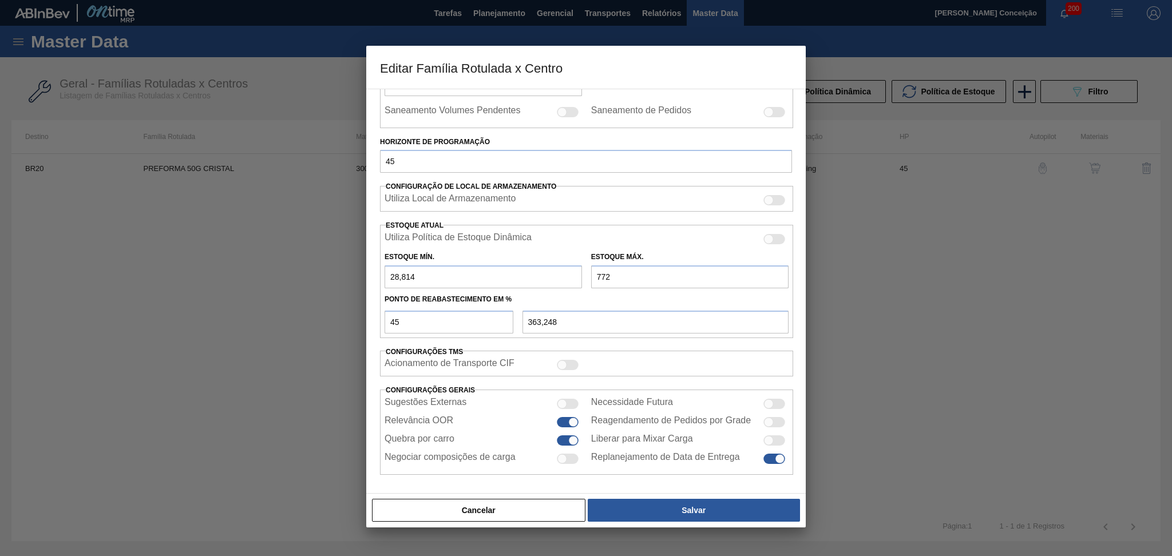
type input "50,498"
type input "778"
type input "365,948"
type input "778"
click at [695, 508] on button "Salvar" at bounding box center [694, 510] width 212 height 23
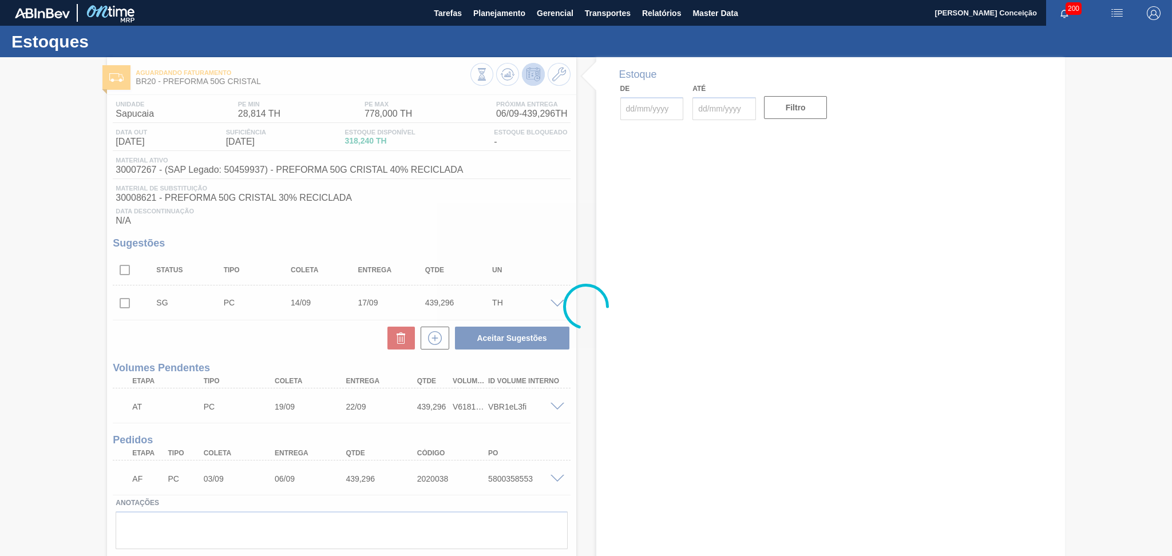
type input "[DATE]"
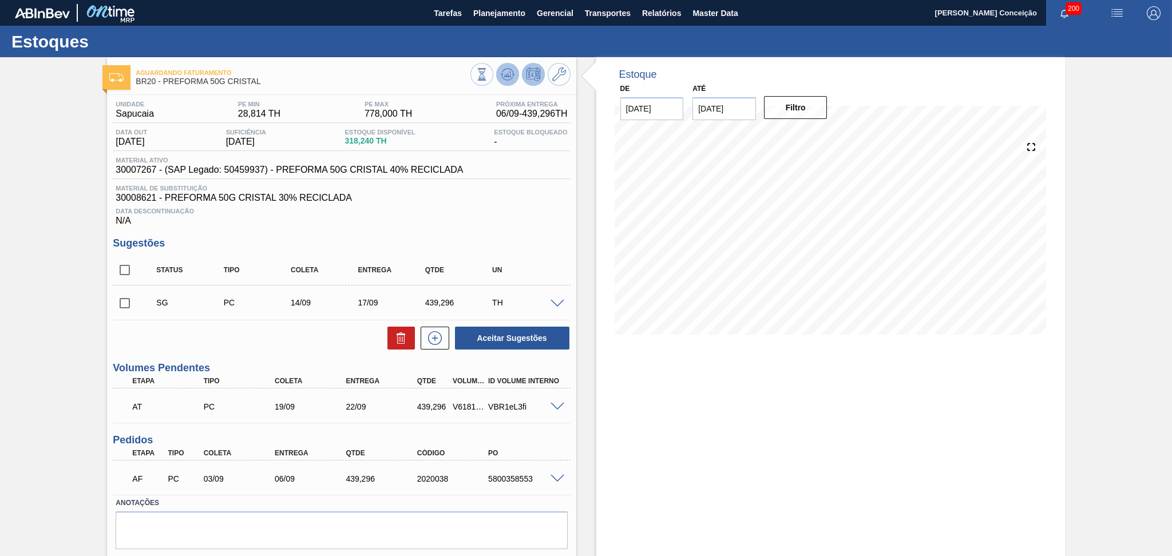
click at [508, 80] on icon at bounding box center [508, 75] width 14 height 14
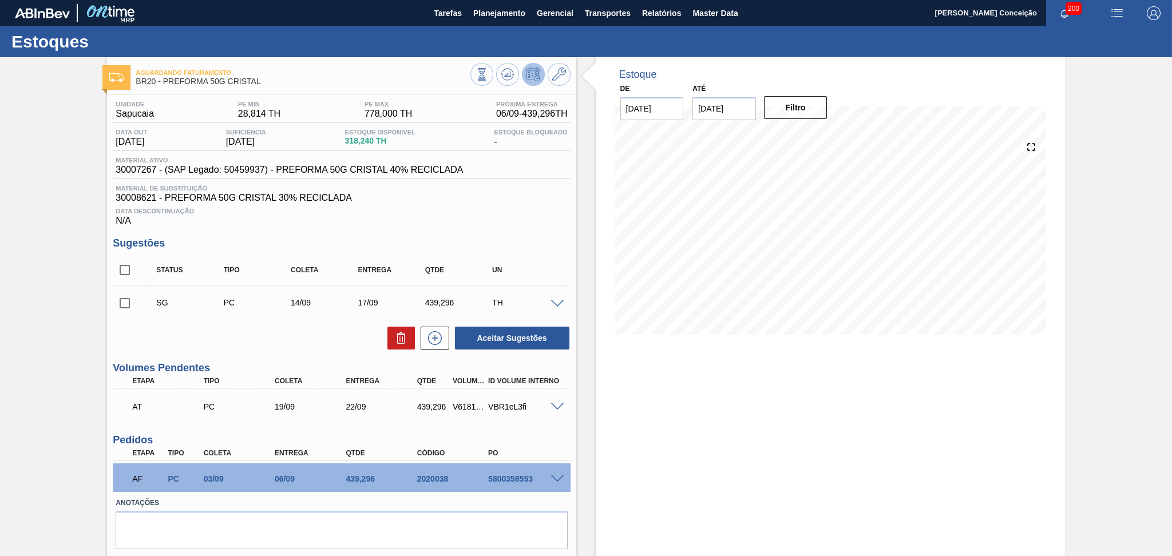
click at [555, 300] on span at bounding box center [558, 304] width 14 height 9
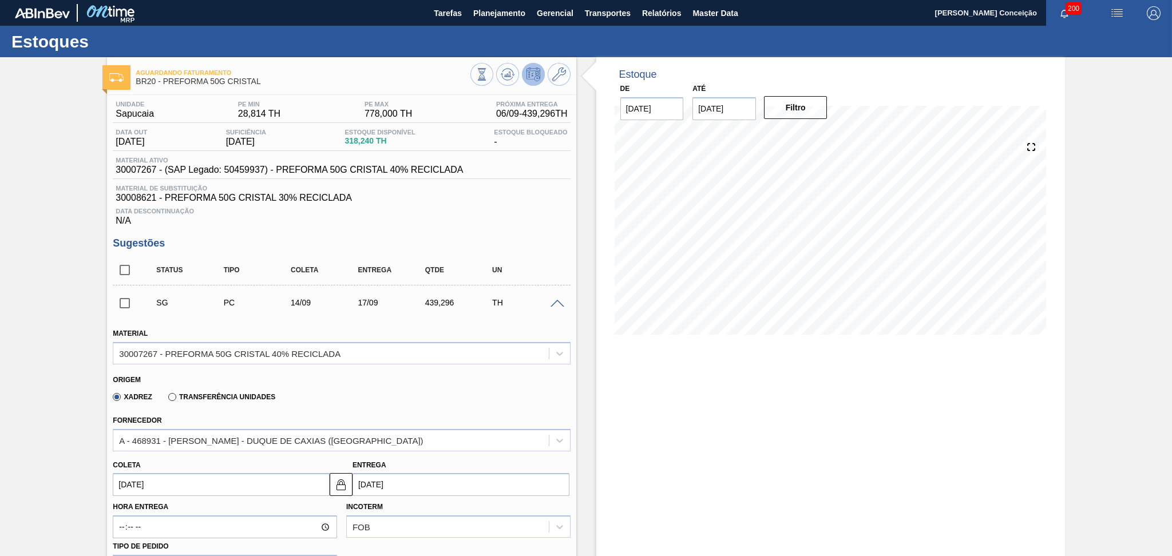
click at [165, 475] on input "14/09/2025" at bounding box center [221, 484] width 217 height 23
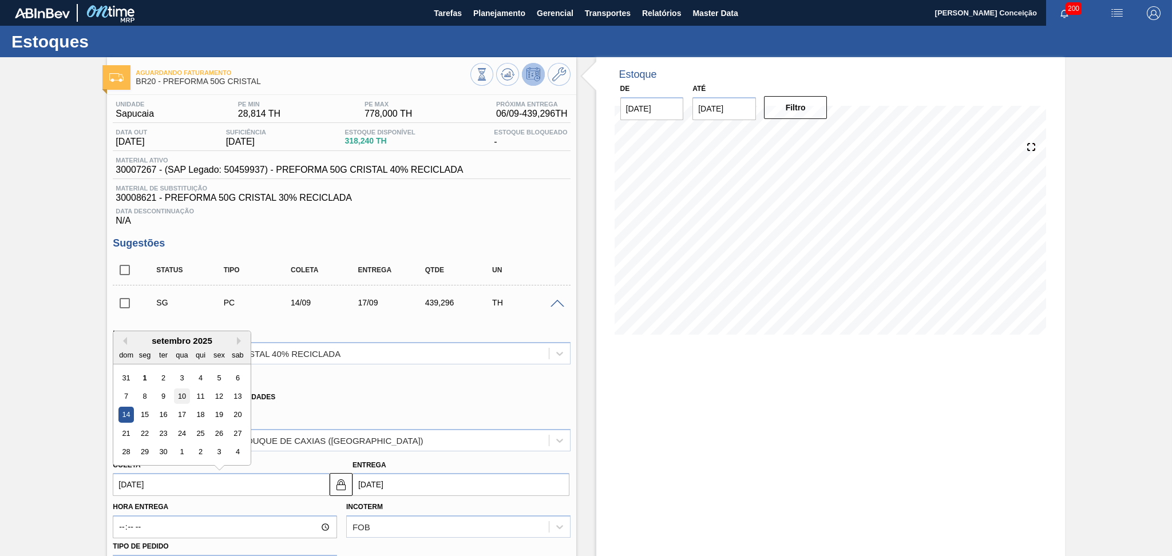
click at [181, 393] on div "10" at bounding box center [182, 396] width 15 height 15
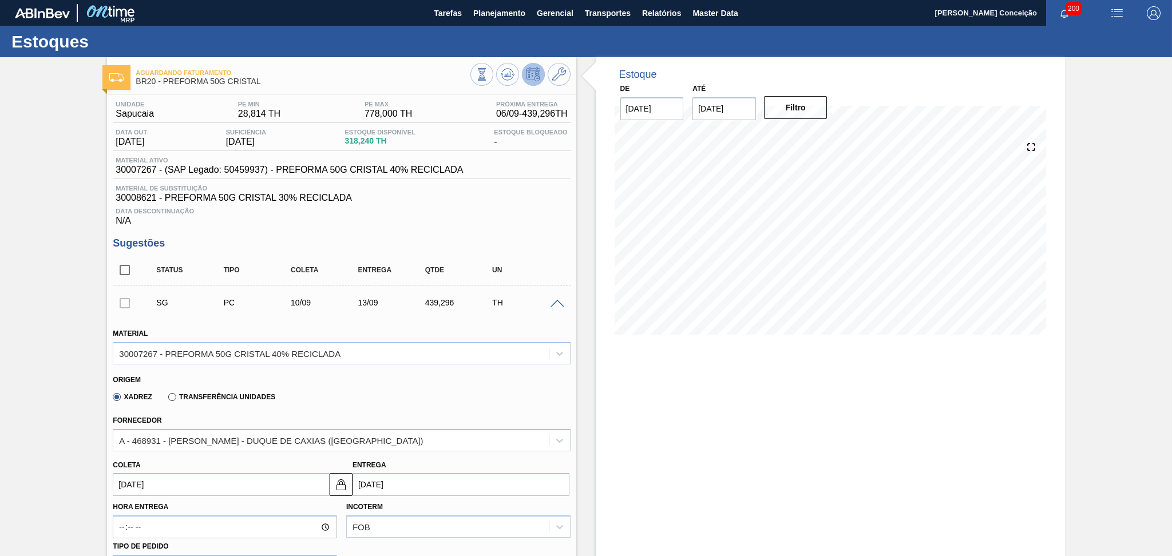
type input "10/09/2025"
type input "13/09/2025"
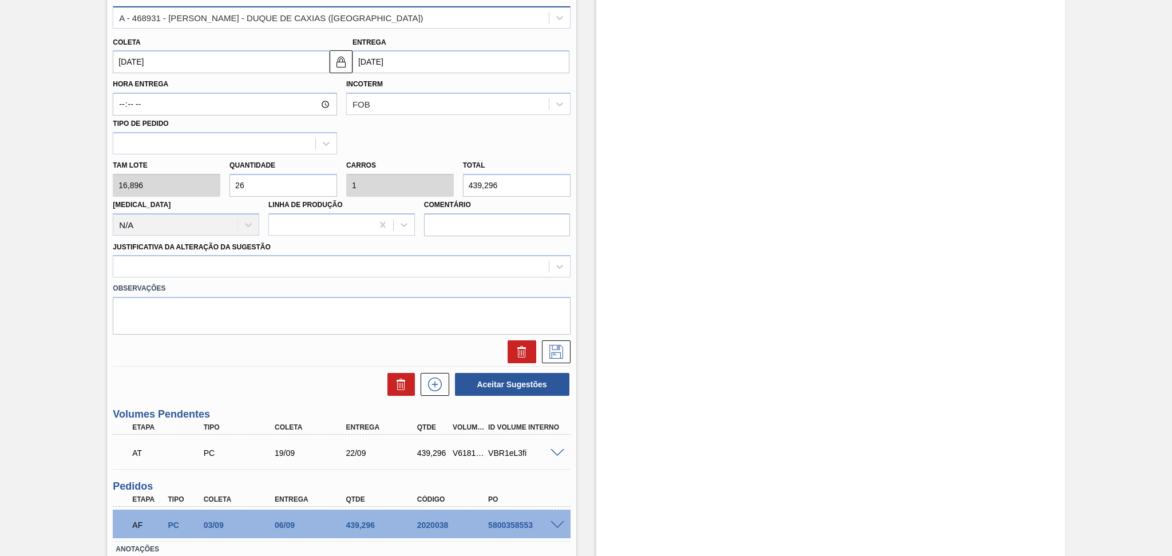
scroll to position [458, 0]
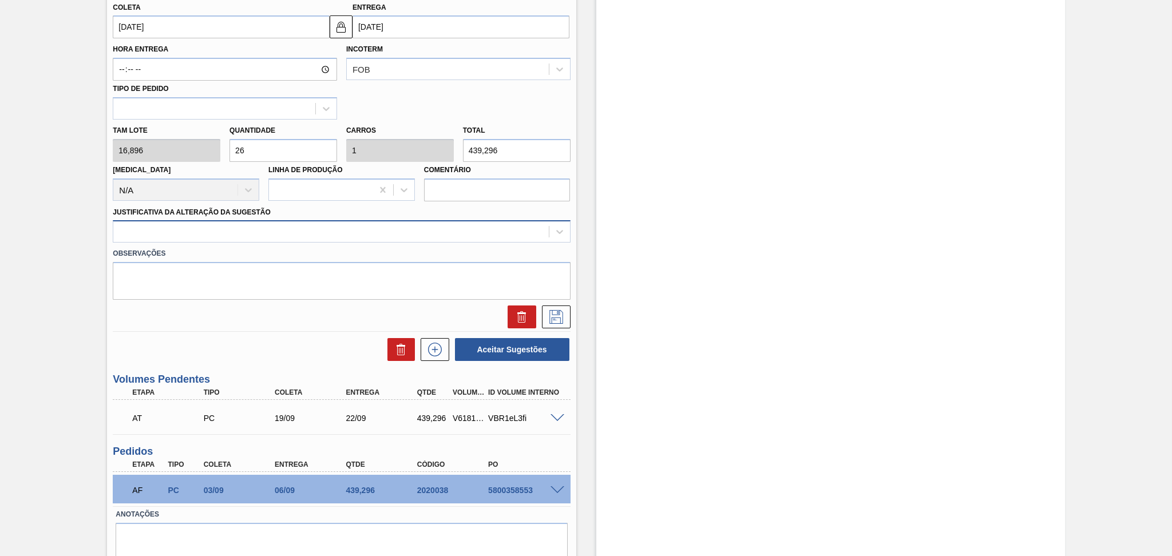
click at [429, 235] on div at bounding box center [330, 232] width 435 height 17
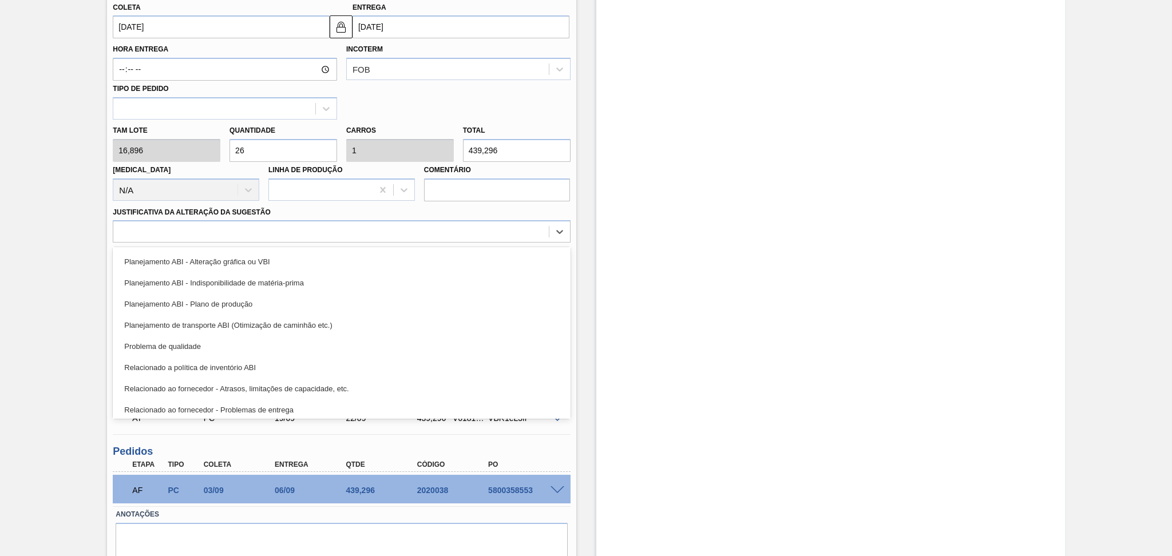
scroll to position [152, 0]
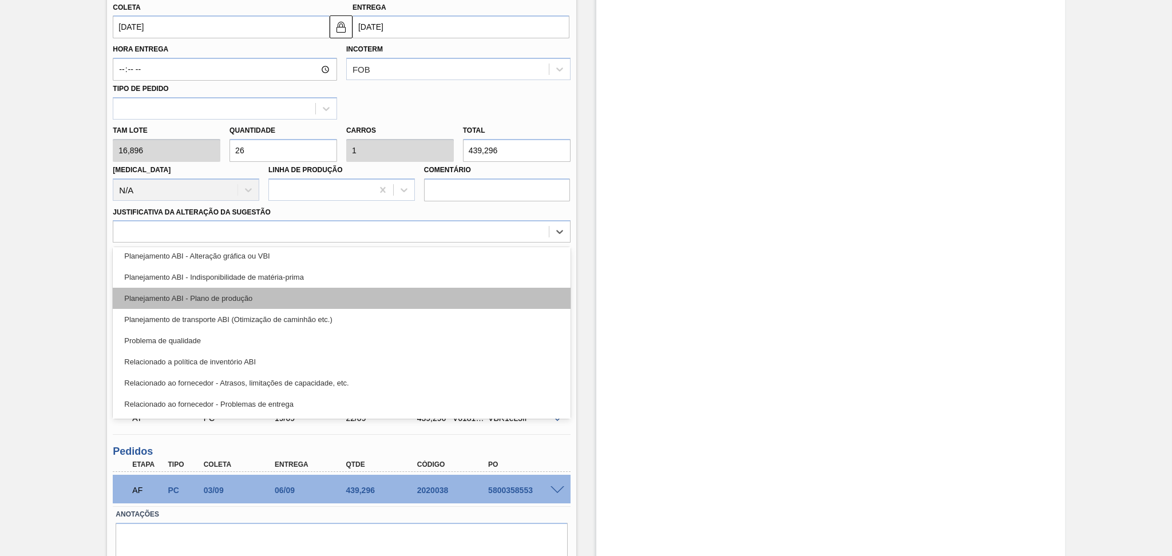
click at [245, 294] on div "Planejamento ABI - Plano de produção" at bounding box center [341, 298] width 457 height 21
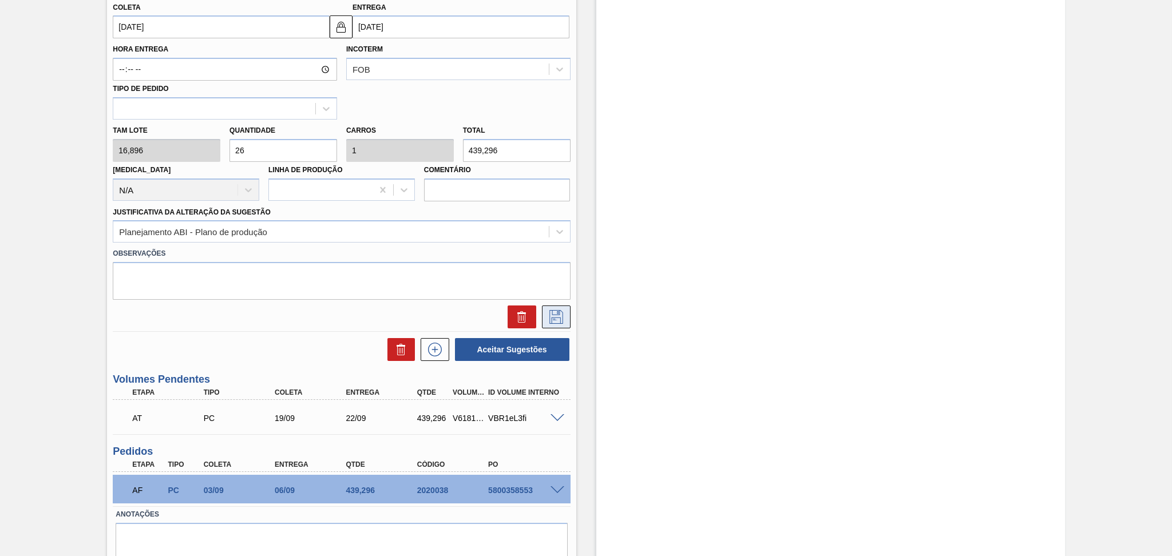
click at [544, 311] on button at bounding box center [556, 317] width 29 height 23
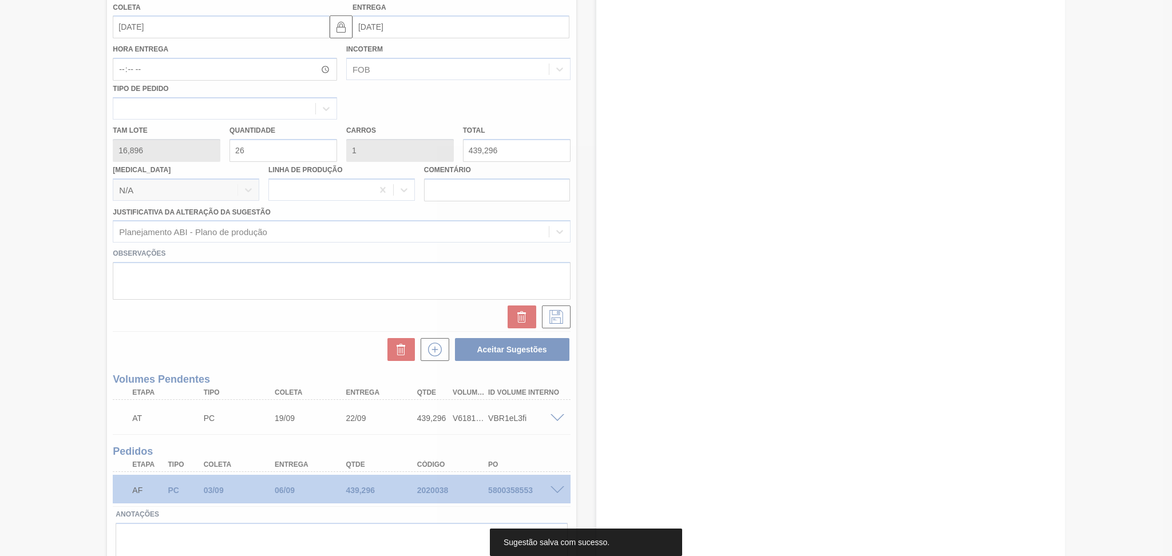
scroll to position [31, 0]
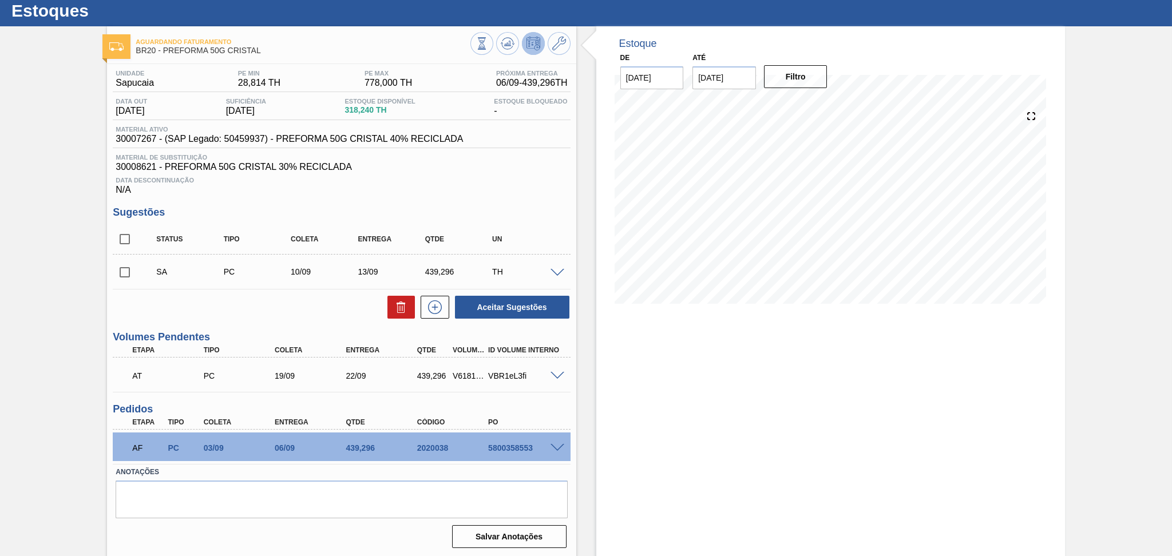
click at [120, 274] on input "checkbox" at bounding box center [125, 272] width 24 height 24
click at [500, 297] on button "Aceitar Sugestões" at bounding box center [512, 307] width 114 height 23
checkbox input "false"
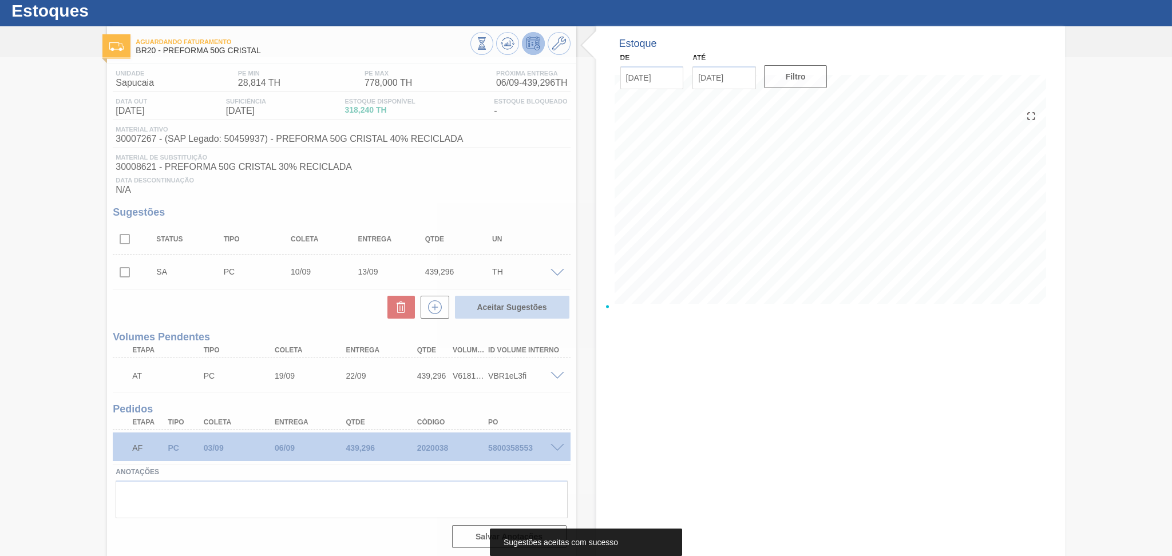
scroll to position [17, 0]
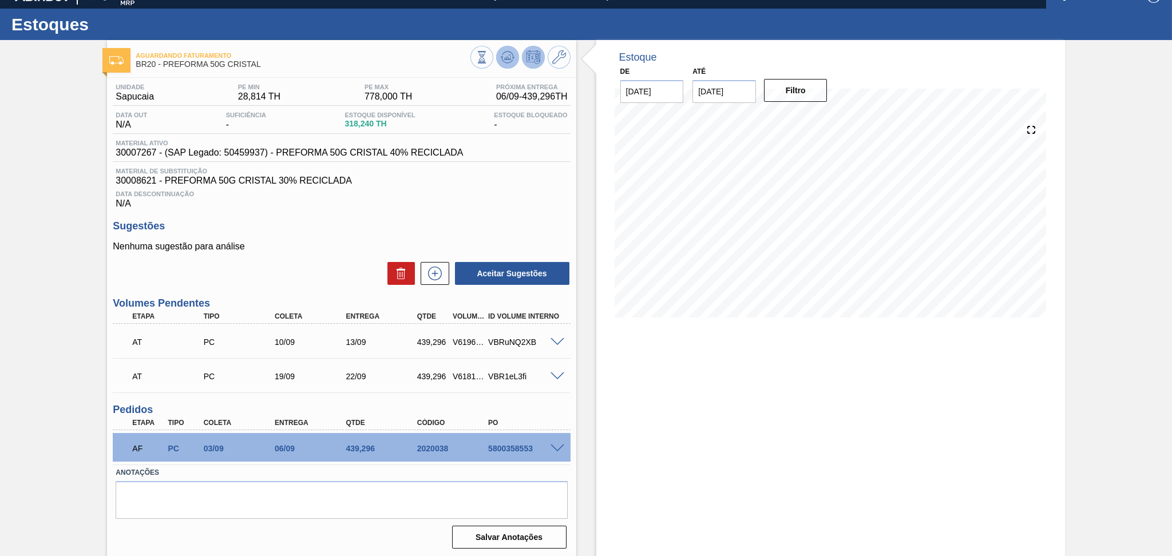
click at [501, 57] on icon at bounding box center [508, 57] width 14 height 14
click at [511, 55] on icon at bounding box center [508, 57] width 14 height 14
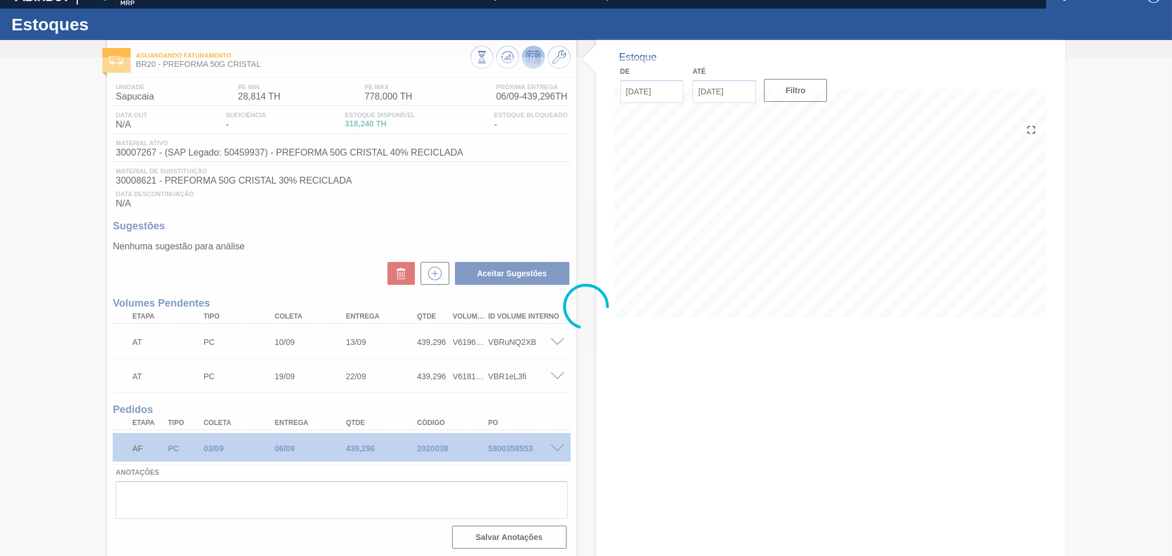
click at [458, 220] on div at bounding box center [586, 306] width 1172 height 499
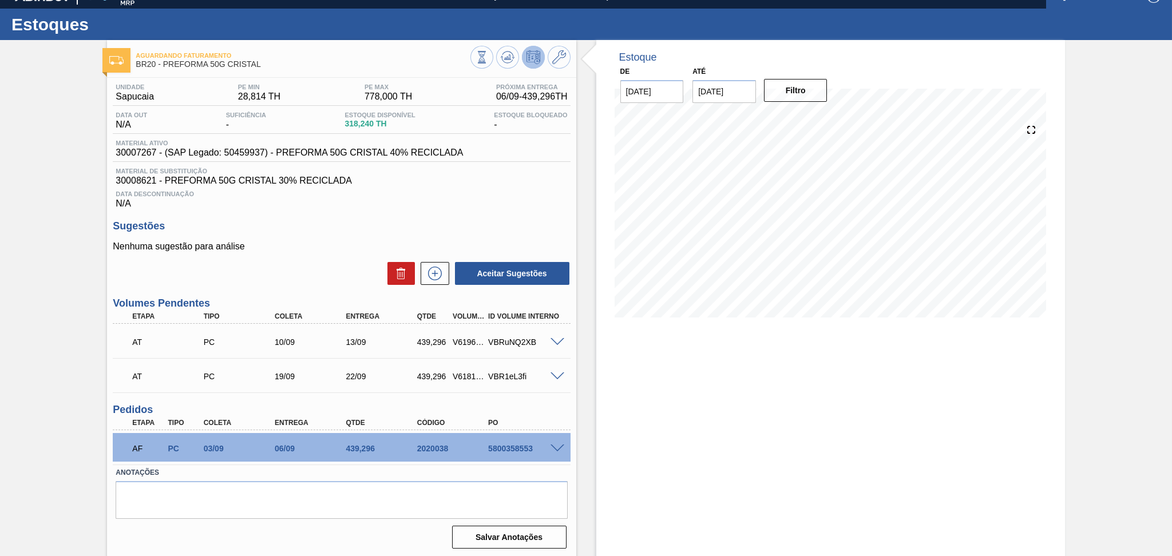
click at [704, 384] on div "Estoque De 01/09/2025 Até 10/10/2025 Filtro 18/09 Projeção de Estoque 396.834 N…" at bounding box center [830, 299] width 469 height 519
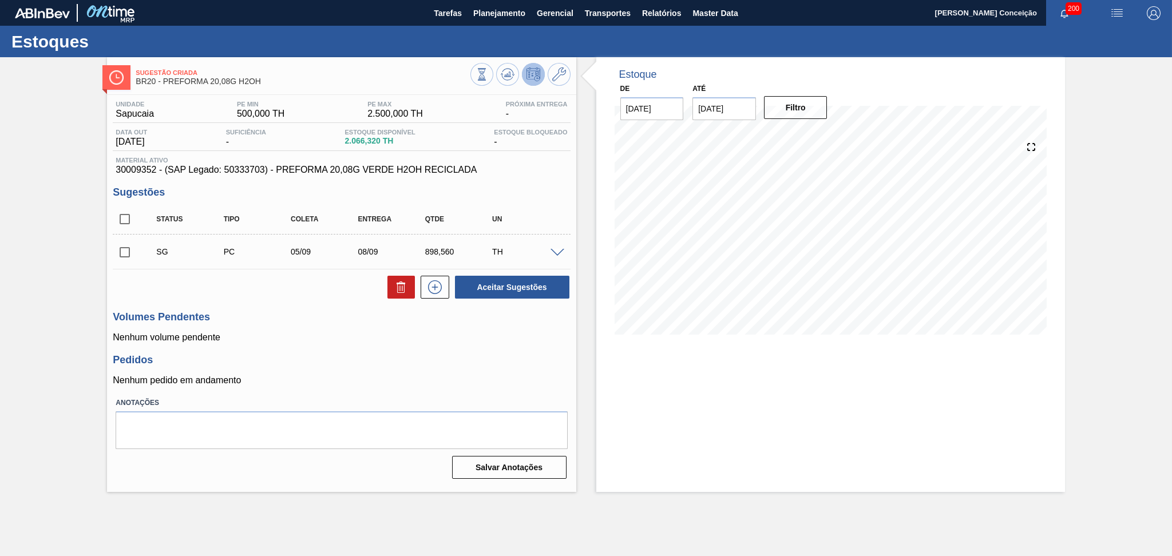
click at [326, 318] on h3 "Volumes Pendentes" at bounding box center [341, 317] width 457 height 12
click at [499, 75] on button at bounding box center [507, 74] width 23 height 23
click at [501, 79] on icon at bounding box center [508, 75] width 14 height 14
click at [125, 248] on input "checkbox" at bounding box center [125, 252] width 24 height 24
click at [500, 280] on button "Aceitar Sugestões" at bounding box center [512, 287] width 114 height 23
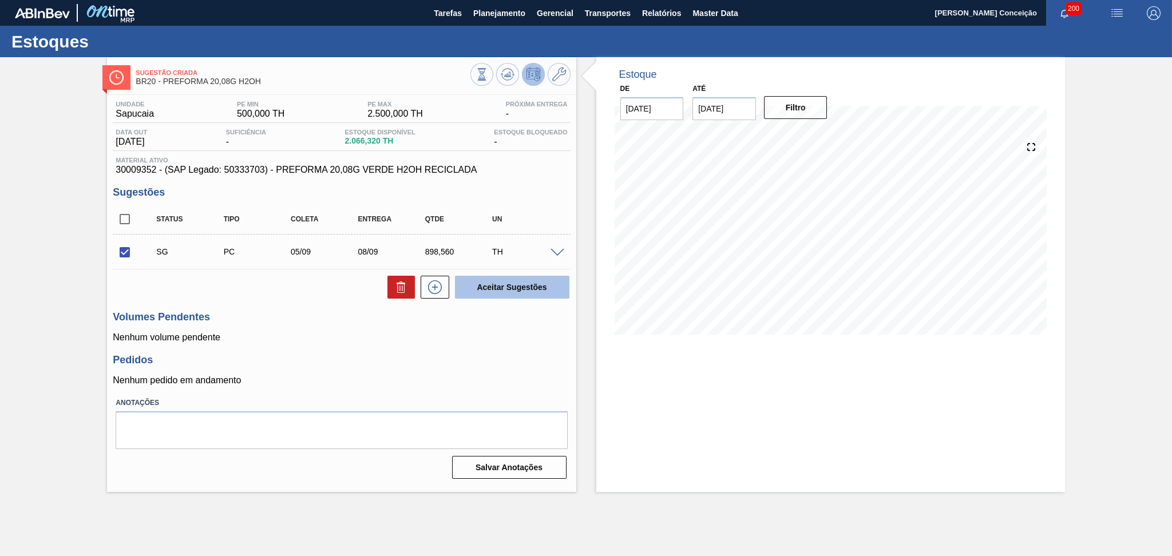
checkbox input "false"
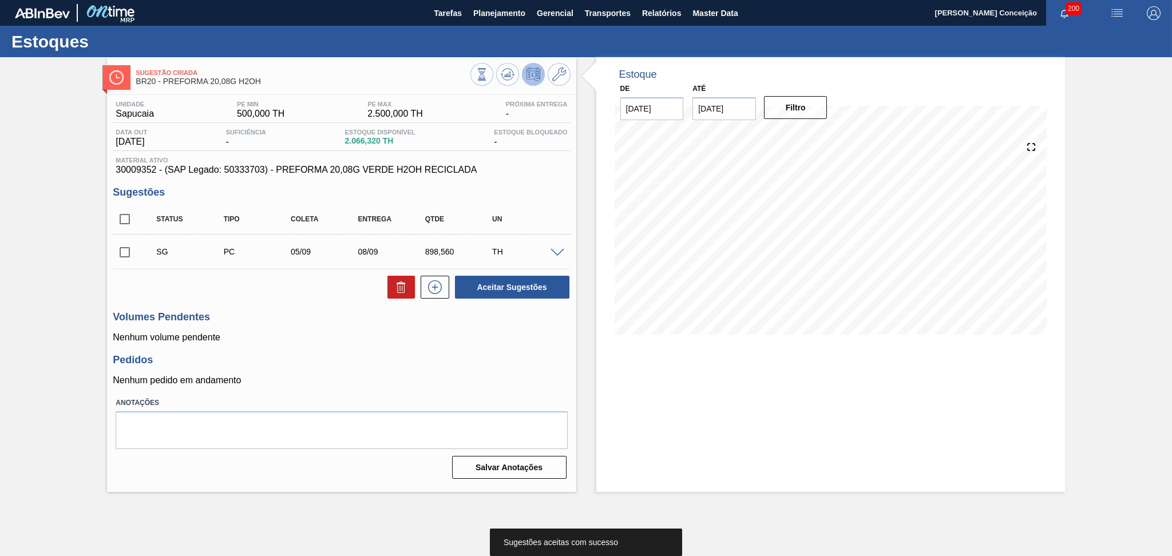
click at [541, 350] on div "Unidade Sapucaia PE MIN 500,000 TH PE MAX 2.500,000 TH Próxima Entrega - Data o…" at bounding box center [341, 289] width 469 height 388
click at [507, 81] on icon at bounding box center [508, 75] width 14 height 14
click at [126, 248] on input "checkbox" at bounding box center [125, 252] width 24 height 24
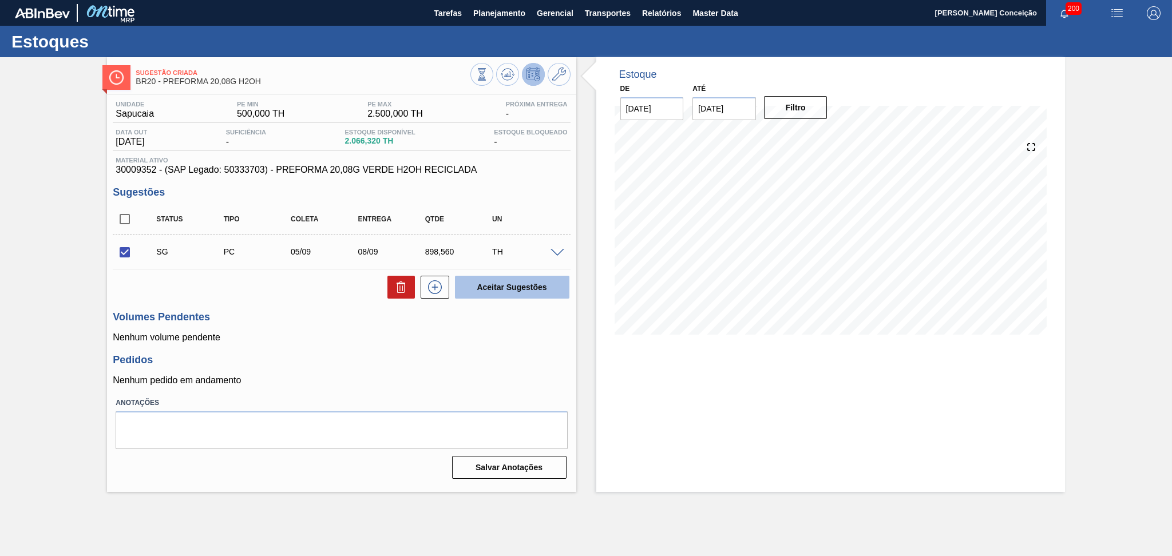
click at [488, 289] on button "Aceitar Sugestões" at bounding box center [512, 287] width 114 height 23
checkbox input "false"
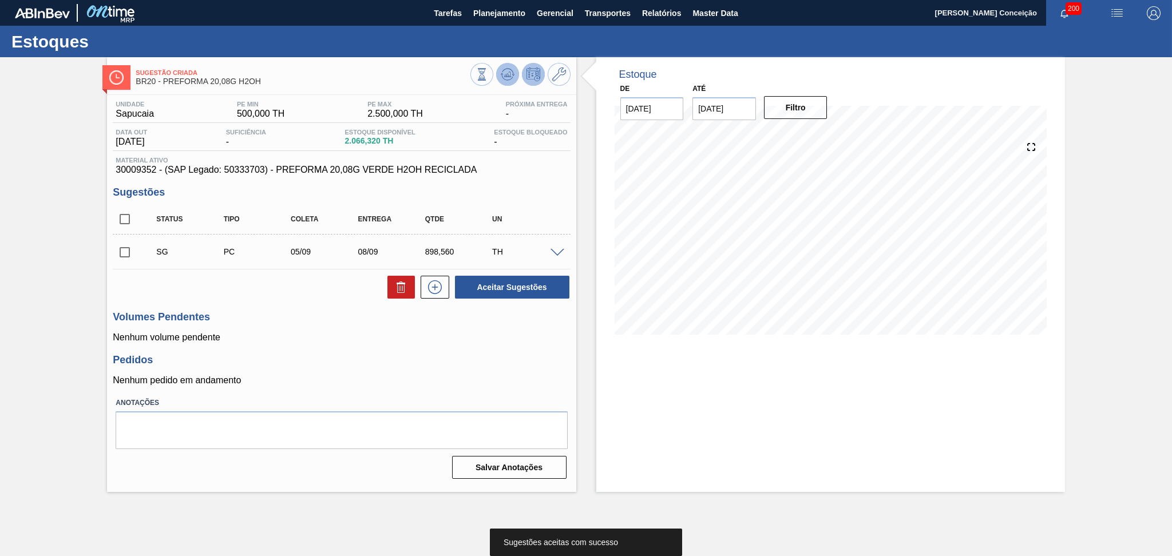
click at [517, 77] on button at bounding box center [507, 74] width 23 height 23
click at [125, 221] on input "checkbox" at bounding box center [125, 219] width 24 height 24
checkbox input "true"
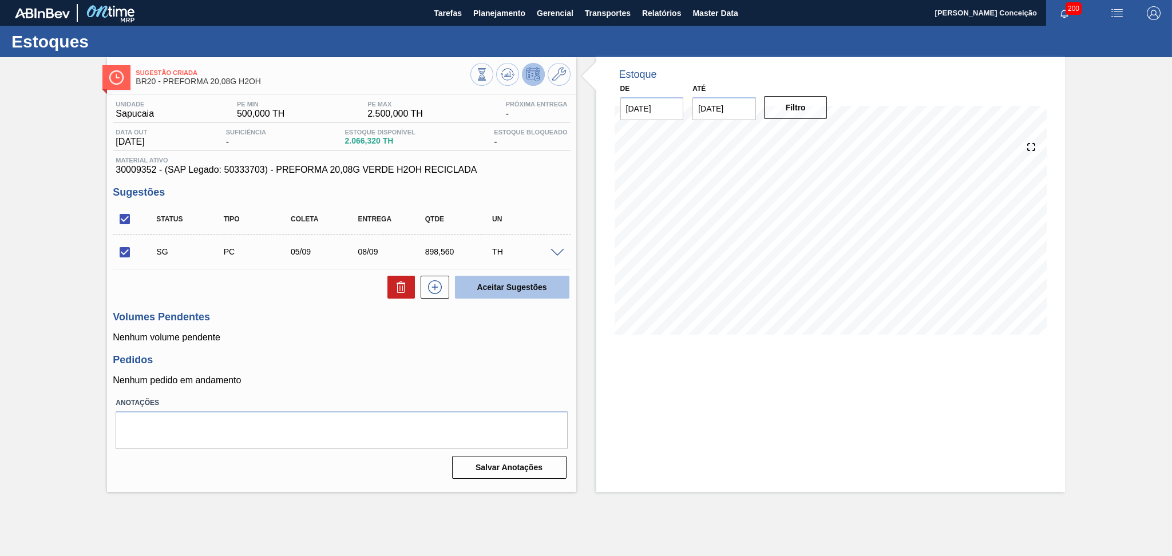
click at [495, 286] on button "Aceitar Sugestões" at bounding box center [512, 287] width 114 height 23
checkbox input "false"
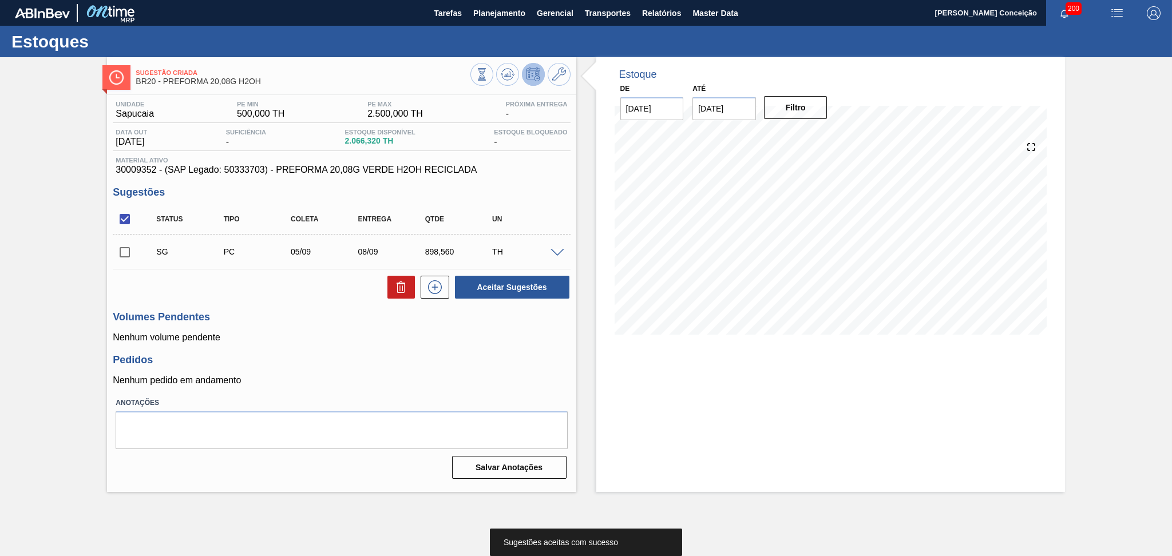
click at [559, 252] on span at bounding box center [558, 253] width 14 height 9
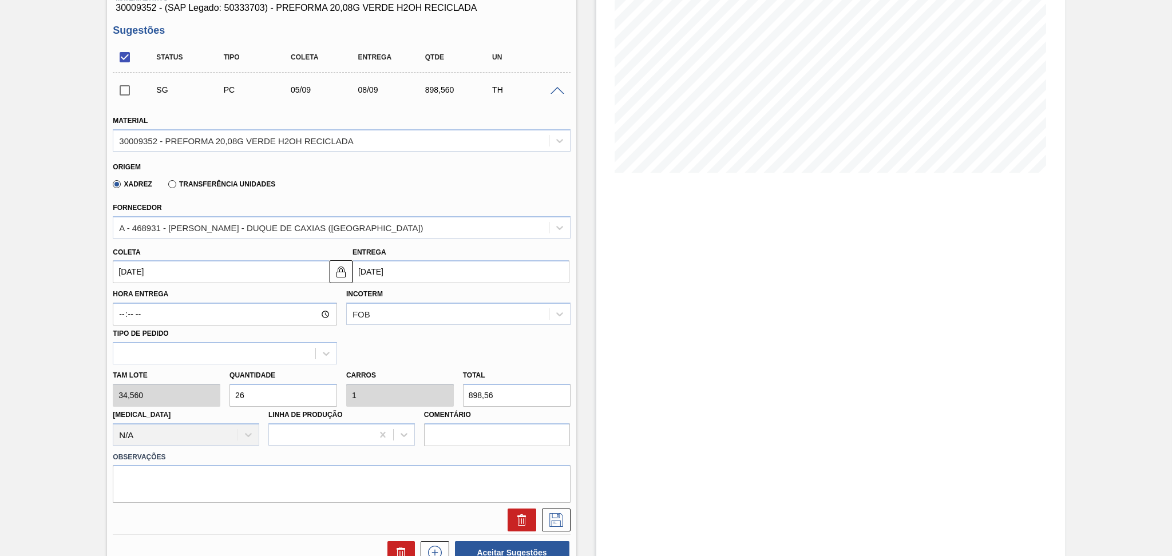
scroll to position [229, 0]
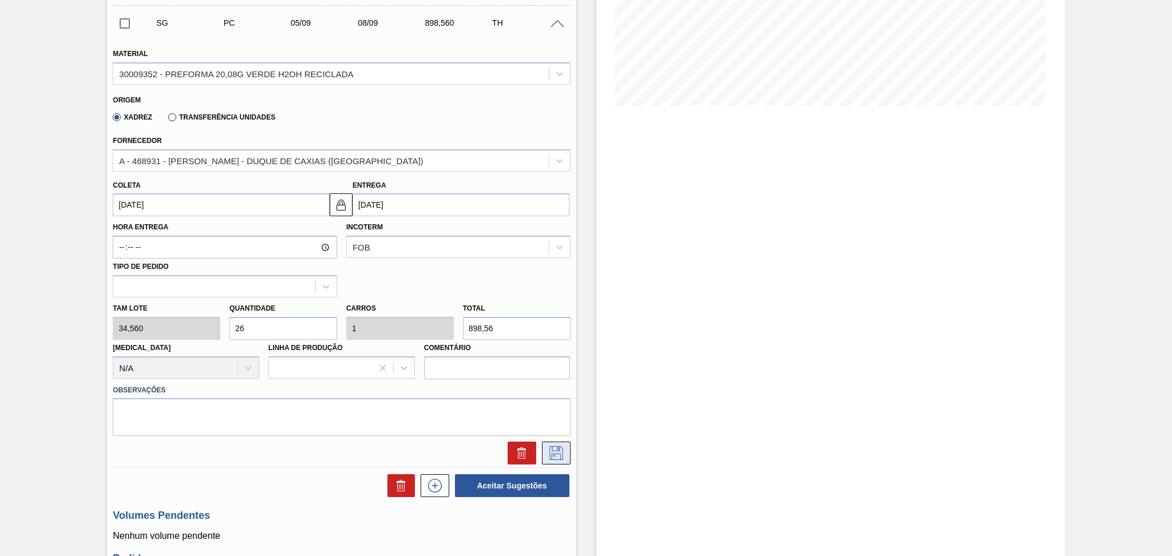
click at [550, 456] on icon at bounding box center [556, 454] width 18 height 14
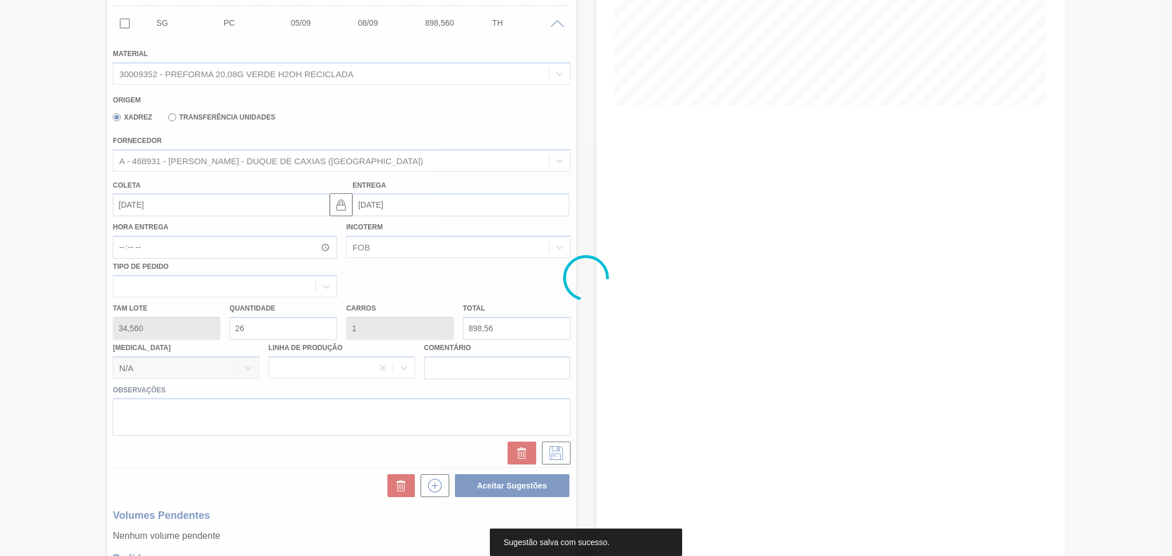
scroll to position [0, 0]
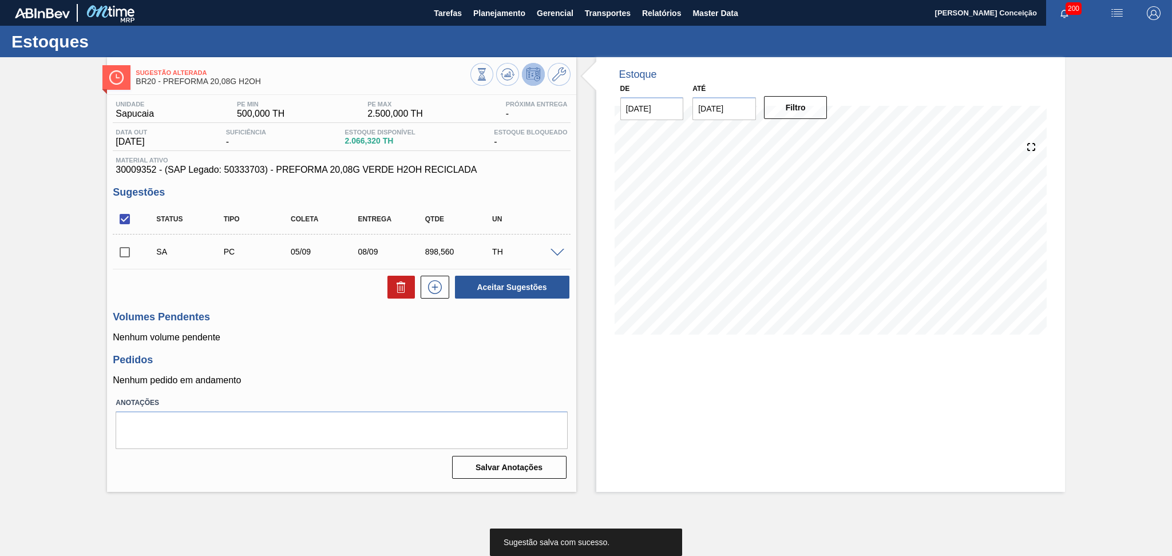
click at [129, 251] on input "checkbox" at bounding box center [125, 252] width 24 height 24
click at [499, 275] on div "Aceitar Sugestões" at bounding box center [509, 287] width 121 height 25
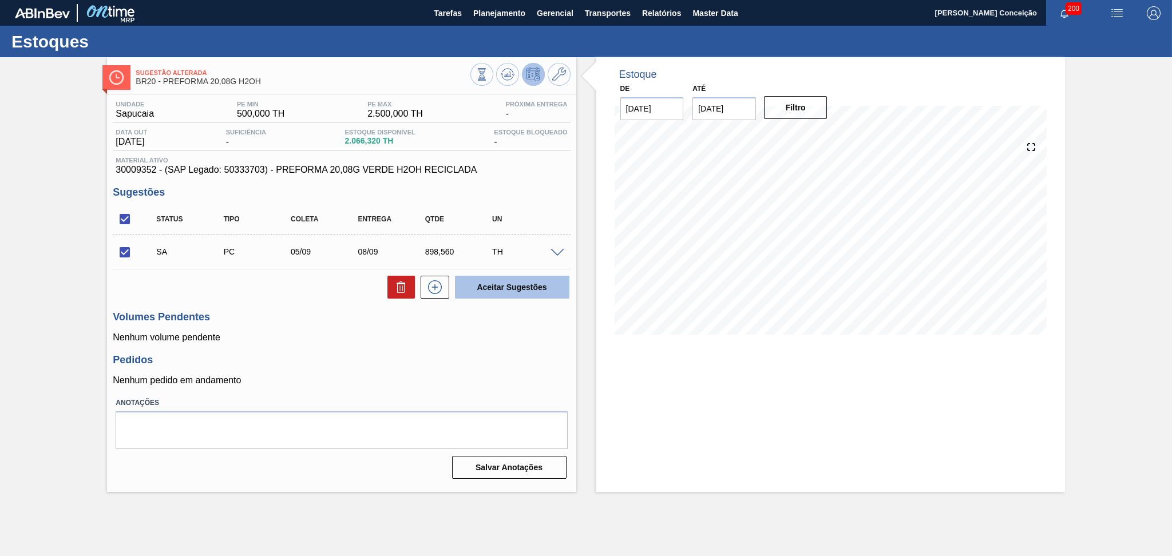
click at [501, 292] on button "Aceitar Sugestões" at bounding box center [512, 287] width 114 height 23
checkbox input "false"
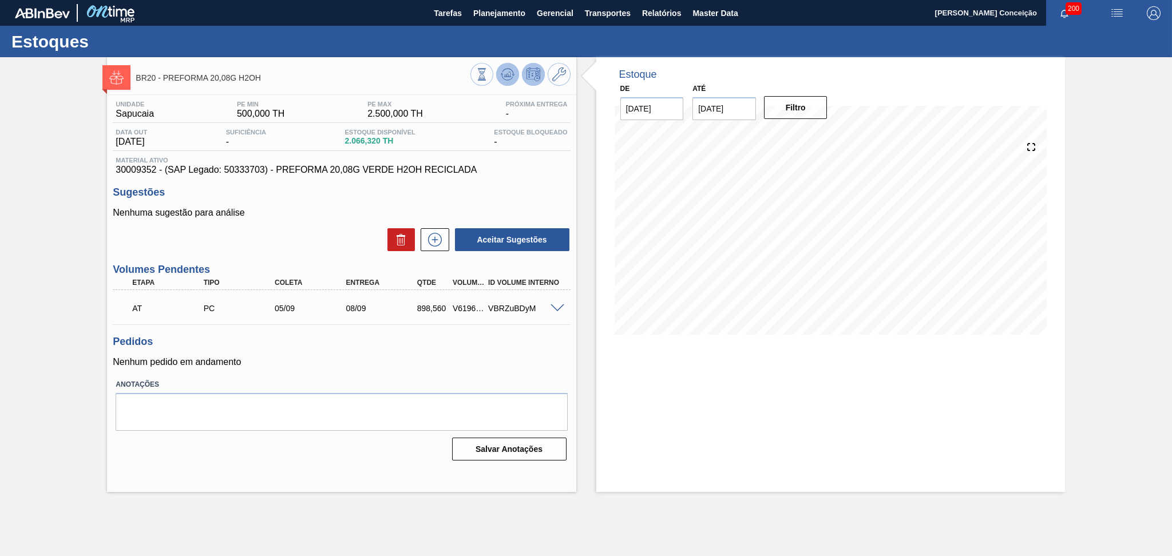
click at [515, 69] on button at bounding box center [507, 74] width 23 height 23
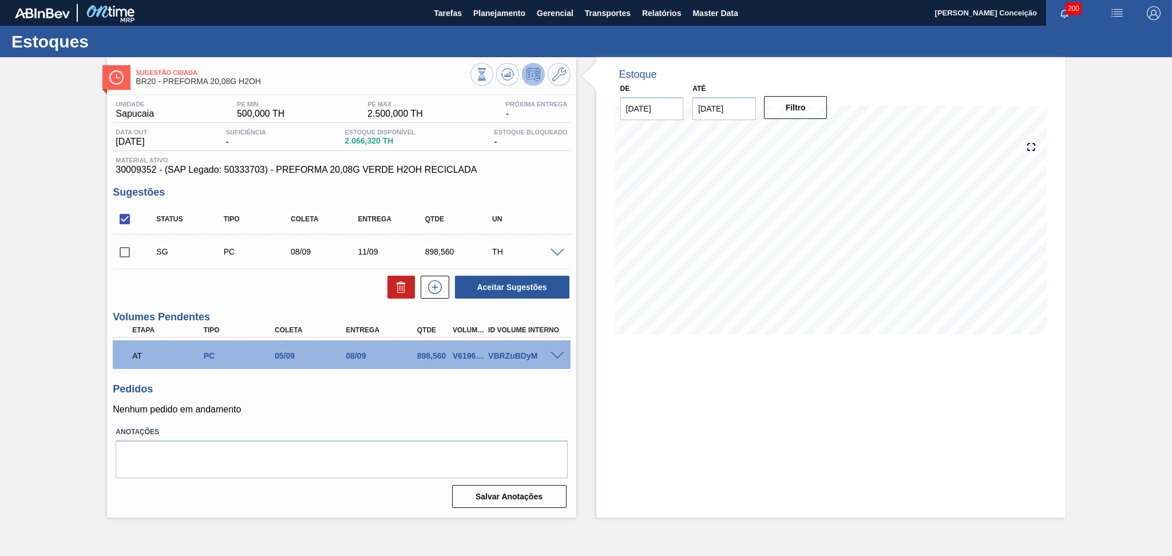
click at [272, 291] on div "Aceitar Sugestões" at bounding box center [341, 287] width 457 height 25
click at [351, 394] on h3 "Pedidos" at bounding box center [341, 390] width 457 height 12
click at [501, 68] on icon at bounding box center [508, 75] width 14 height 14
click at [124, 253] on input "checkbox" at bounding box center [125, 252] width 24 height 24
click at [517, 282] on button "Aceitar Sugestões" at bounding box center [512, 287] width 114 height 23
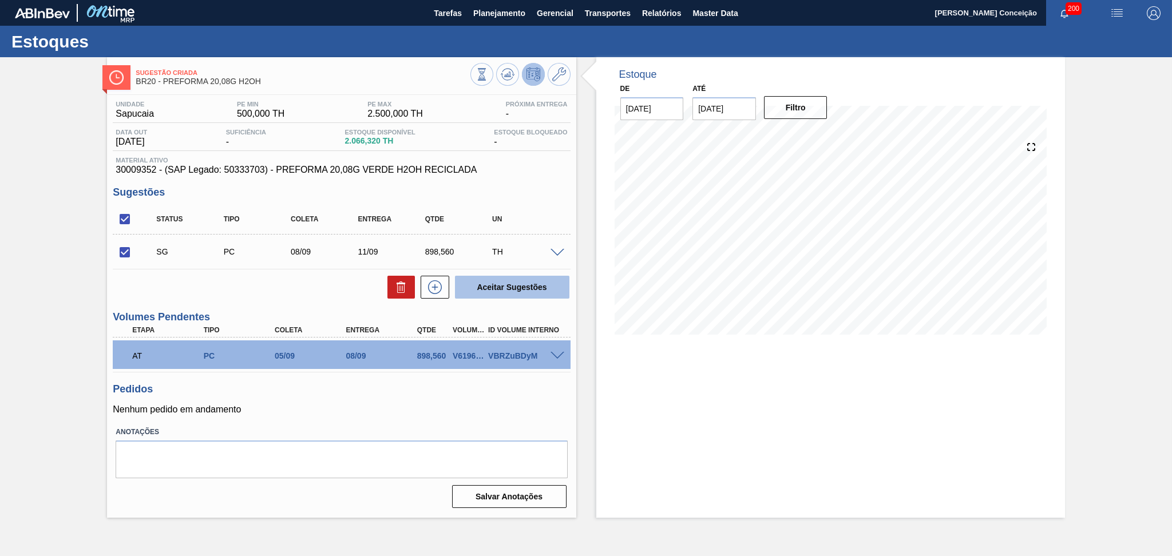
checkbox input "false"
click at [512, 66] on button at bounding box center [507, 74] width 23 height 23
click at [563, 248] on div at bounding box center [559, 252] width 23 height 9
click at [556, 252] on span at bounding box center [558, 253] width 14 height 9
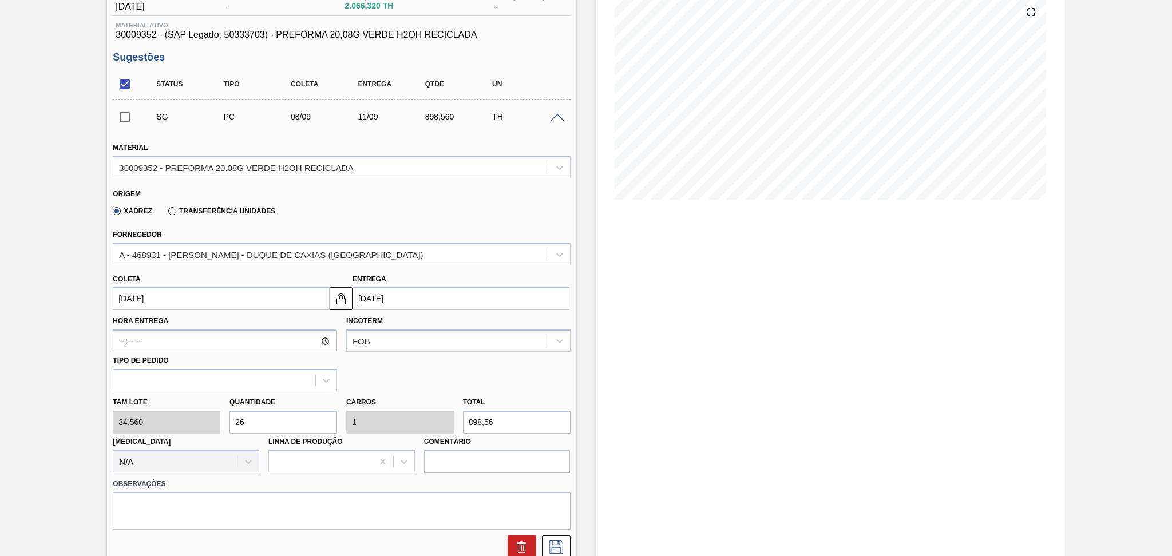
scroll to position [305, 0]
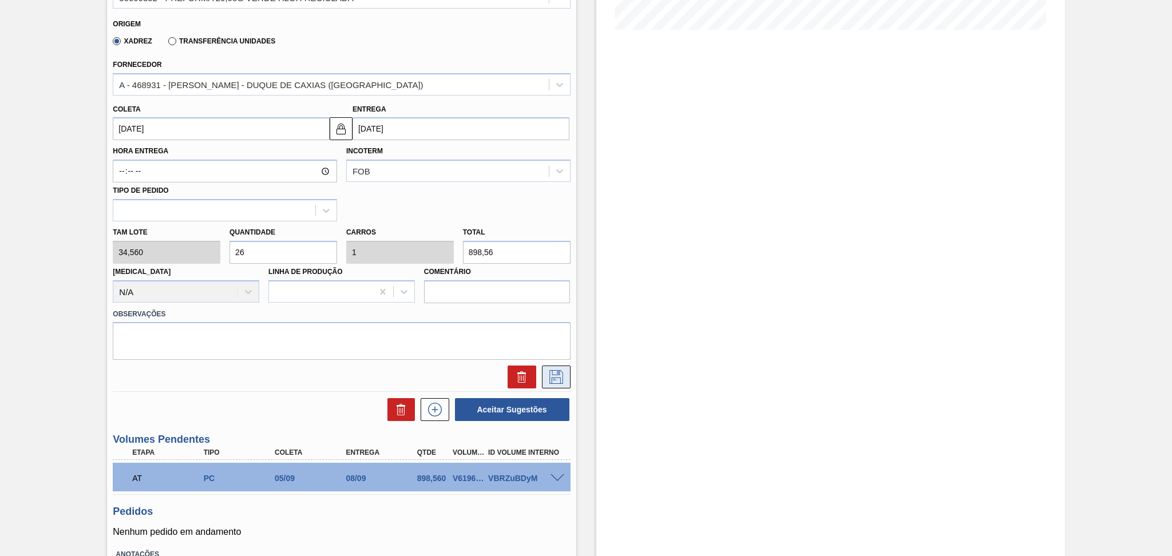
click at [562, 371] on icon at bounding box center [556, 377] width 18 height 14
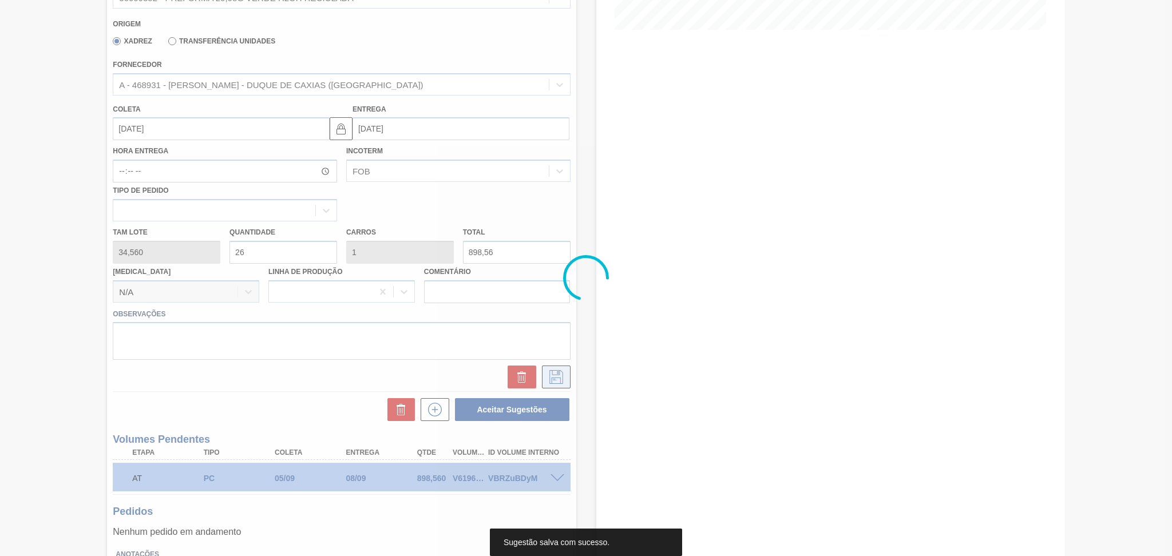
scroll to position [0, 0]
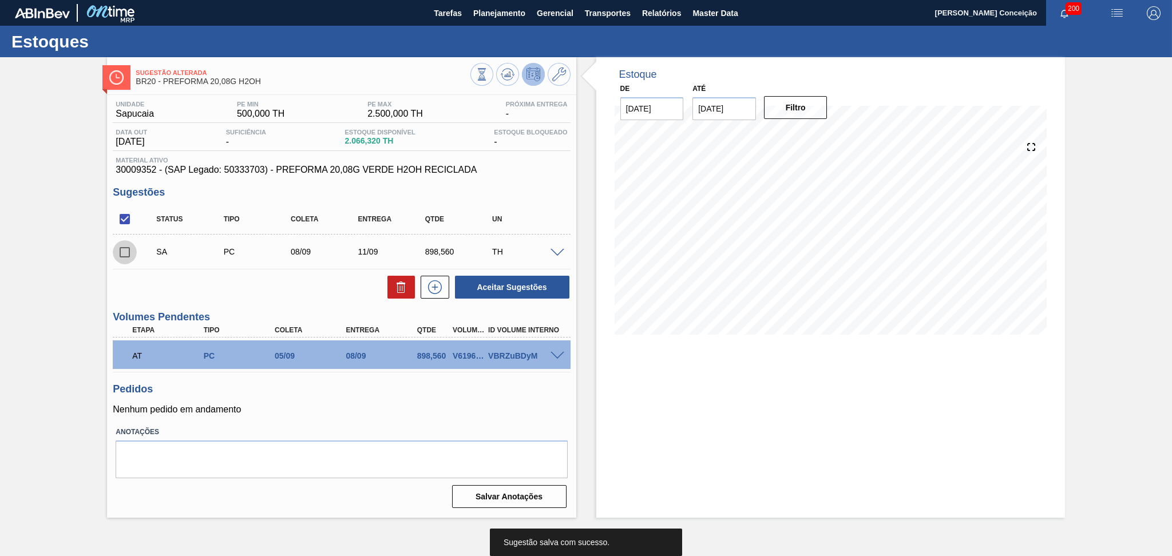
click at [129, 255] on input "checkbox" at bounding box center [125, 252] width 24 height 24
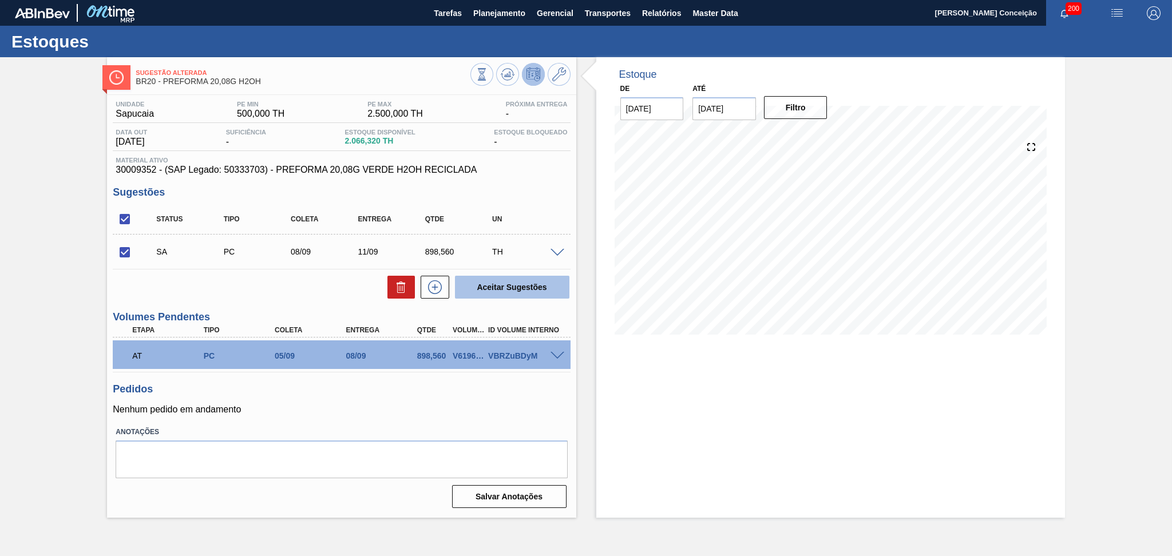
click at [479, 286] on button "Aceitar Sugestões" at bounding box center [512, 287] width 114 height 23
checkbox input "false"
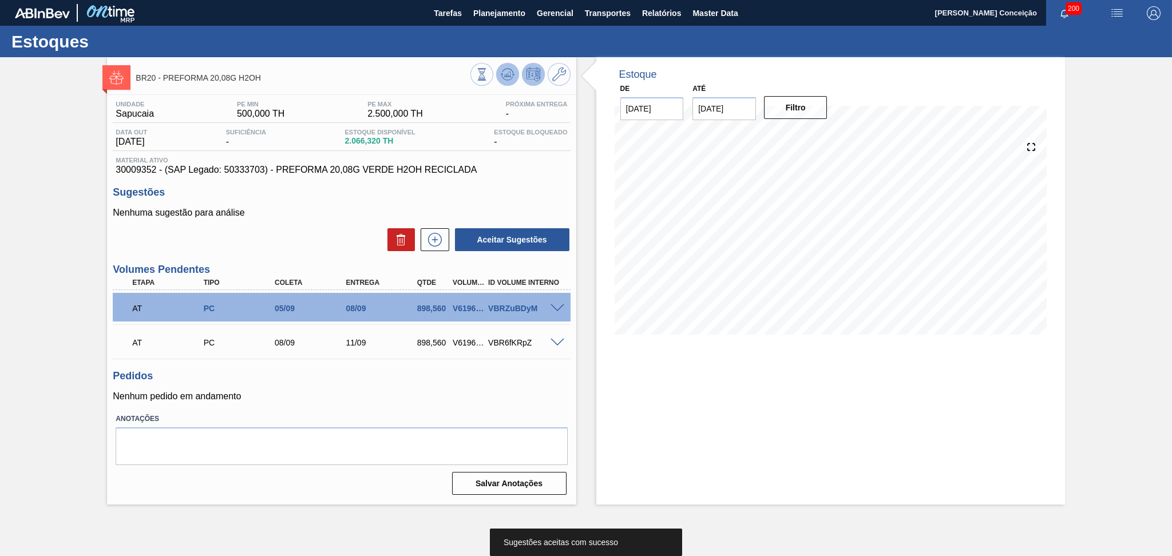
click at [501, 80] on icon at bounding box center [508, 75] width 14 height 14
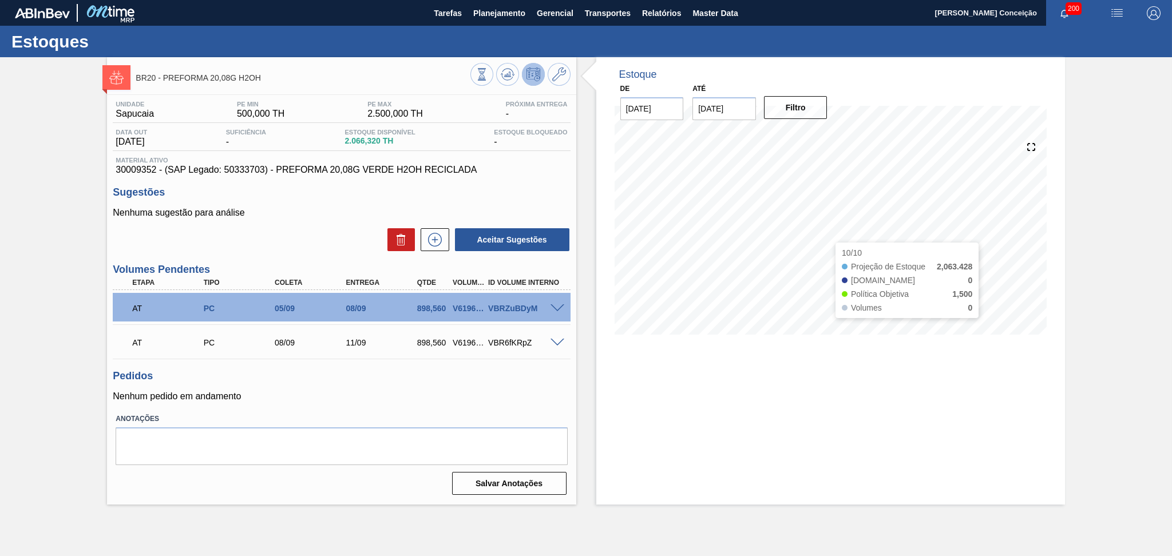
drag, startPoint x: 611, startPoint y: 310, endPoint x: 483, endPoint y: 371, distance: 141.3
click at [483, 371] on h3 "Pedidos" at bounding box center [341, 376] width 457 height 12
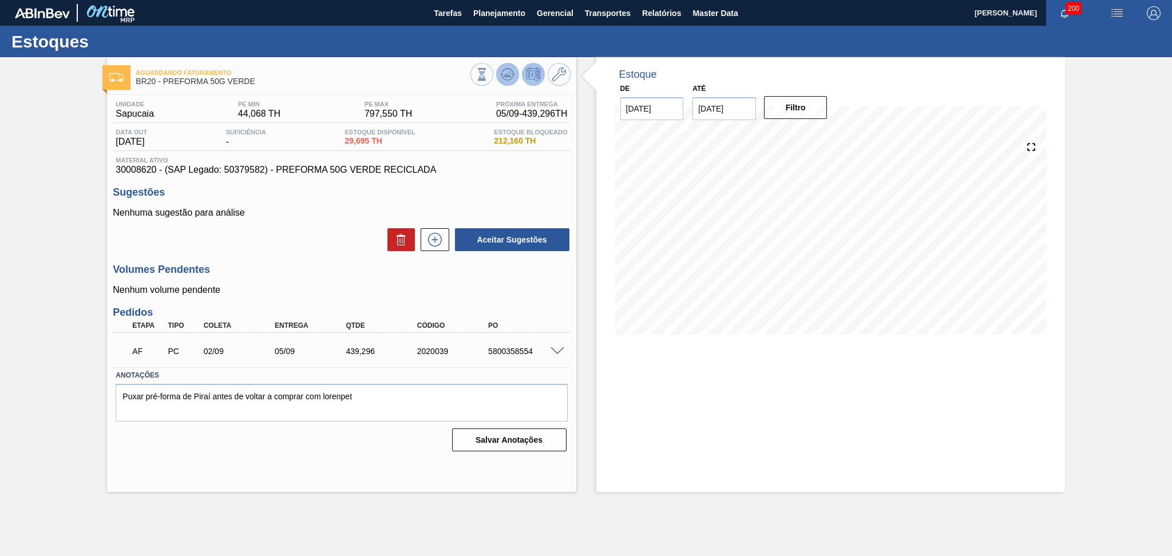
click at [499, 76] on button at bounding box center [507, 74] width 23 height 23
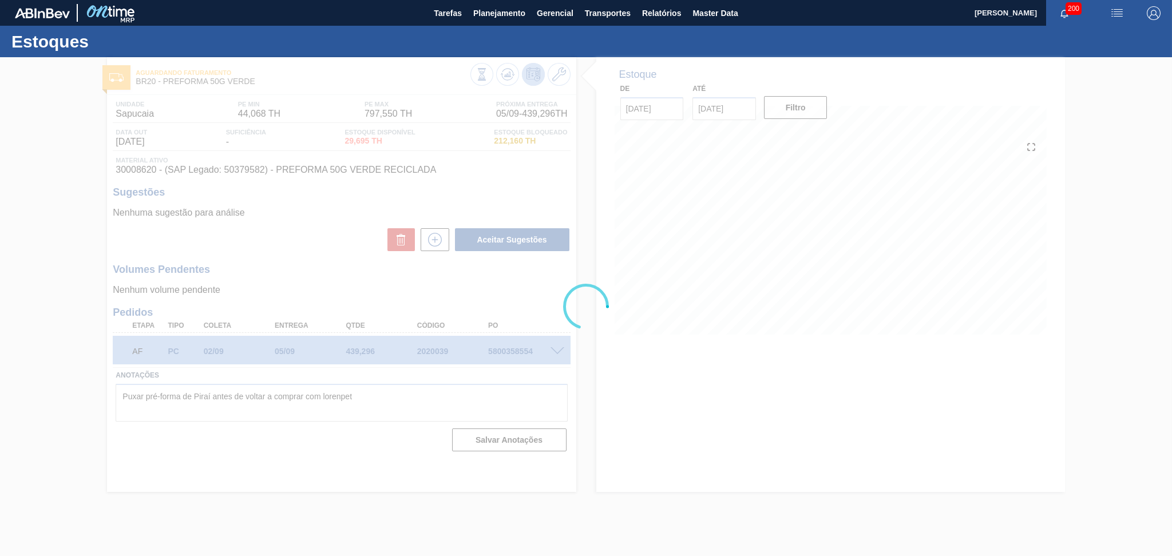
click at [560, 307] on div at bounding box center [586, 306] width 1172 height 499
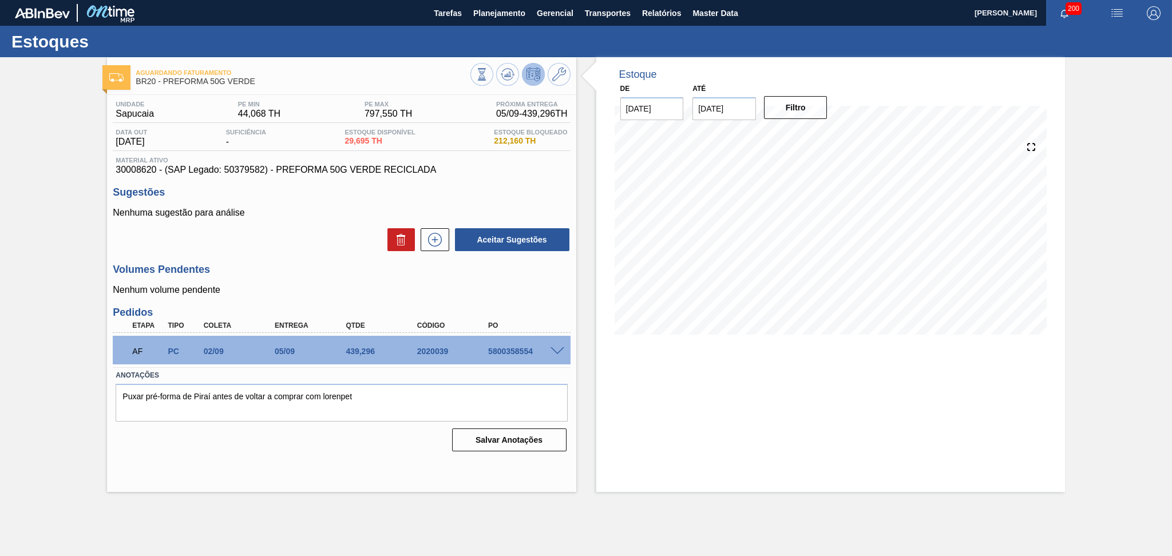
click at [322, 220] on div "Nenhuma sugestão para análise Aceitar Sugestões" at bounding box center [341, 230] width 457 height 45
click at [287, 266] on h3 "Volumes Pendentes" at bounding box center [341, 270] width 457 height 12
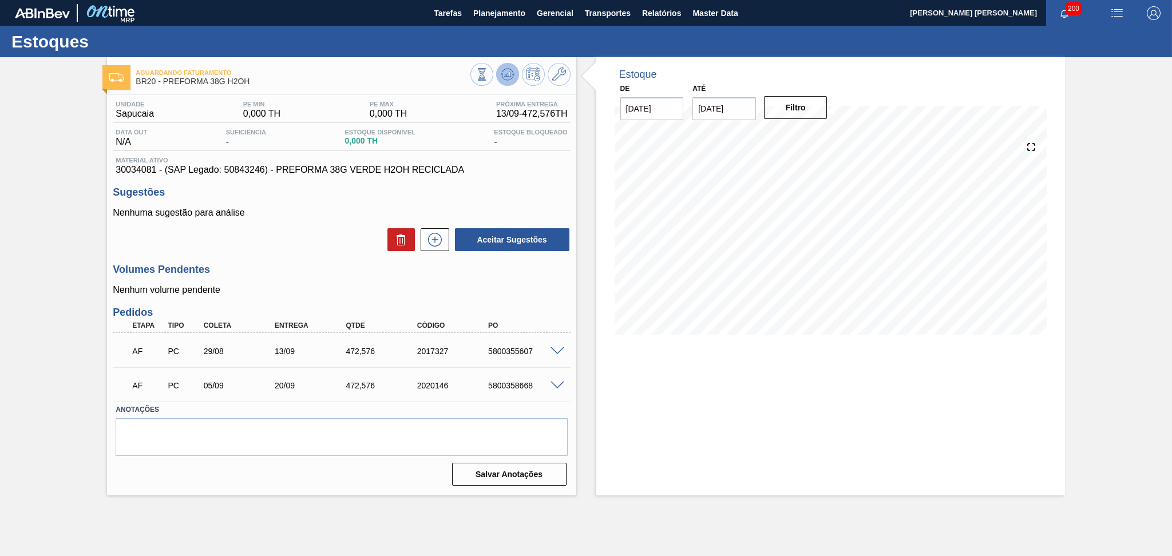
click at [505, 73] on icon at bounding box center [508, 75] width 14 height 14
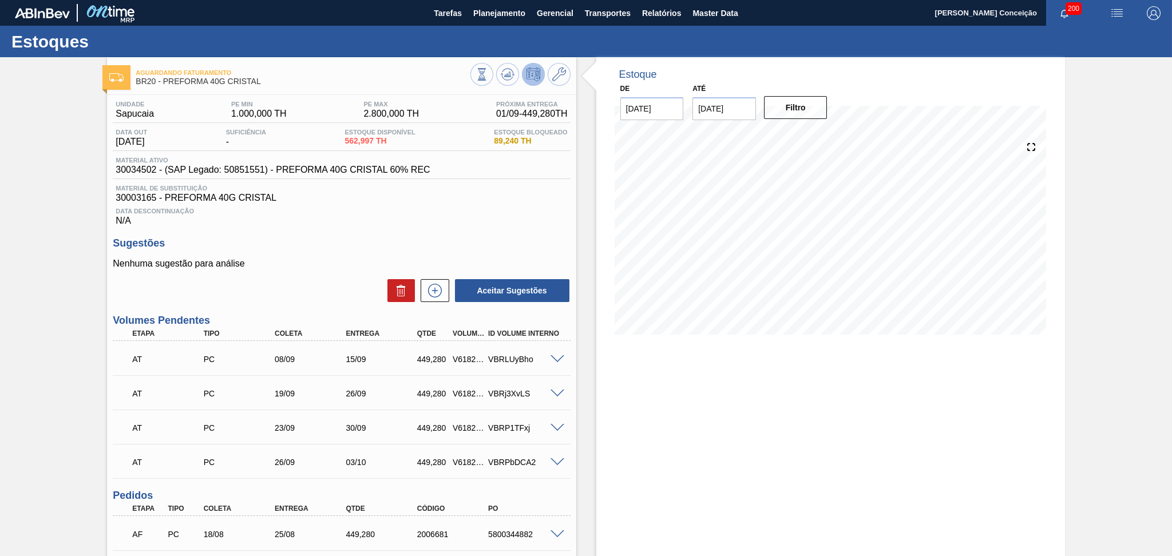
click at [510, 219] on div "Data Descontinuação N/A" at bounding box center [341, 214] width 457 height 23
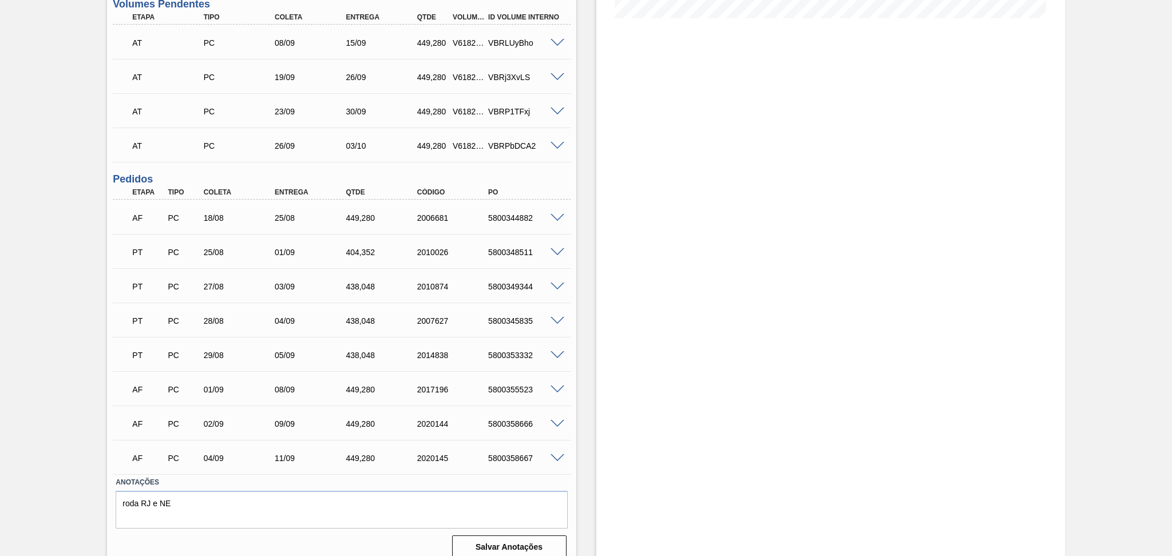
scroll to position [327, 0]
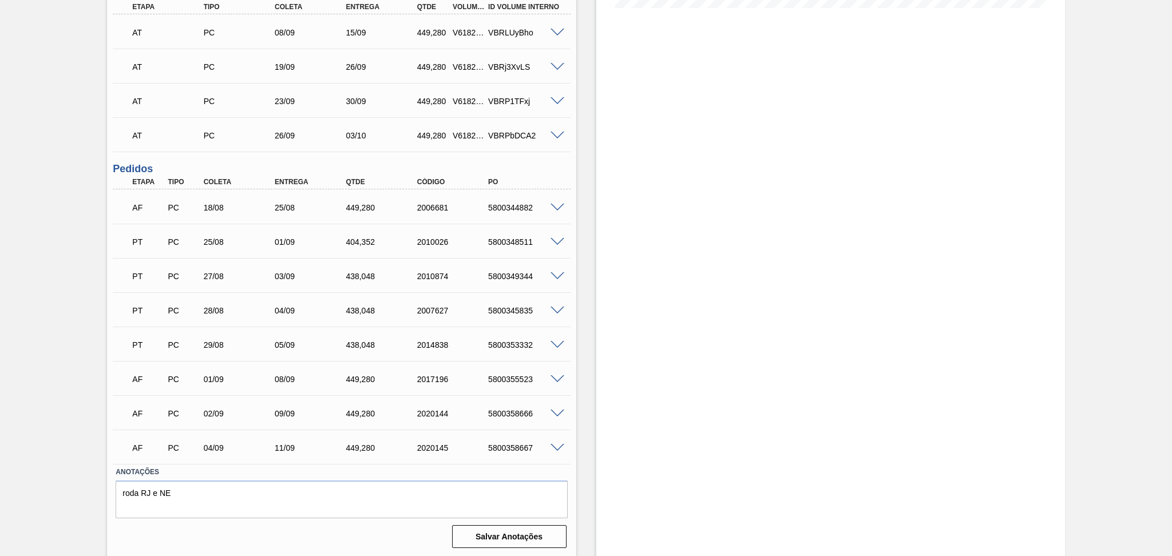
click at [555, 444] on span at bounding box center [558, 448] width 14 height 9
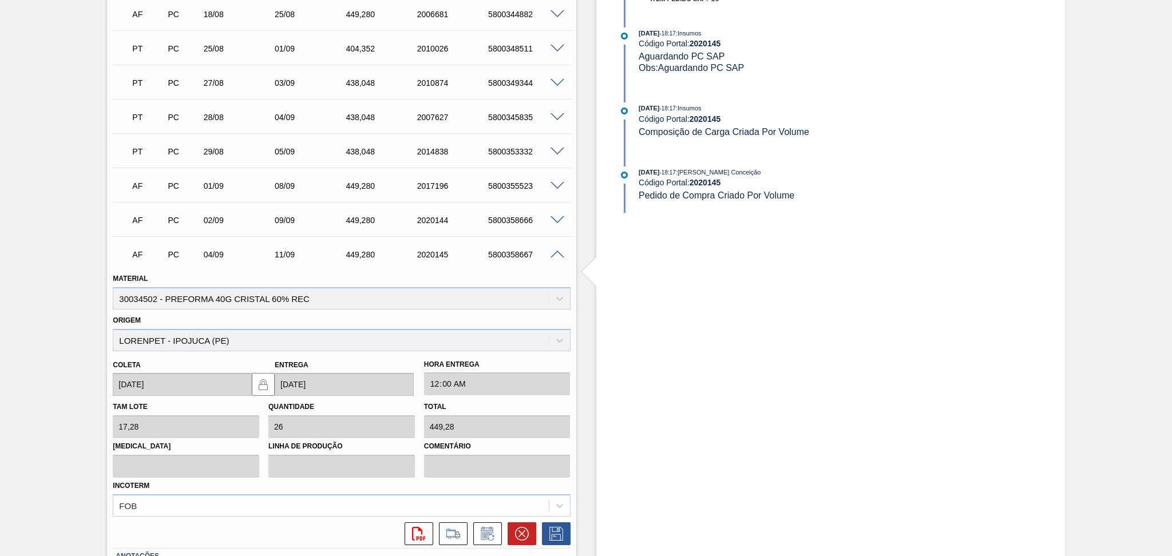
scroll to position [603, 0]
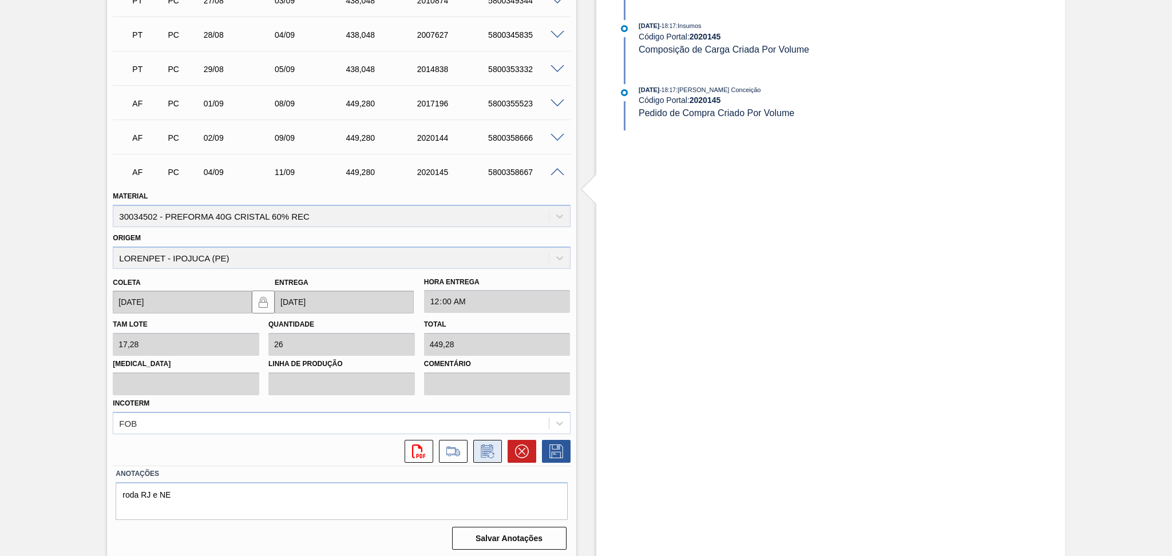
click at [490, 441] on button at bounding box center [487, 451] width 29 height 23
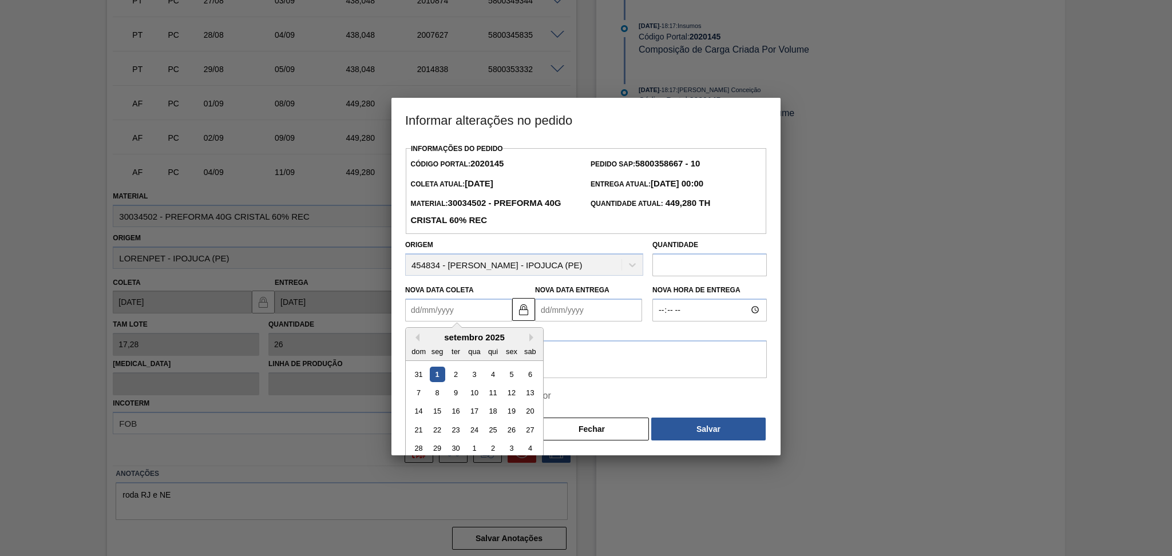
click at [467, 302] on Coleta2020145 "Nova Data Coleta" at bounding box center [458, 310] width 107 height 23
click at [436, 401] on div "8" at bounding box center [437, 392] width 15 height 15
type Coleta2020145 "[DATE]"
type Entrega2020145 "[DATE]"
click at [514, 369] on textarea at bounding box center [586, 360] width 362 height 38
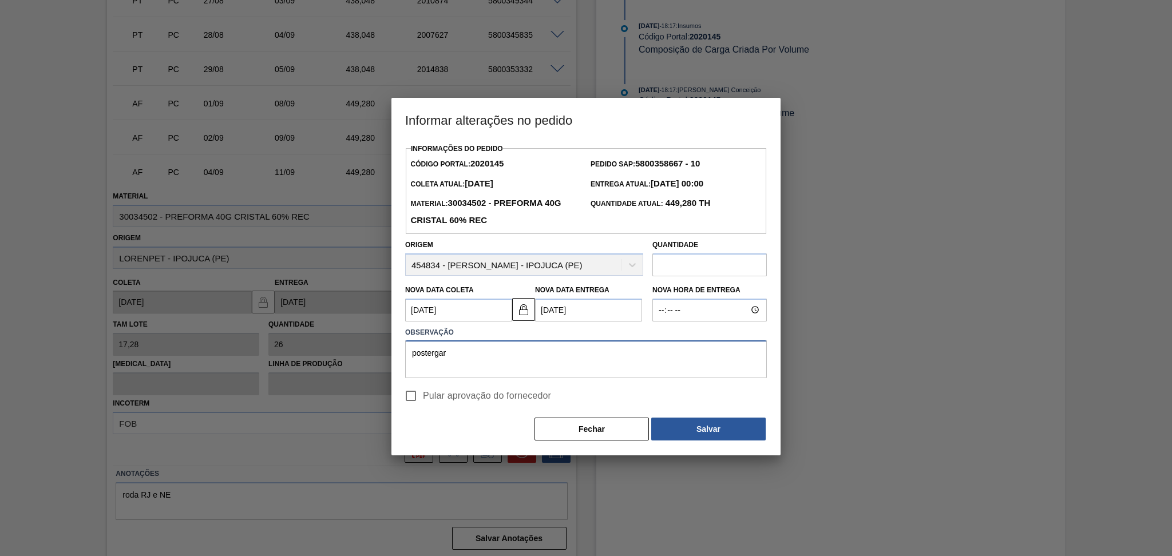
type textarea "postergar"
click at [475, 389] on label "Pular aprovação do fornecedor" at bounding box center [475, 396] width 152 height 24
click at [423, 389] on input "Pular aprovação do fornecedor" at bounding box center [411, 396] width 24 height 24
checkbox input "true"
click at [715, 430] on button "Salvar" at bounding box center [708, 429] width 114 height 23
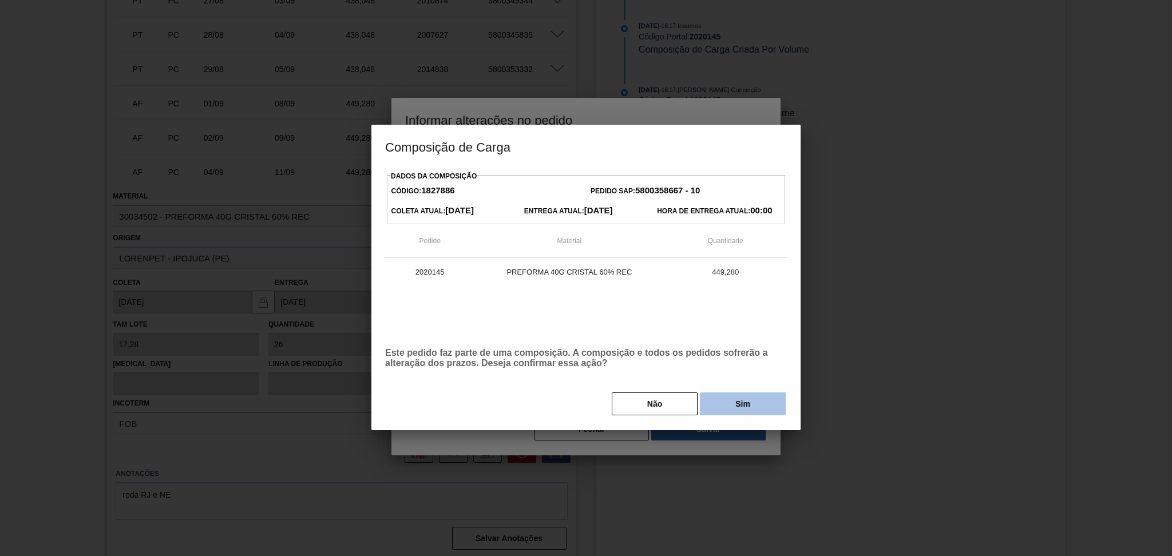
click at [729, 413] on button "Sim" at bounding box center [743, 404] width 86 height 23
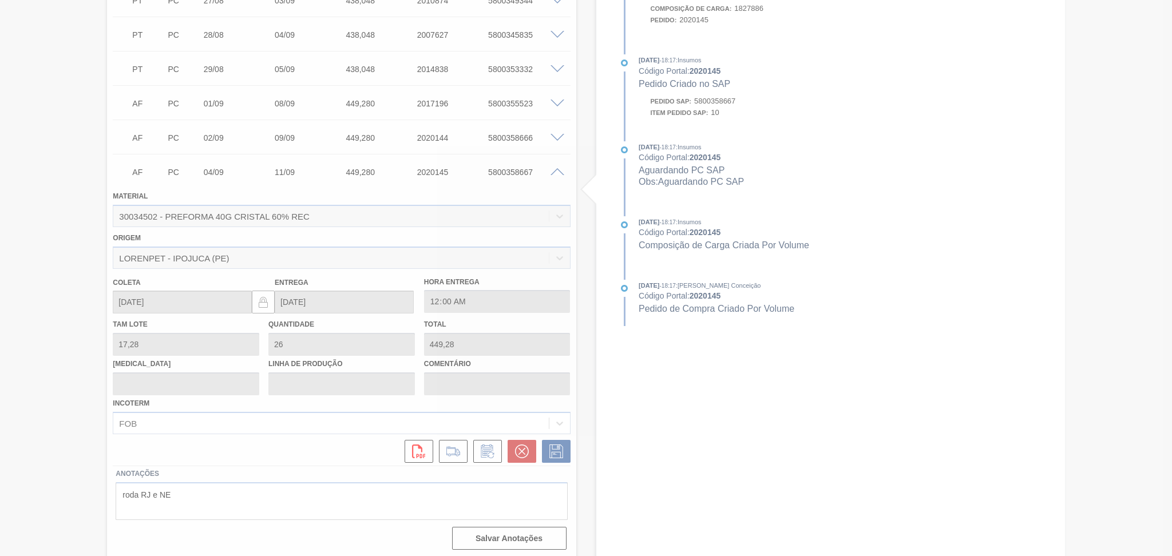
type input "postergar"
type input "[DATE]"
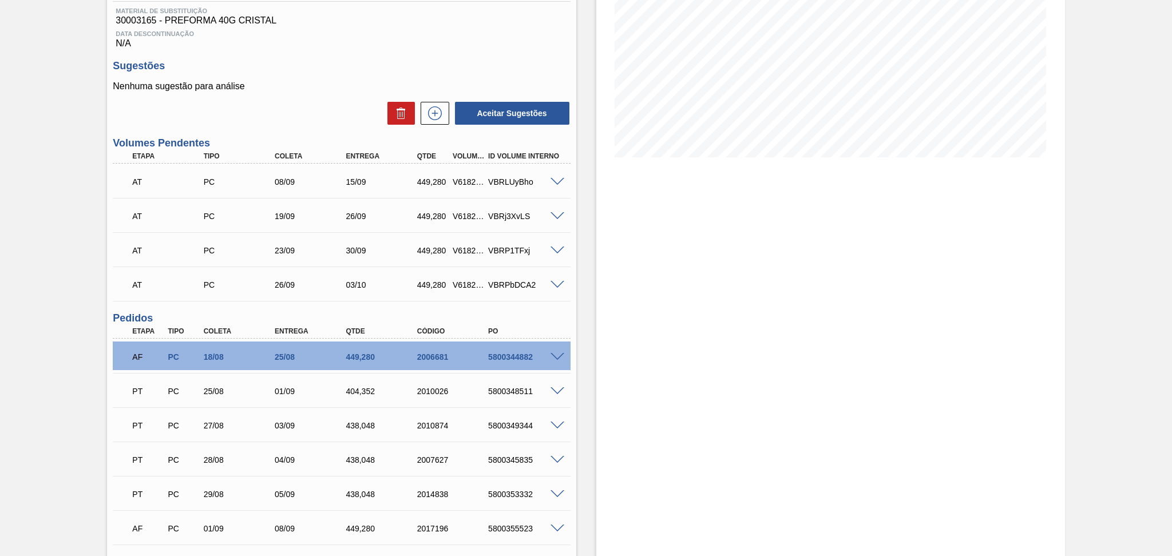
scroll to position [22, 0]
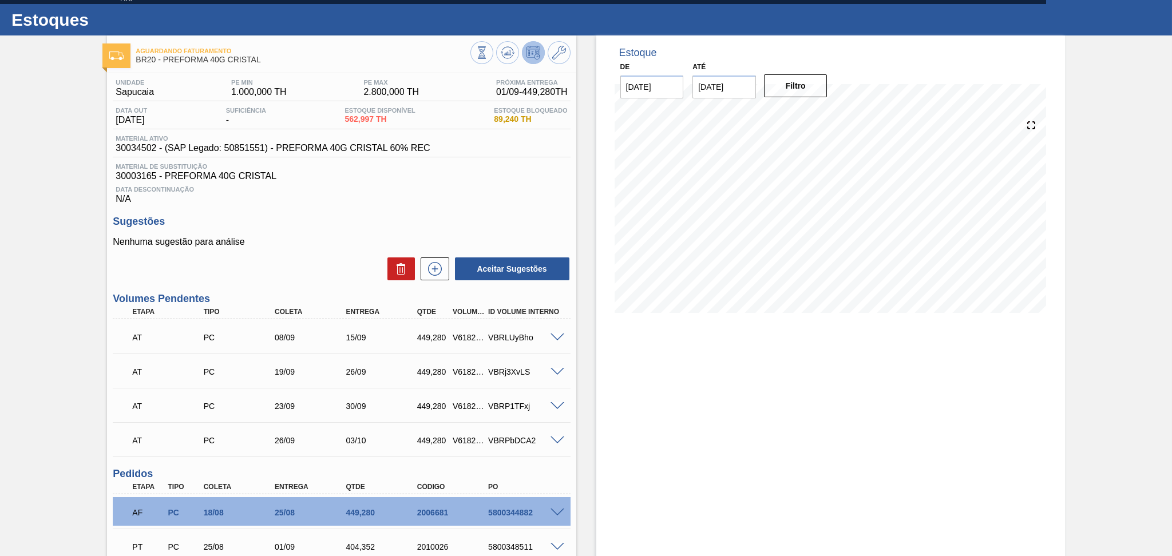
click at [473, 214] on div "Unidade Sapucaia PE MIN 1.000,000 TH PE MAX 2.800,000 TH Próxima Entrega 01/09 …" at bounding box center [341, 465] width 469 height 784
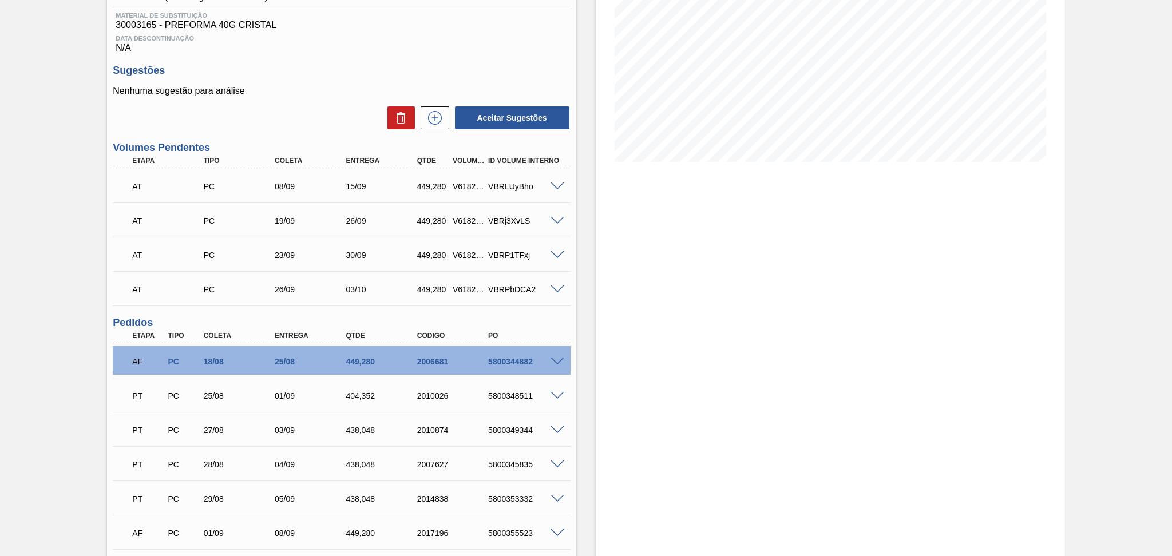
scroll to position [327, 0]
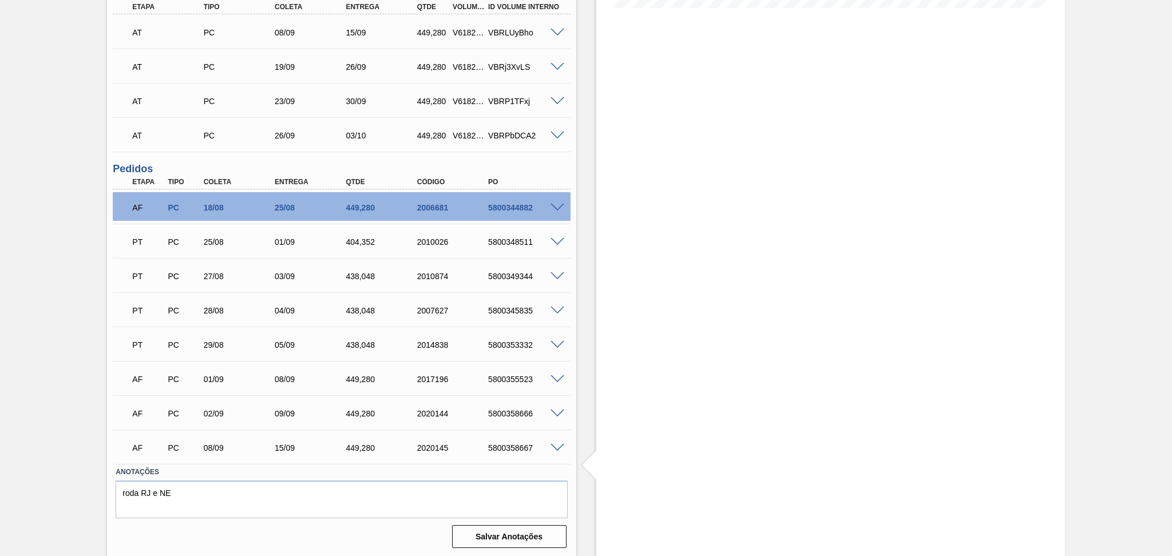
click at [528, 440] on div "AF PC 08/09 15/09 449,[PHONE_NUMBER] 5800358667" at bounding box center [338, 447] width 427 height 23
copy div "5800358667"
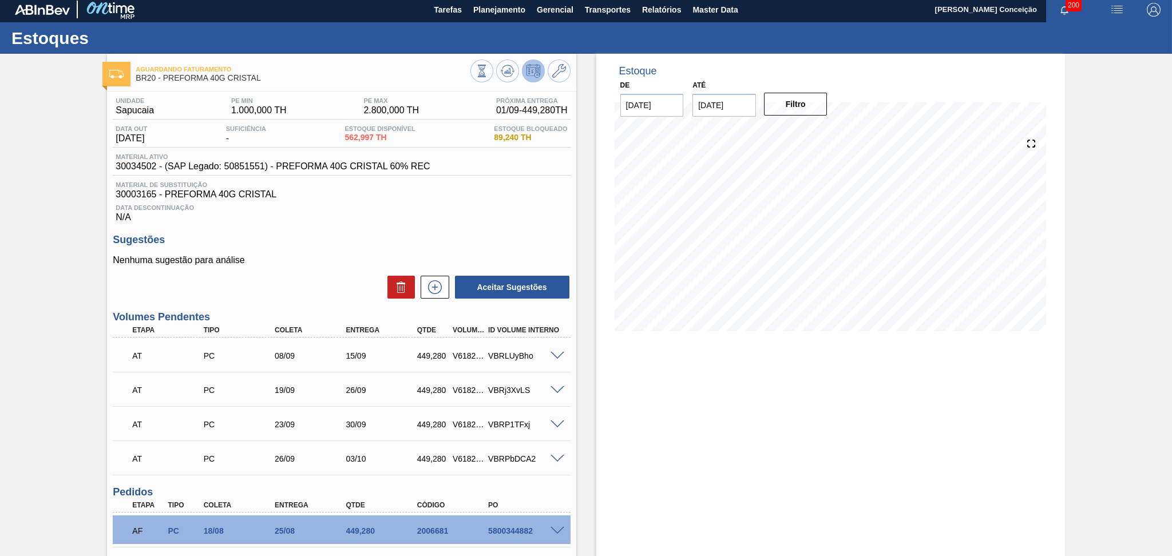
scroll to position [0, 0]
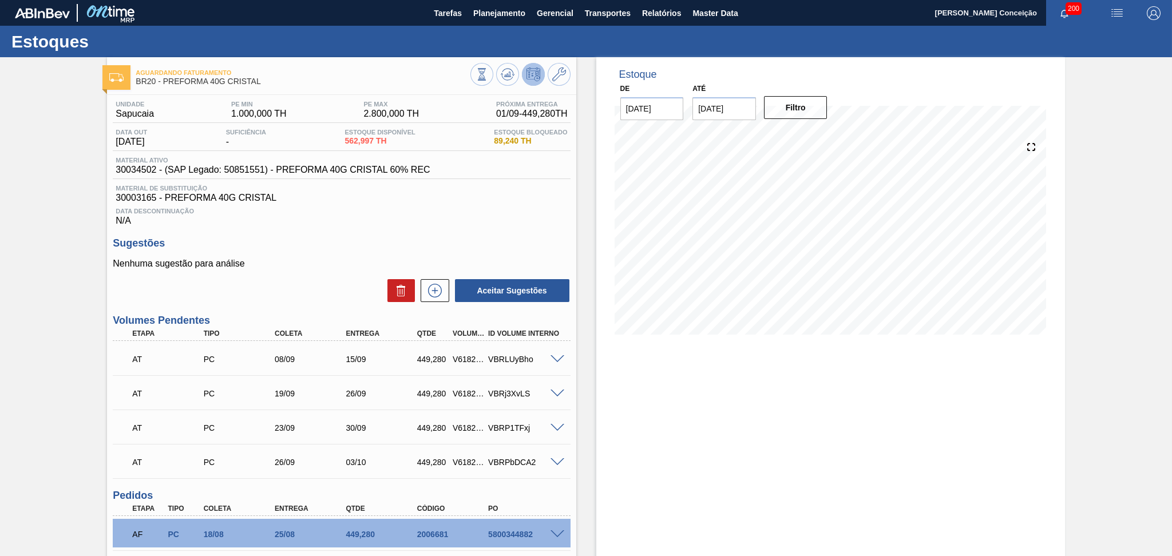
click at [315, 260] on p "Nenhuma sugestão para análise" at bounding box center [341, 264] width 457 height 10
click at [503, 72] on icon at bounding box center [508, 75] width 14 height 14
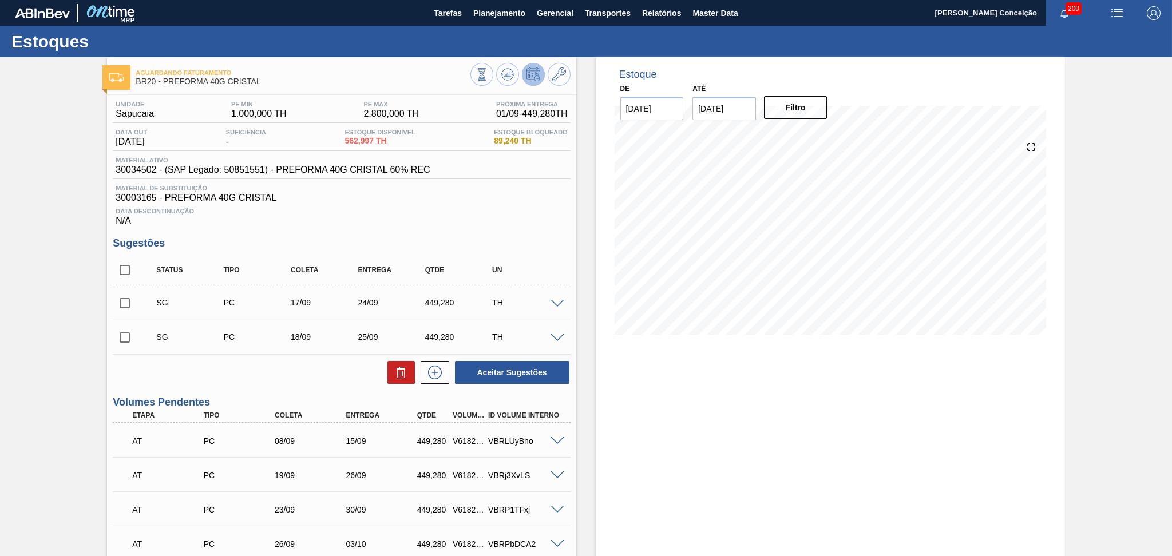
drag, startPoint x: 127, startPoint y: 255, endPoint x: 133, endPoint y: 276, distance: 22.6
click at [127, 255] on div "Status Tipo Coleta Entrega Qtde UN" at bounding box center [341, 270] width 457 height 30
click at [133, 278] on input "checkbox" at bounding box center [125, 270] width 24 height 24
checkbox input "true"
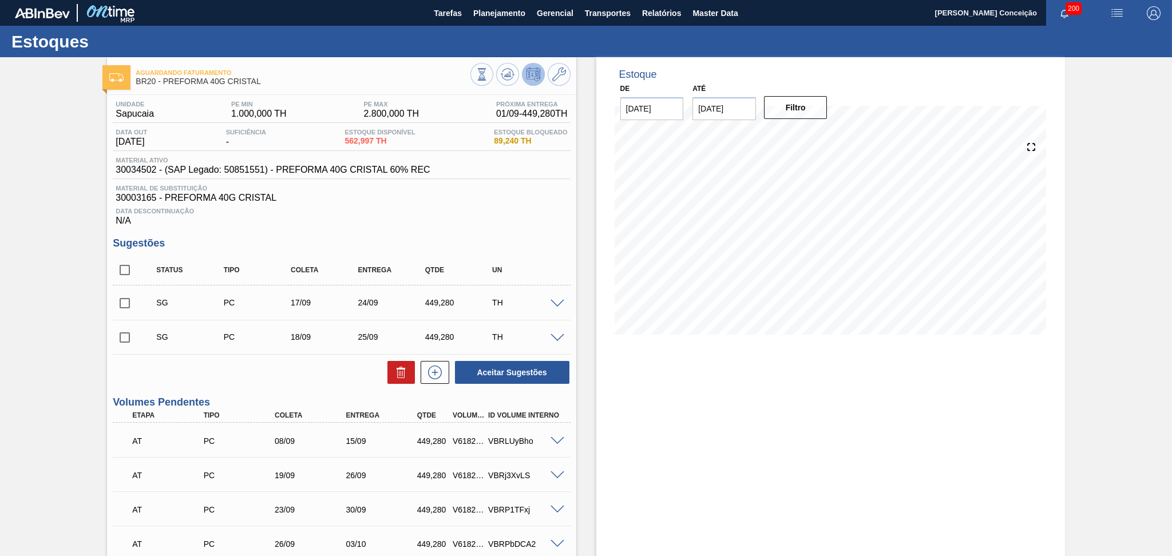
checkbox input "true"
click at [399, 368] on icon at bounding box center [401, 373] width 14 height 14
checkbox input "false"
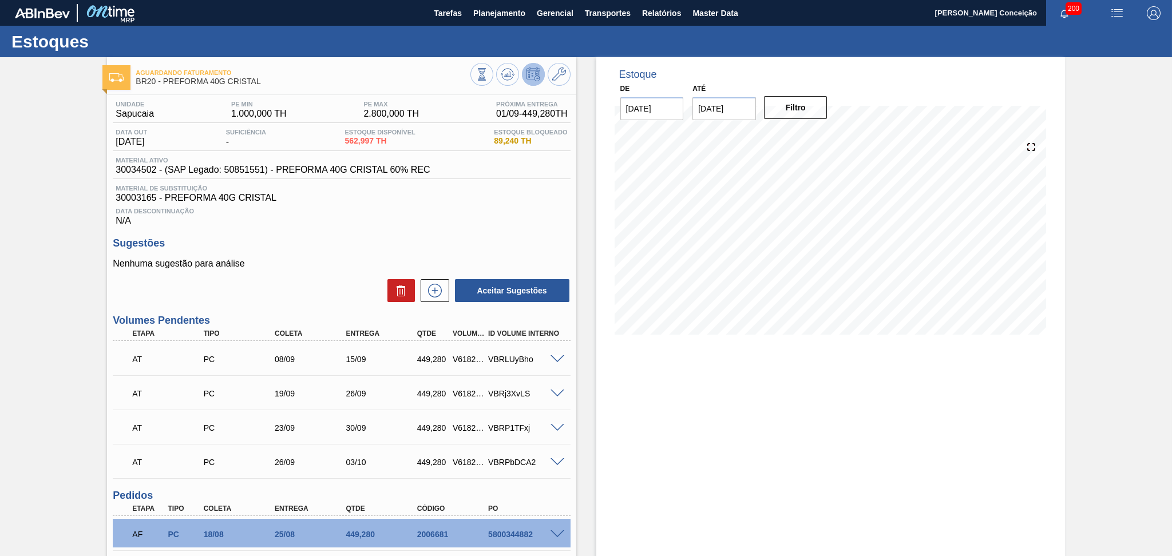
click at [468, 204] on div "Data Descontinuação N/A" at bounding box center [341, 214] width 457 height 23
click at [318, 271] on div "Nenhuma sugestão para análise Aceitar Sugestões" at bounding box center [341, 281] width 457 height 45
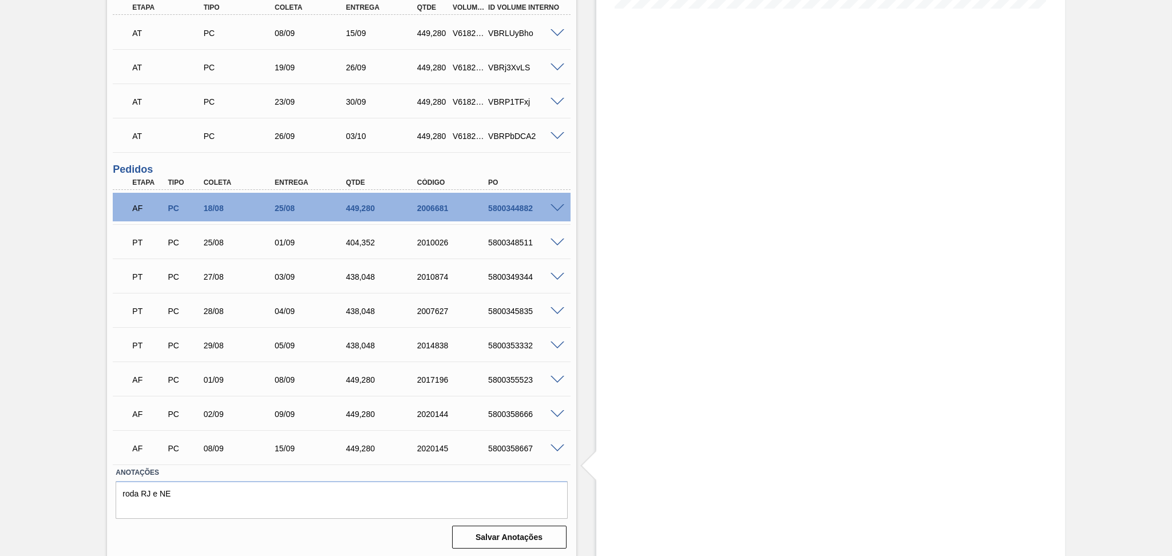
scroll to position [327, 0]
click at [499, 444] on div "5800358667" at bounding box center [525, 448] width 80 height 9
click at [500, 444] on div "5800358667" at bounding box center [525, 448] width 80 height 9
copy div "5800358667"
click at [552, 445] on span at bounding box center [558, 448] width 14 height 9
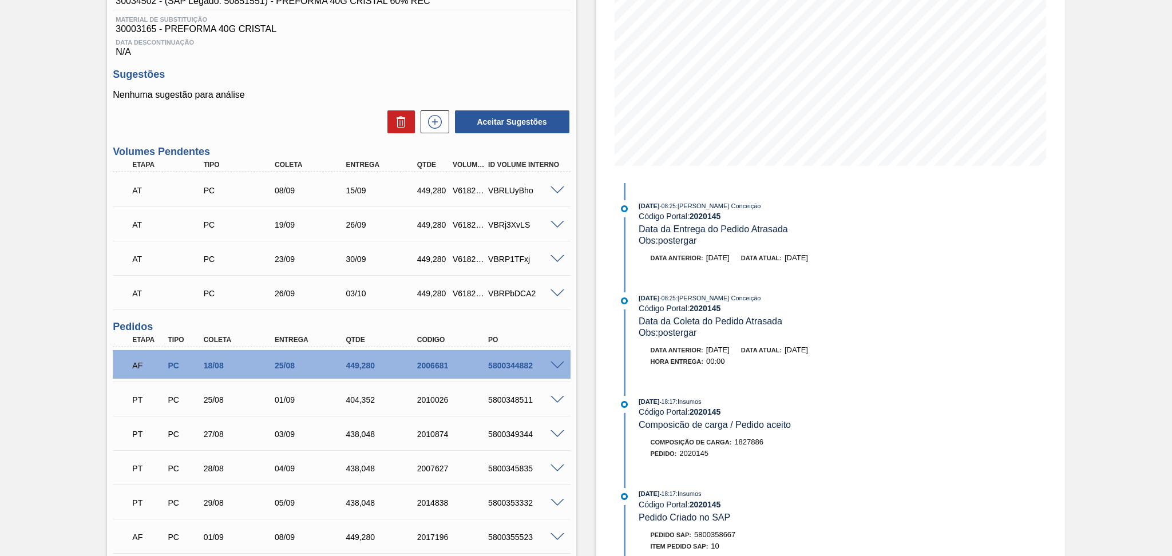
scroll to position [0, 0]
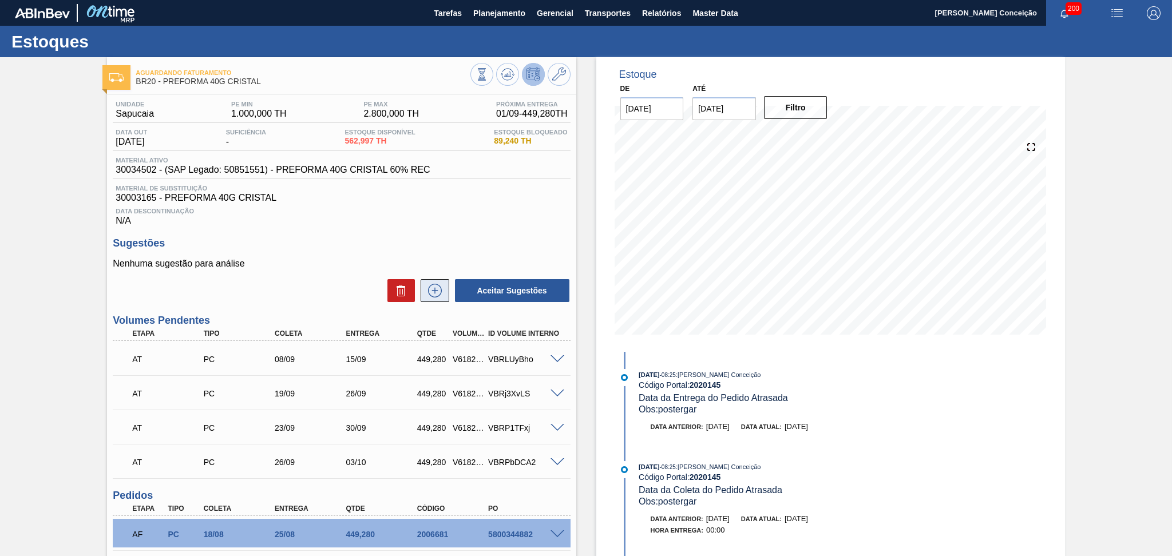
click at [435, 289] on icon at bounding box center [435, 291] width 18 height 14
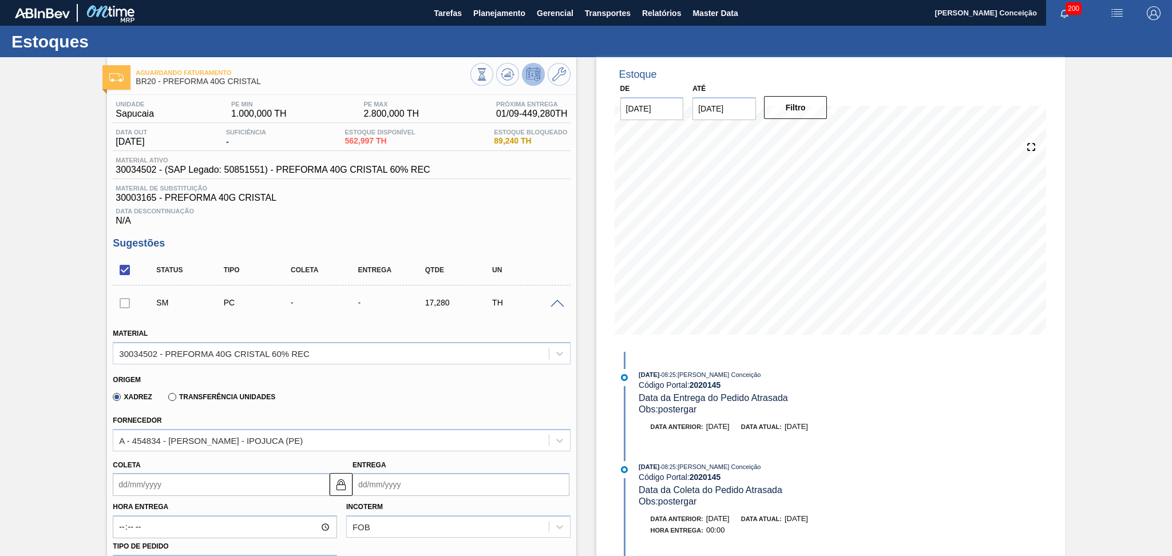
click at [559, 306] on span at bounding box center [558, 304] width 14 height 9
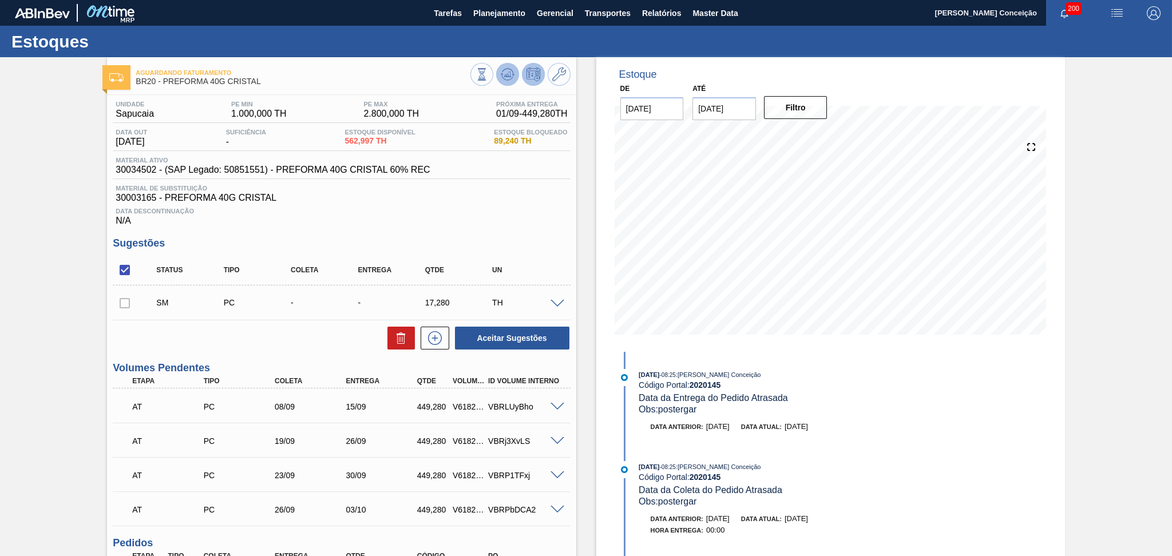
click at [511, 76] on icon at bounding box center [508, 75] width 14 height 14
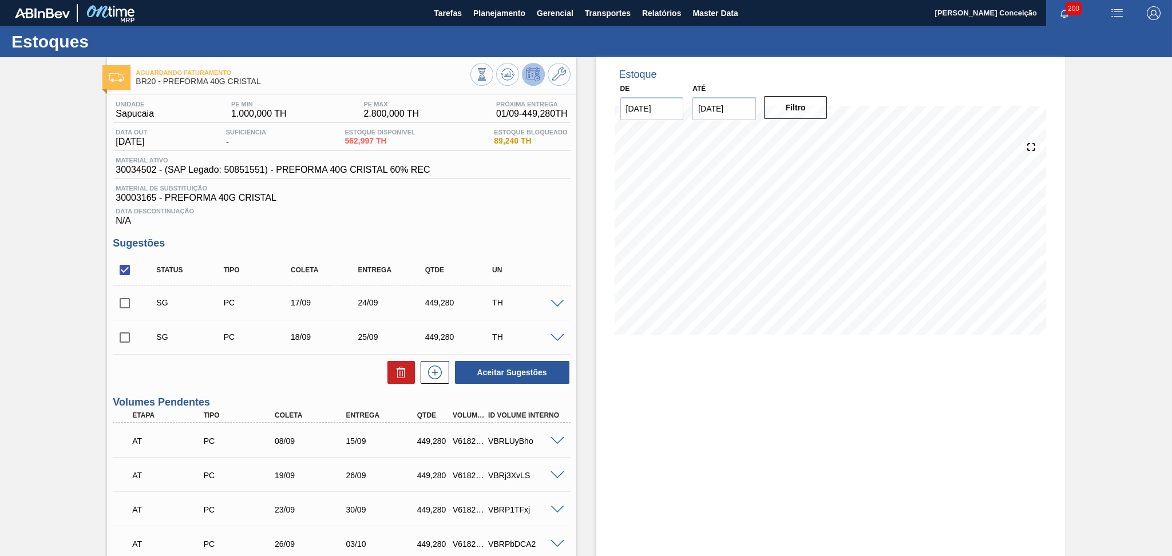
click at [559, 301] on span at bounding box center [558, 304] width 14 height 9
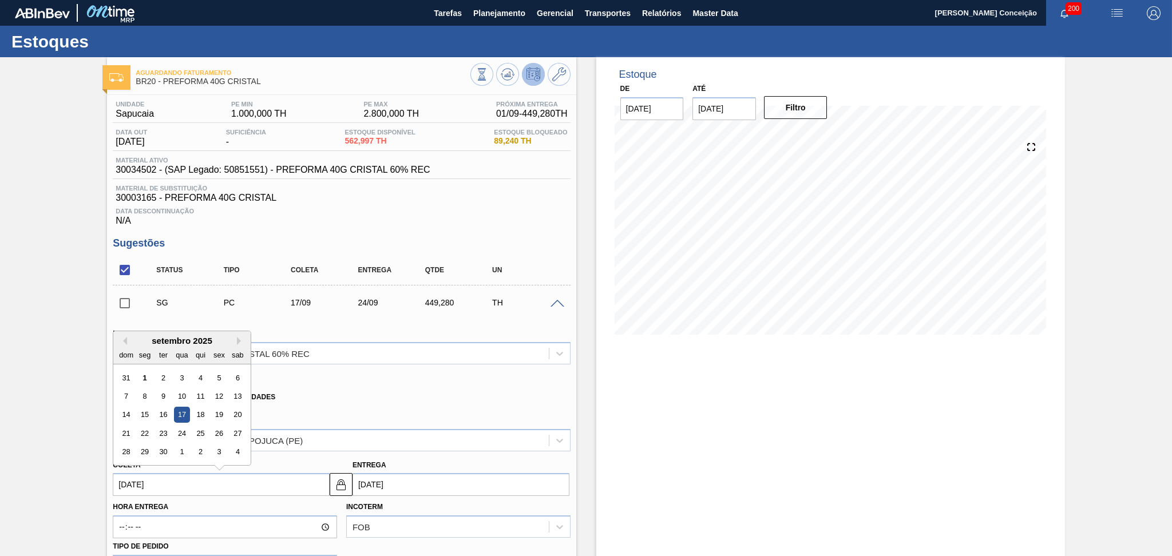
click at [168, 486] on input "17/09/2025" at bounding box center [221, 484] width 217 height 23
click at [160, 411] on div "16" at bounding box center [163, 415] width 15 height 15
type input "16/09/2025"
type input "23/09/2025"
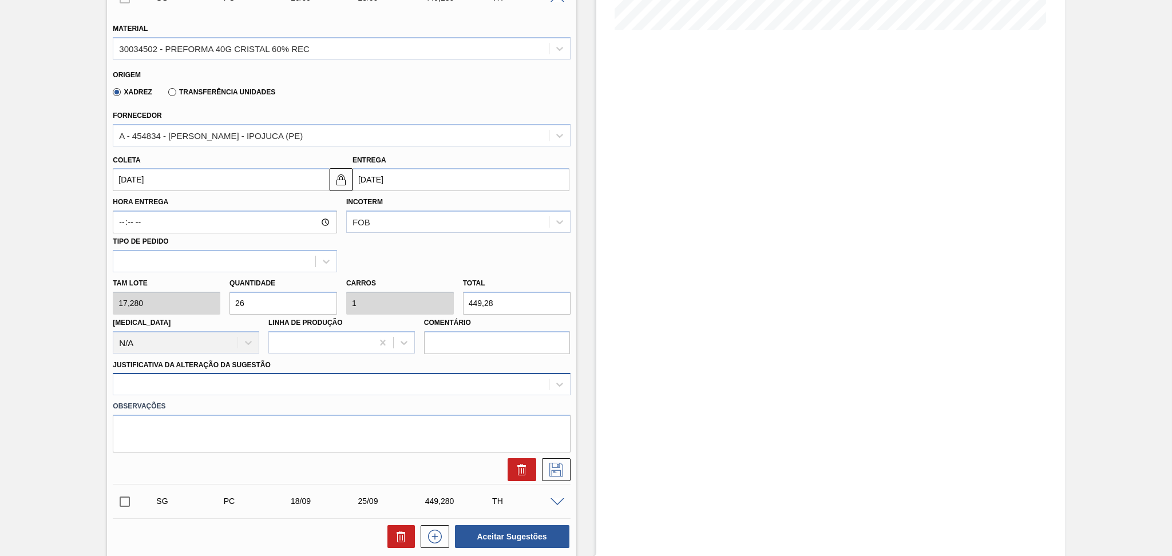
scroll to position [323, 0]
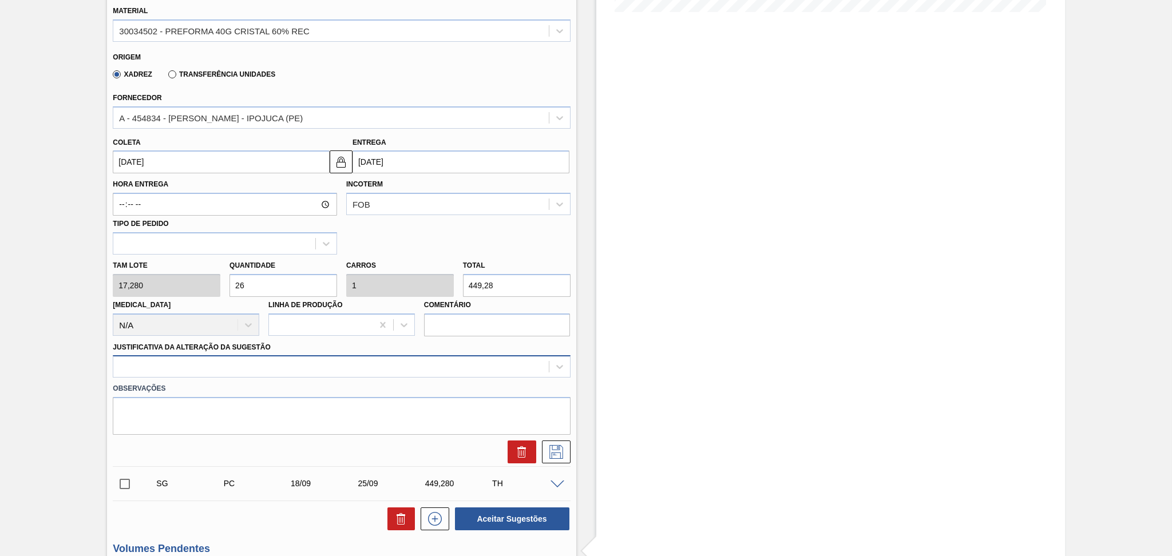
click at [333, 376] on div "Material 30034502 - PREFORMA 40G CRISTAL 60% REC Origem Xadrez Transferência Un…" at bounding box center [341, 228] width 457 height 469
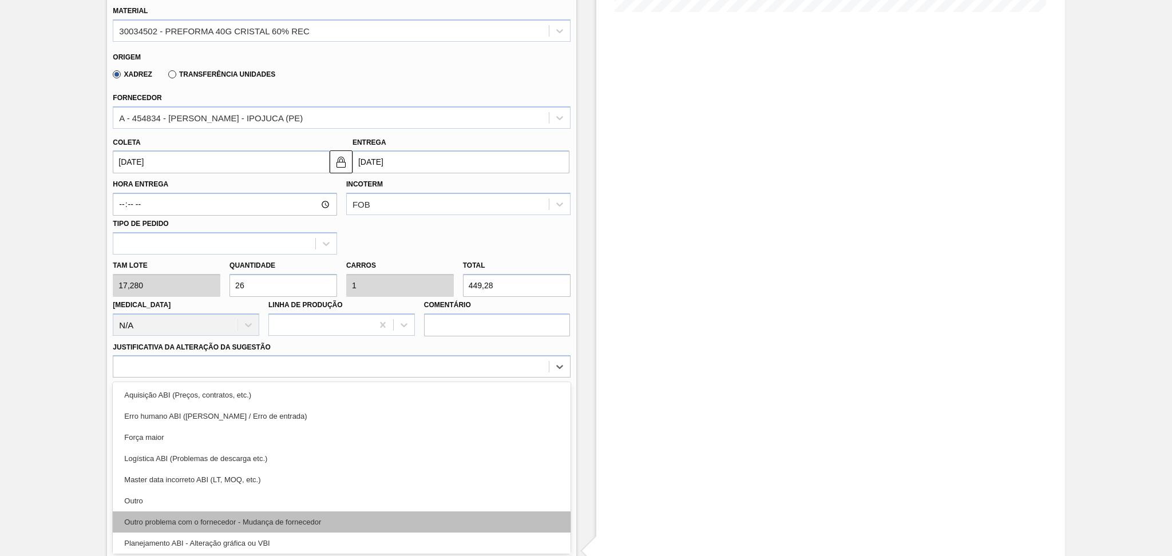
scroll to position [76, 0]
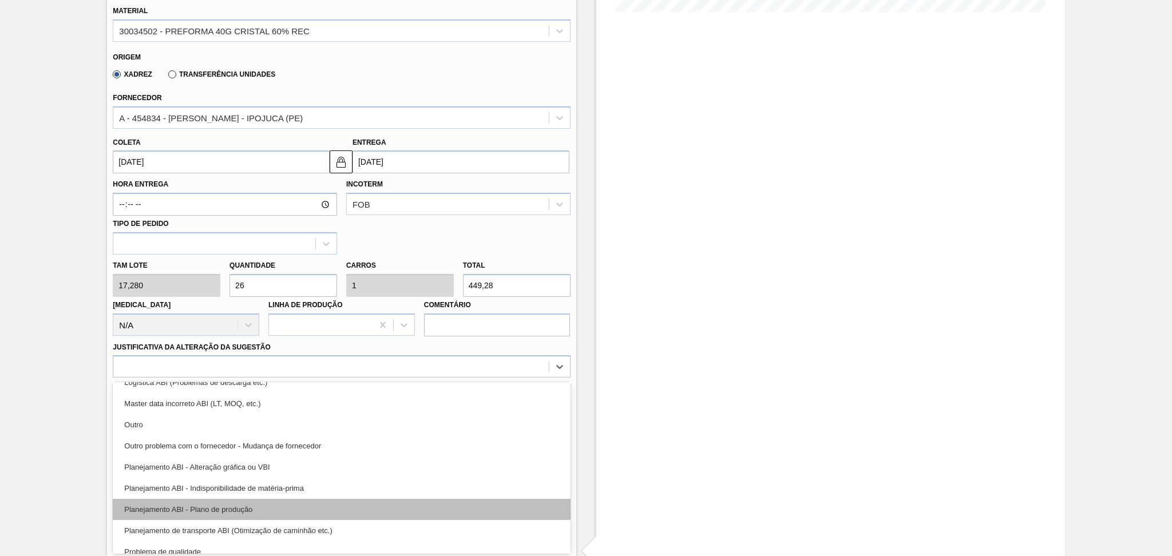
click at [254, 513] on div "Planejamento ABI - Plano de produção" at bounding box center [341, 509] width 457 height 21
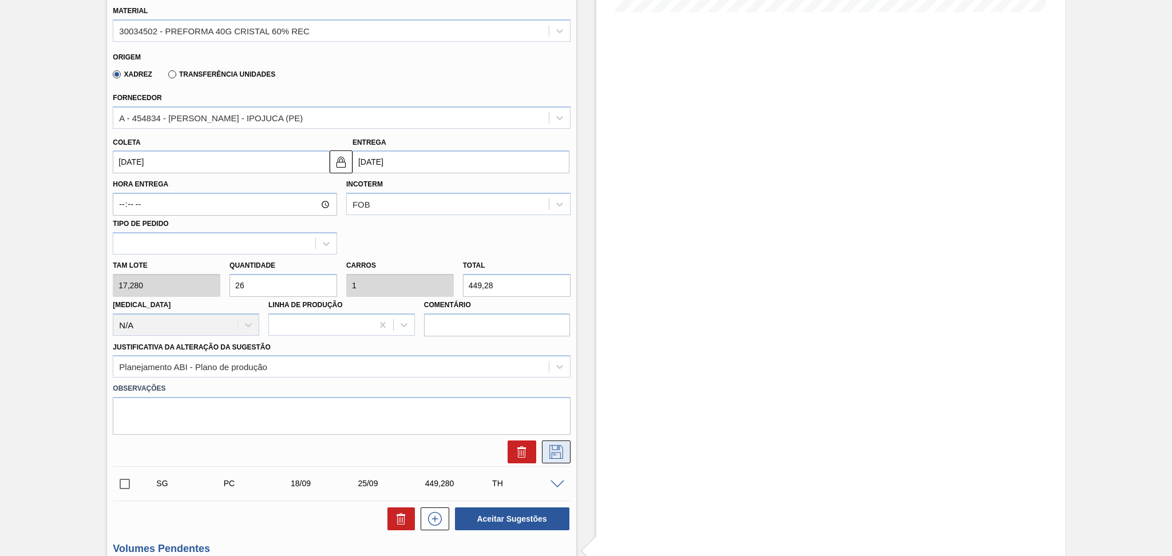
click at [555, 452] on icon at bounding box center [556, 452] width 18 height 14
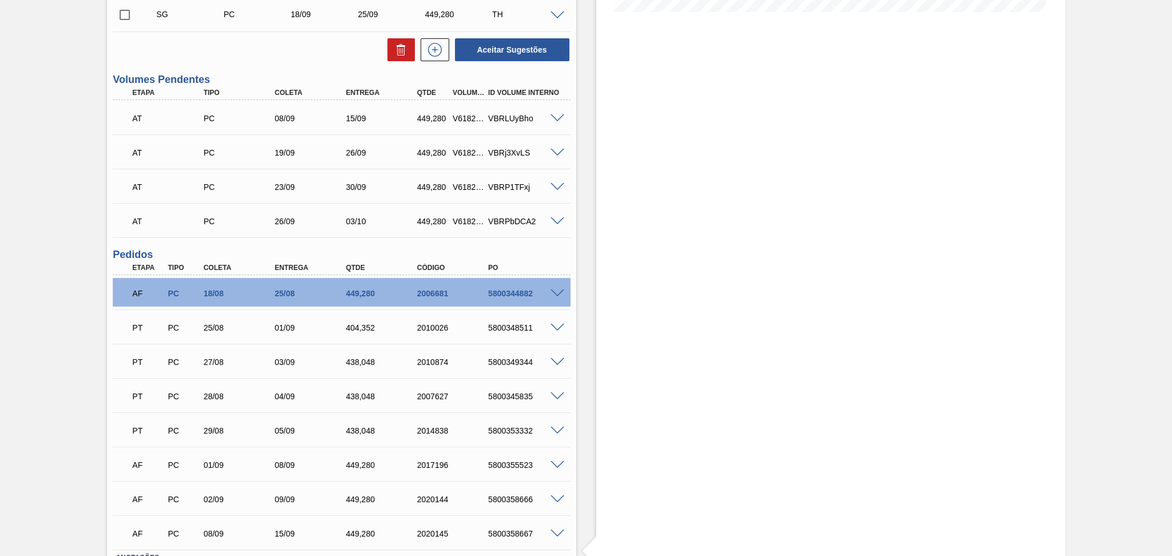
scroll to position [94, 0]
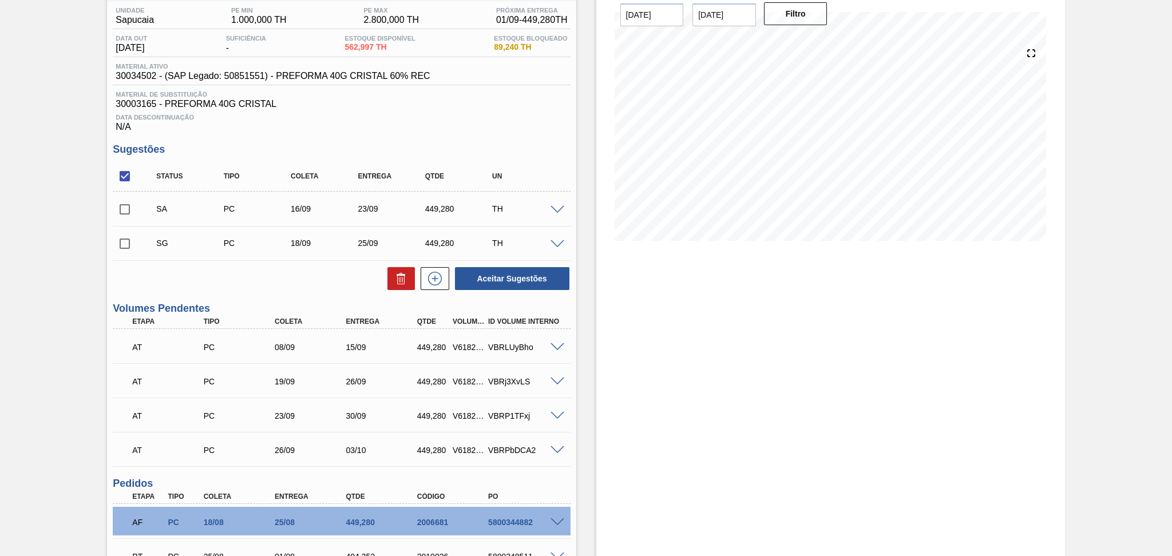
click at [127, 210] on input "checkbox" at bounding box center [125, 209] width 24 height 24
checkbox input "true"
click at [500, 278] on button "Aceitar Sugestões" at bounding box center [512, 278] width 114 height 23
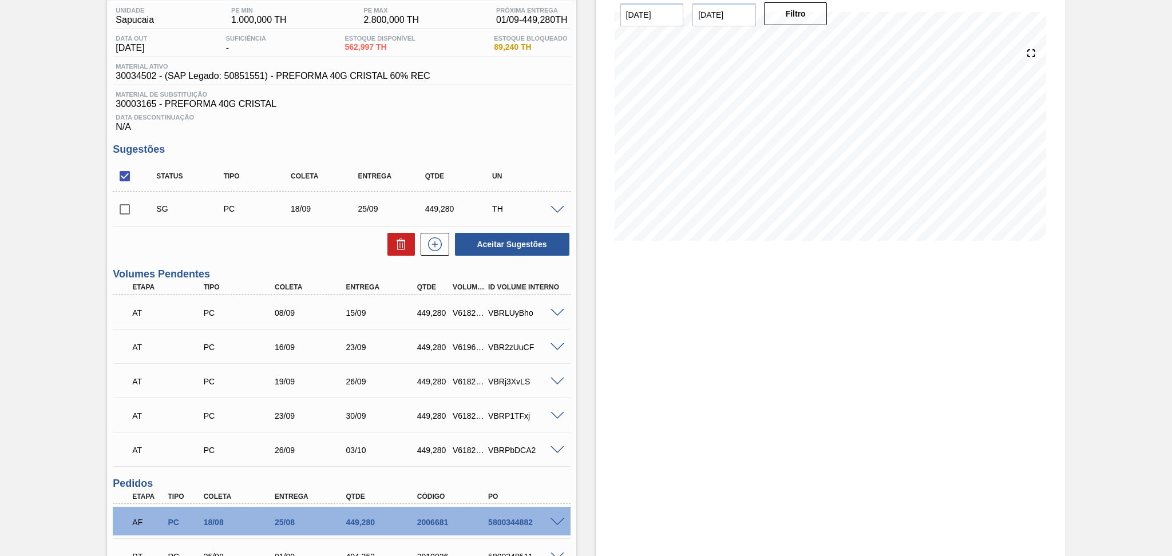
click at [131, 213] on input "checkbox" at bounding box center [125, 209] width 24 height 24
click at [394, 243] on icon at bounding box center [401, 245] width 14 height 14
checkbox input "false"
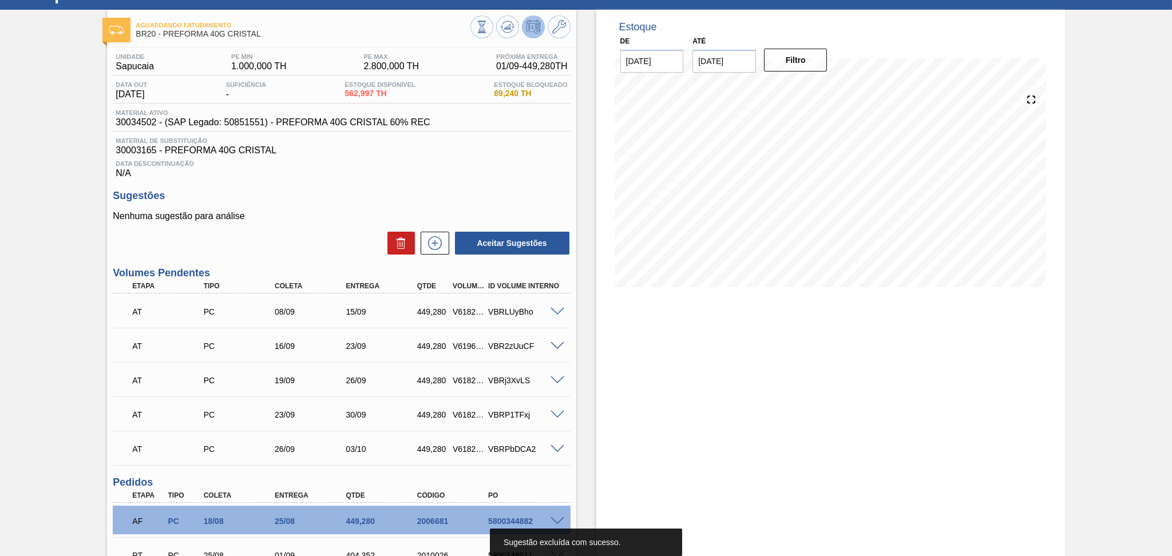
scroll to position [0, 0]
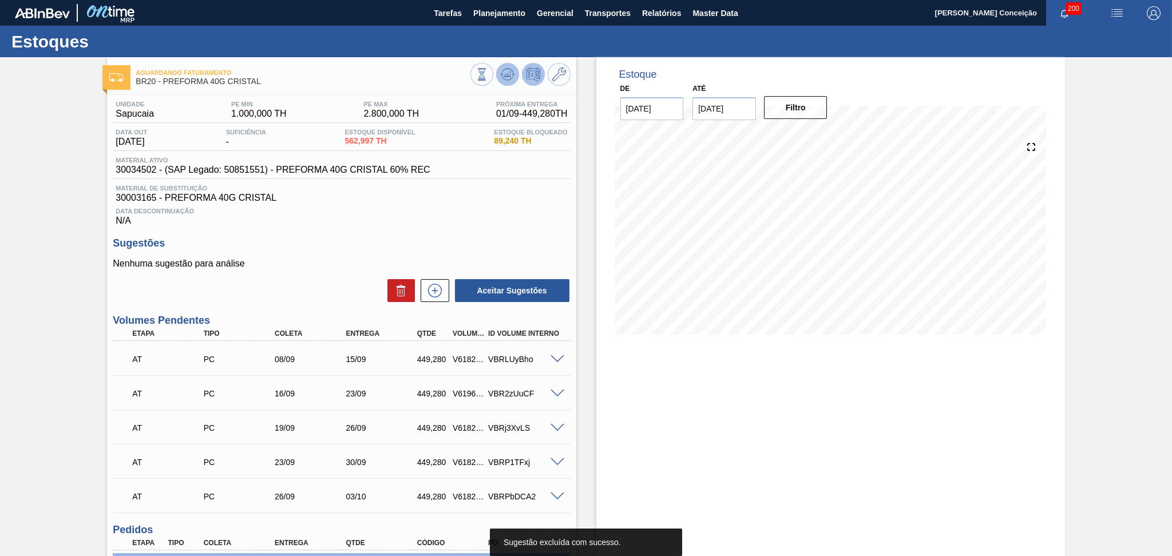
click at [515, 76] on button at bounding box center [507, 74] width 23 height 23
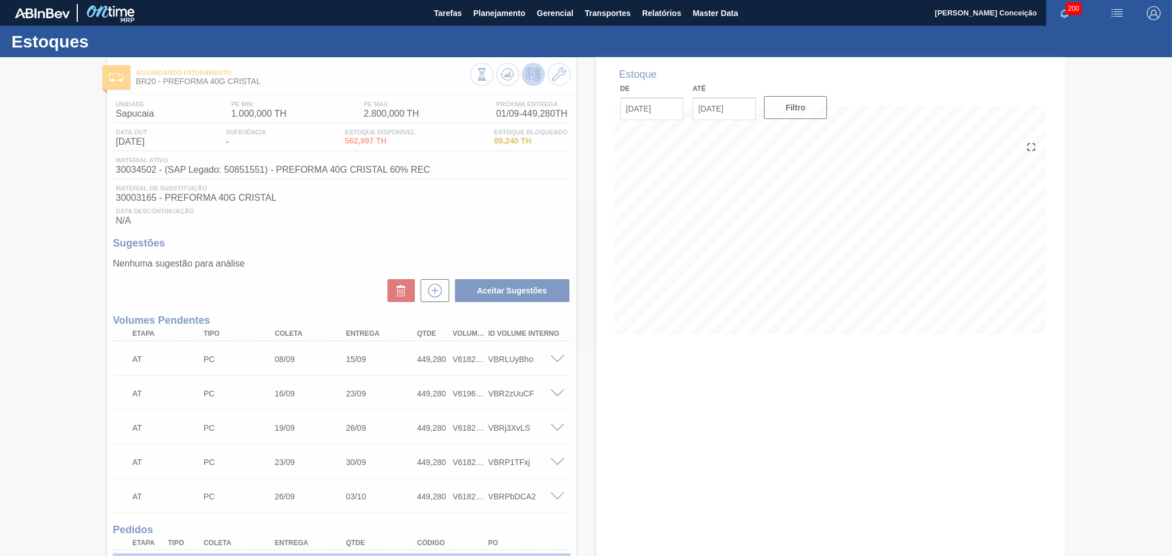
click at [587, 290] on icon at bounding box center [586, 307] width 46 height 46
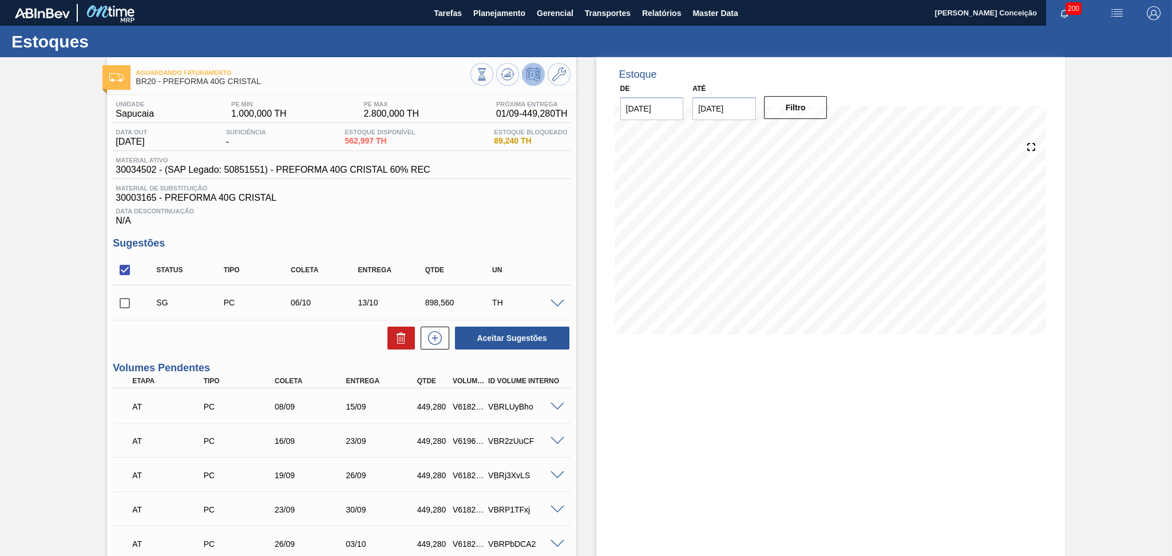
click at [500, 227] on div "Unidade Sapucaia PE MIN 1.000,000 TH PE MAX 2.800,000 TH Próxima Entrega 01/09 …" at bounding box center [341, 528] width 469 height 866
click at [121, 305] on input "checkbox" at bounding box center [125, 303] width 24 height 24
checkbox input "true"
click at [397, 327] on button at bounding box center [401, 338] width 27 height 23
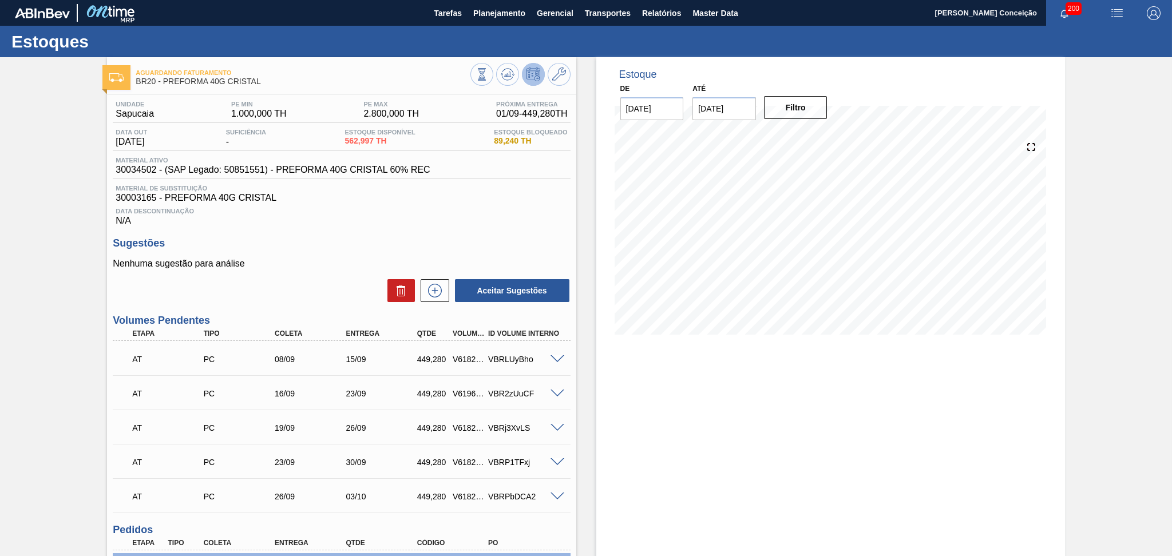
click at [398, 220] on div "Data Descontinuação N/A" at bounding box center [341, 214] width 457 height 23
